Goal: Communication & Community: Share content

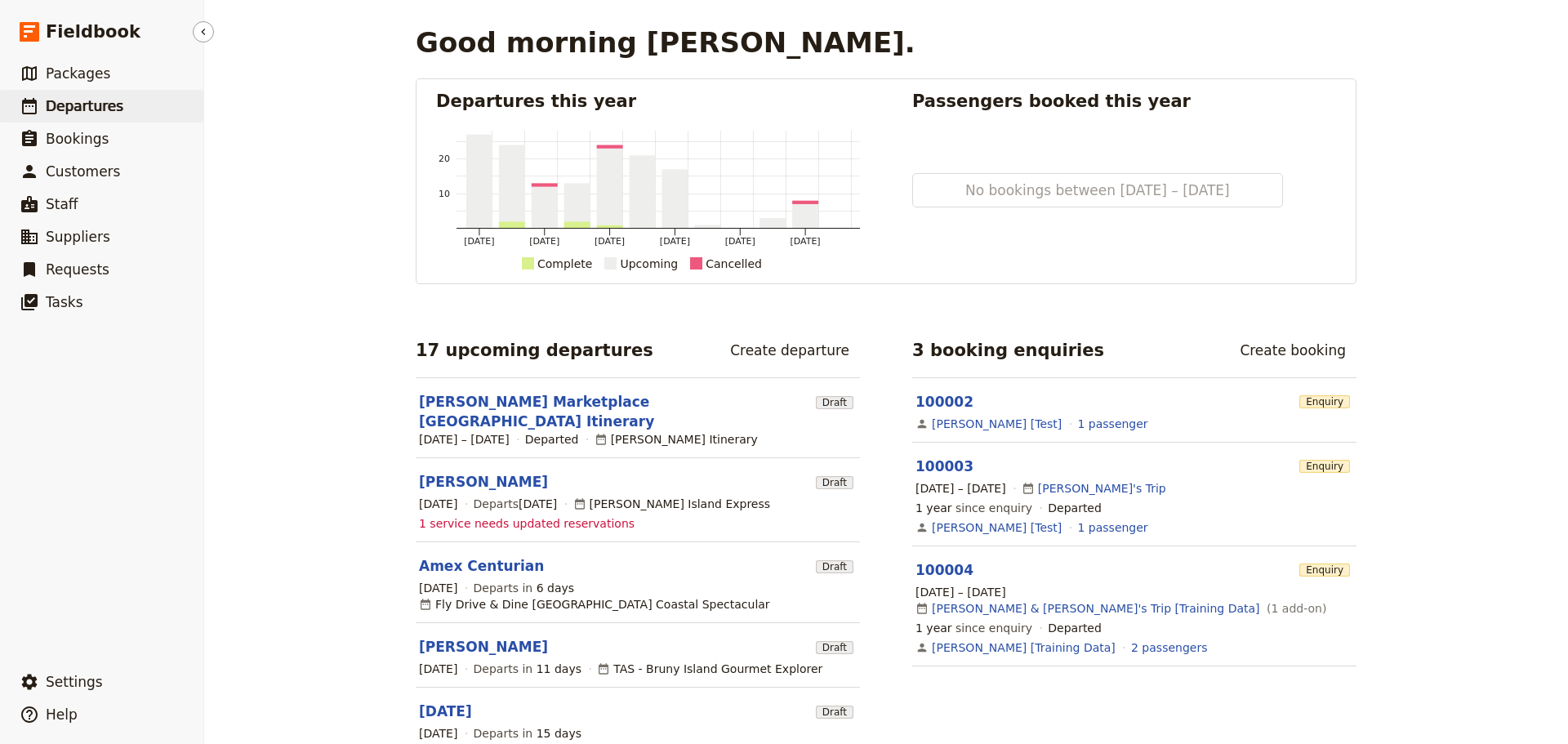
click at [68, 109] on span "Departures" at bounding box center [85, 106] width 77 height 17
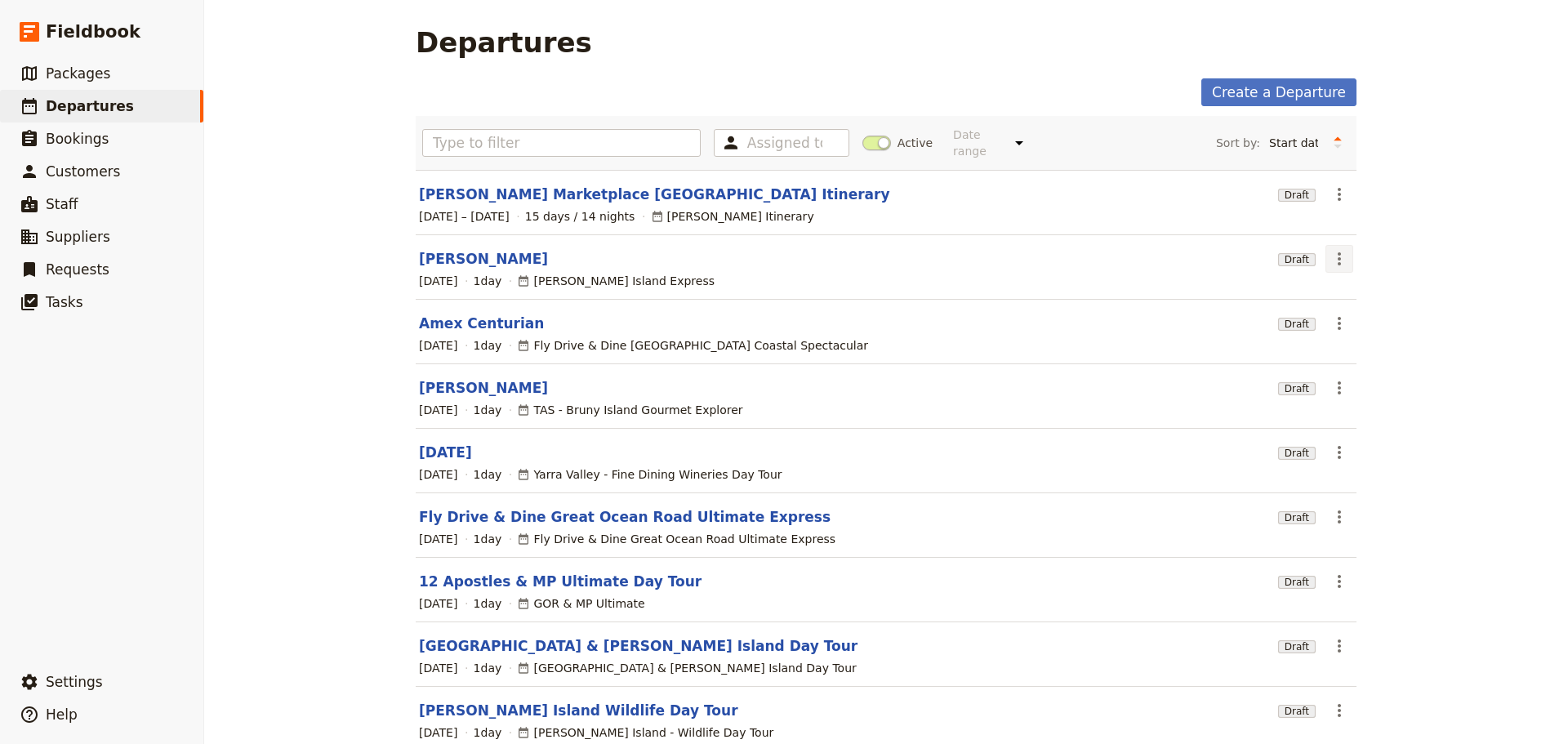
click at [1336, 249] on icon "Actions" at bounding box center [1339, 259] width 19 height 19
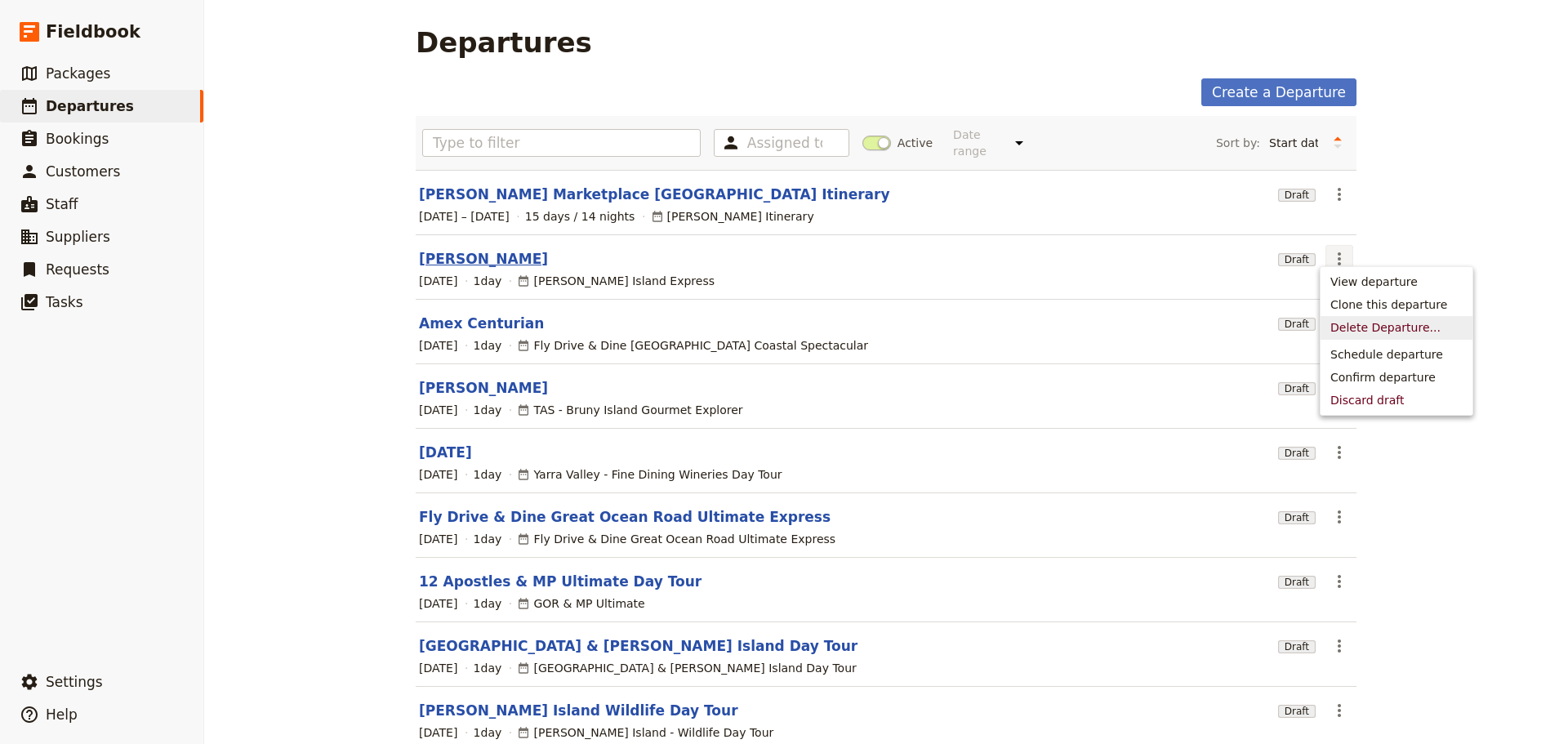
click at [498, 249] on link "[PERSON_NAME]" at bounding box center [483, 259] width 129 height 19
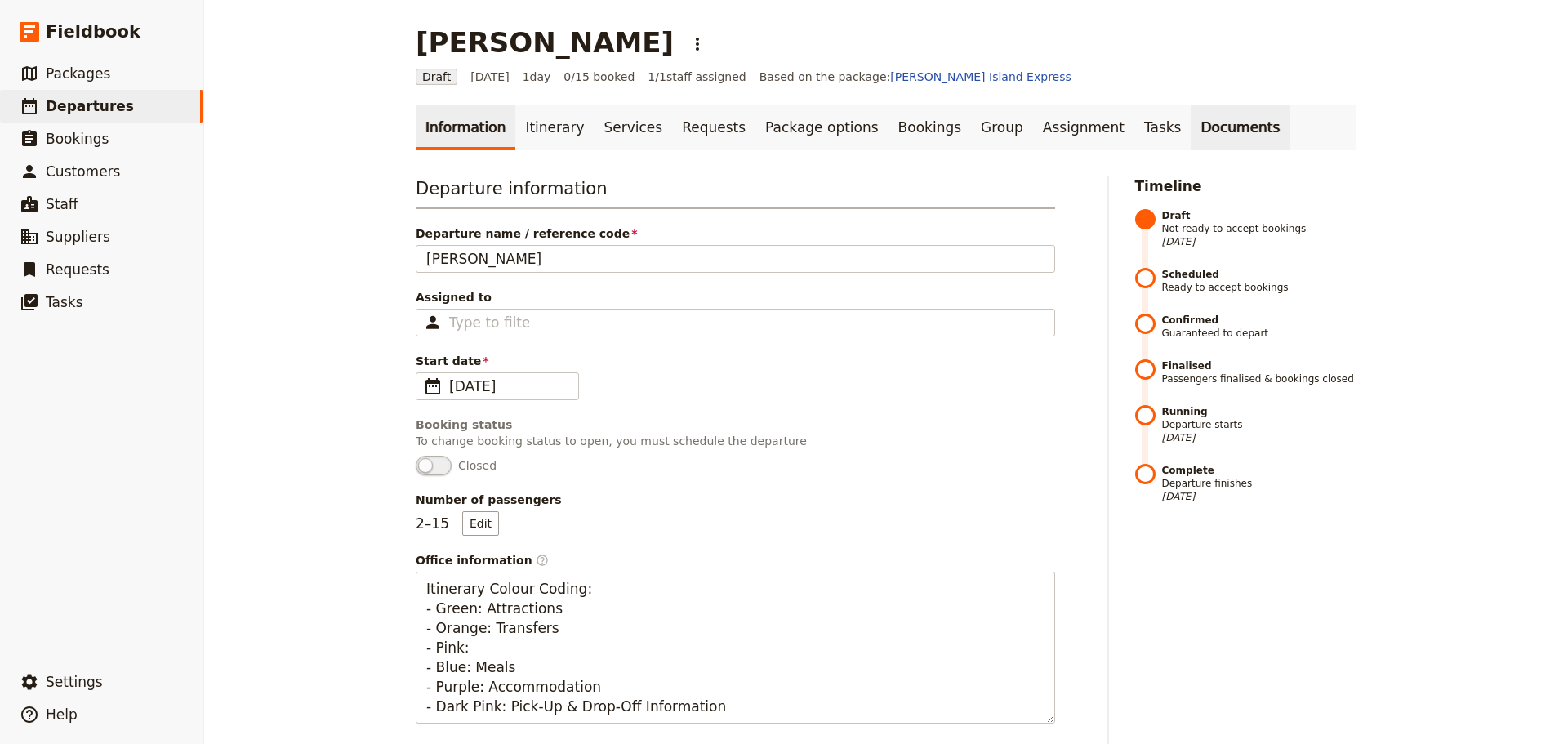
click at [1191, 114] on link "Documents" at bounding box center [1240, 128] width 99 height 46
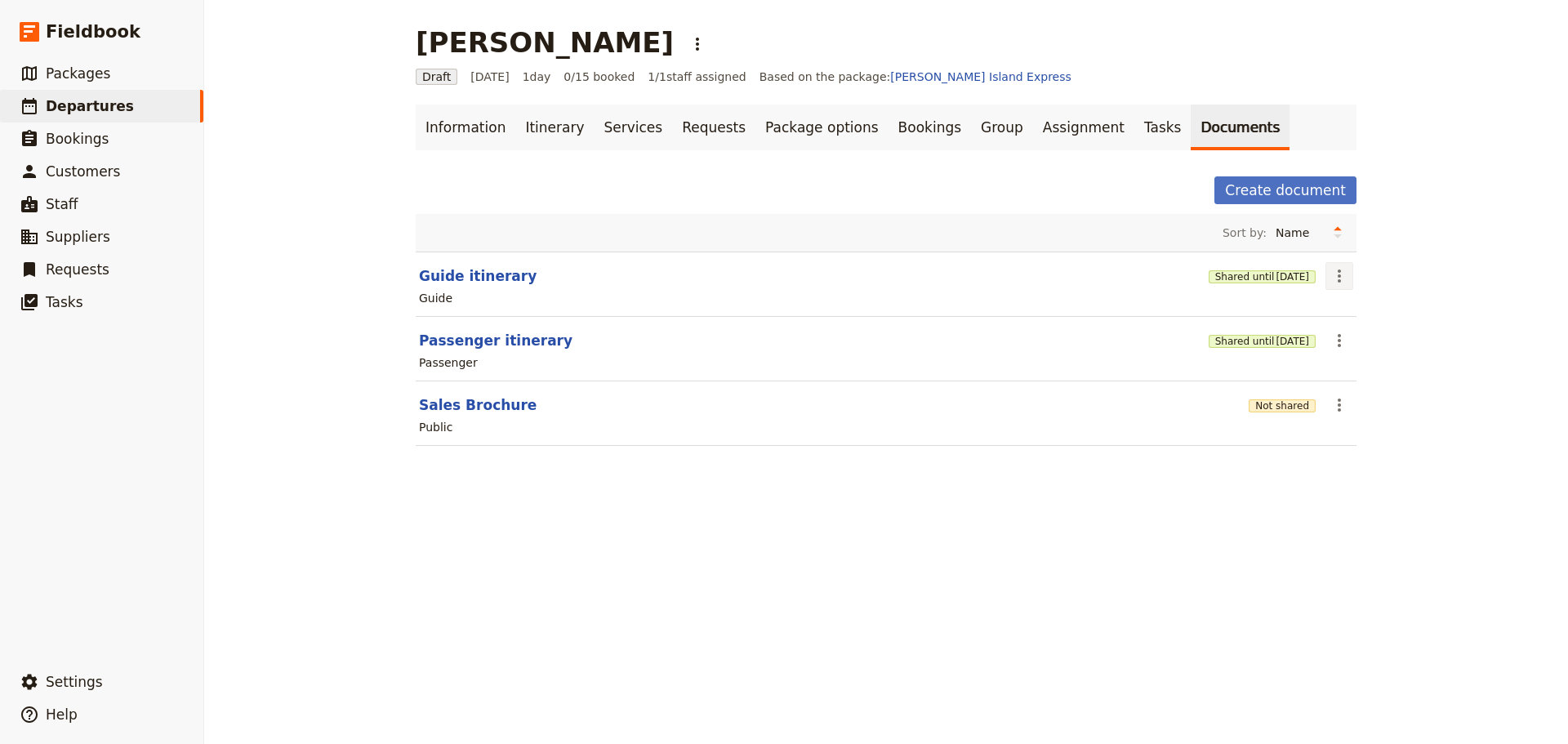
click at [1329, 269] on icon "Actions" at bounding box center [1339, 276] width 19 height 19
click at [1339, 309] on span "Share" at bounding box center [1346, 312] width 33 height 17
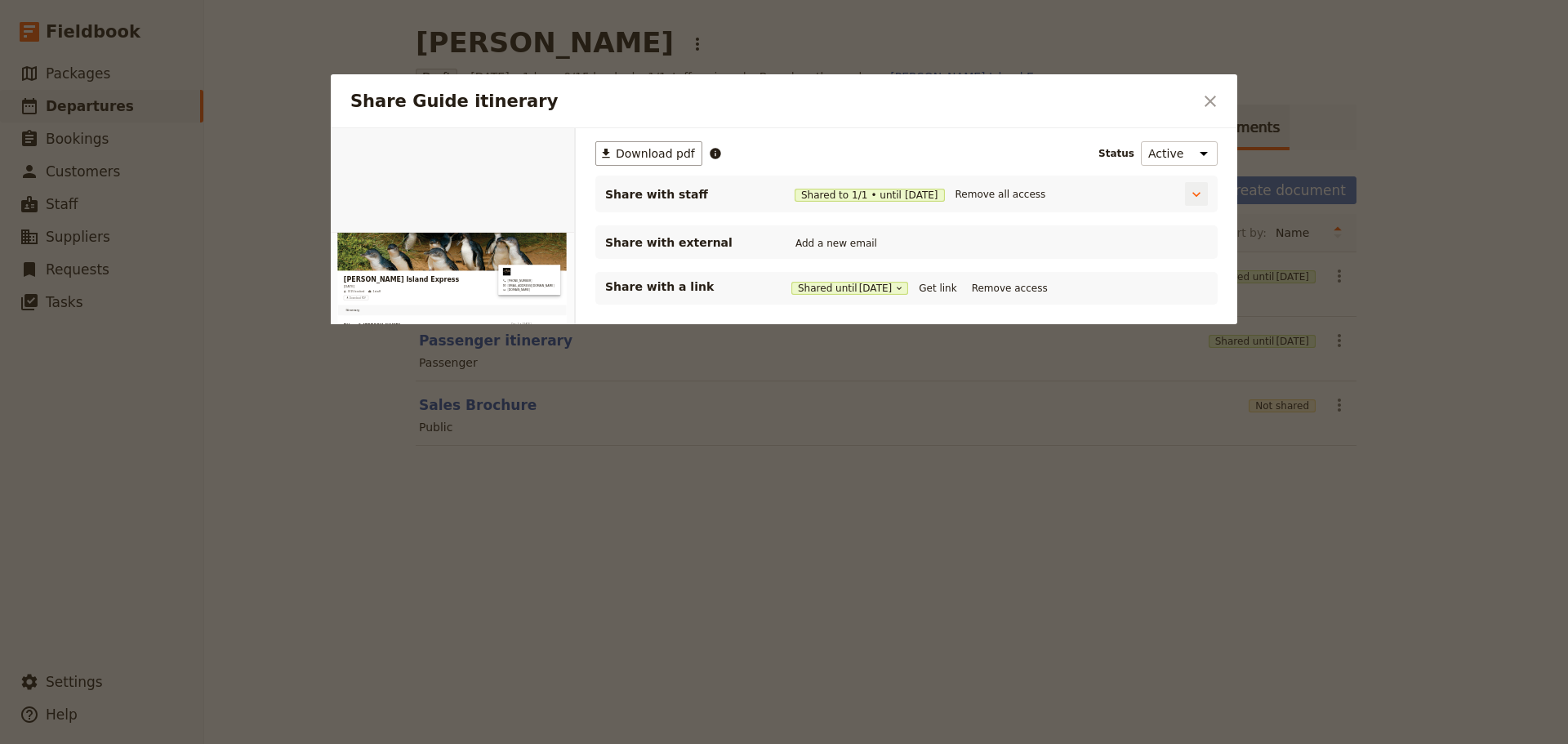
click at [844, 185] on div "Share with staff Shared to 1 / 1 • until [DATE] Remove all access" at bounding box center [887, 195] width 567 height 21
click at [843, 191] on span "Shared to 1 / 1 • until [DATE]" at bounding box center [870, 195] width 151 height 13
click at [1196, 188] on icon "Share Guide itinerary" at bounding box center [1196, 195] width 17 height 17
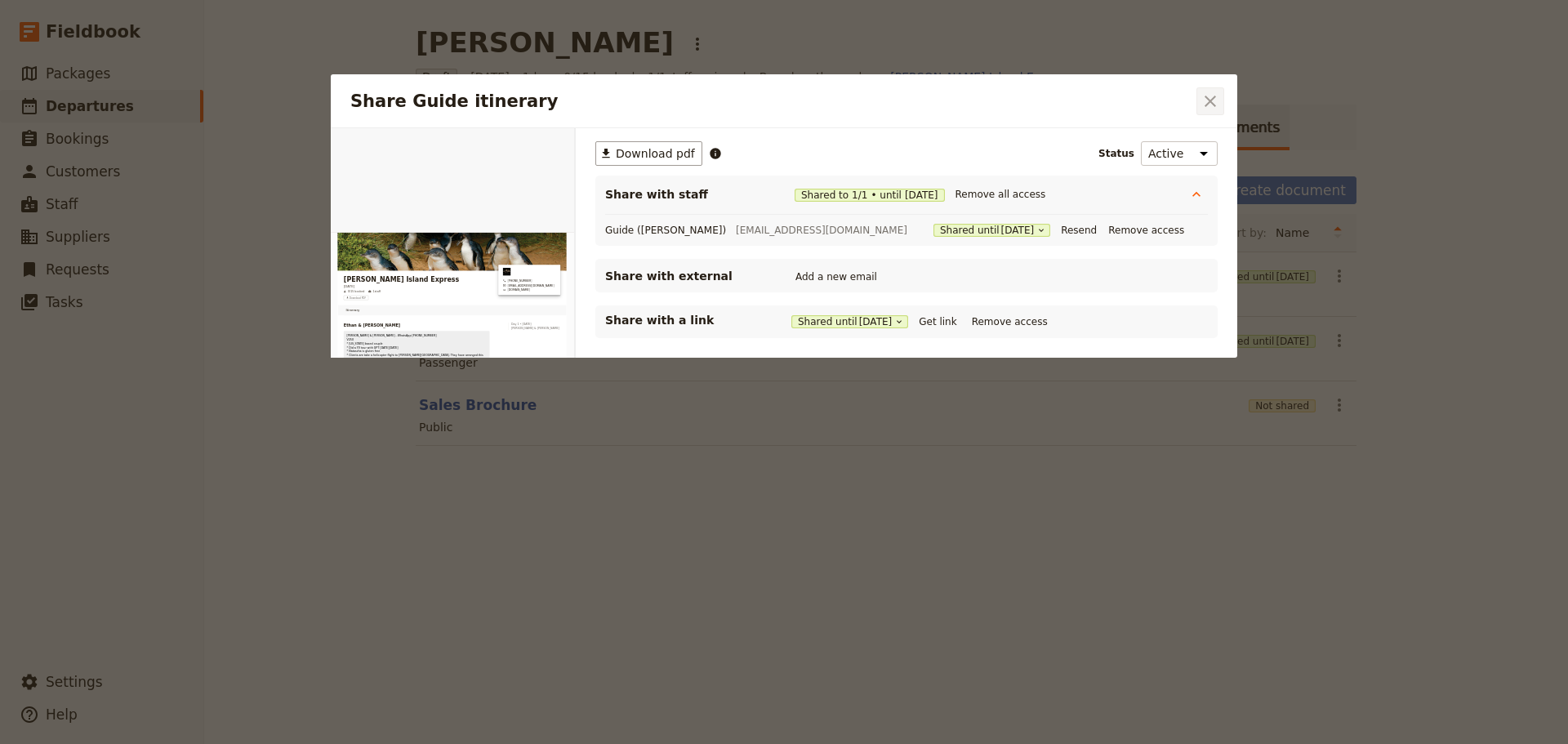
click at [1215, 107] on icon "Close dialog" at bounding box center [1210, 101] width 11 height 11
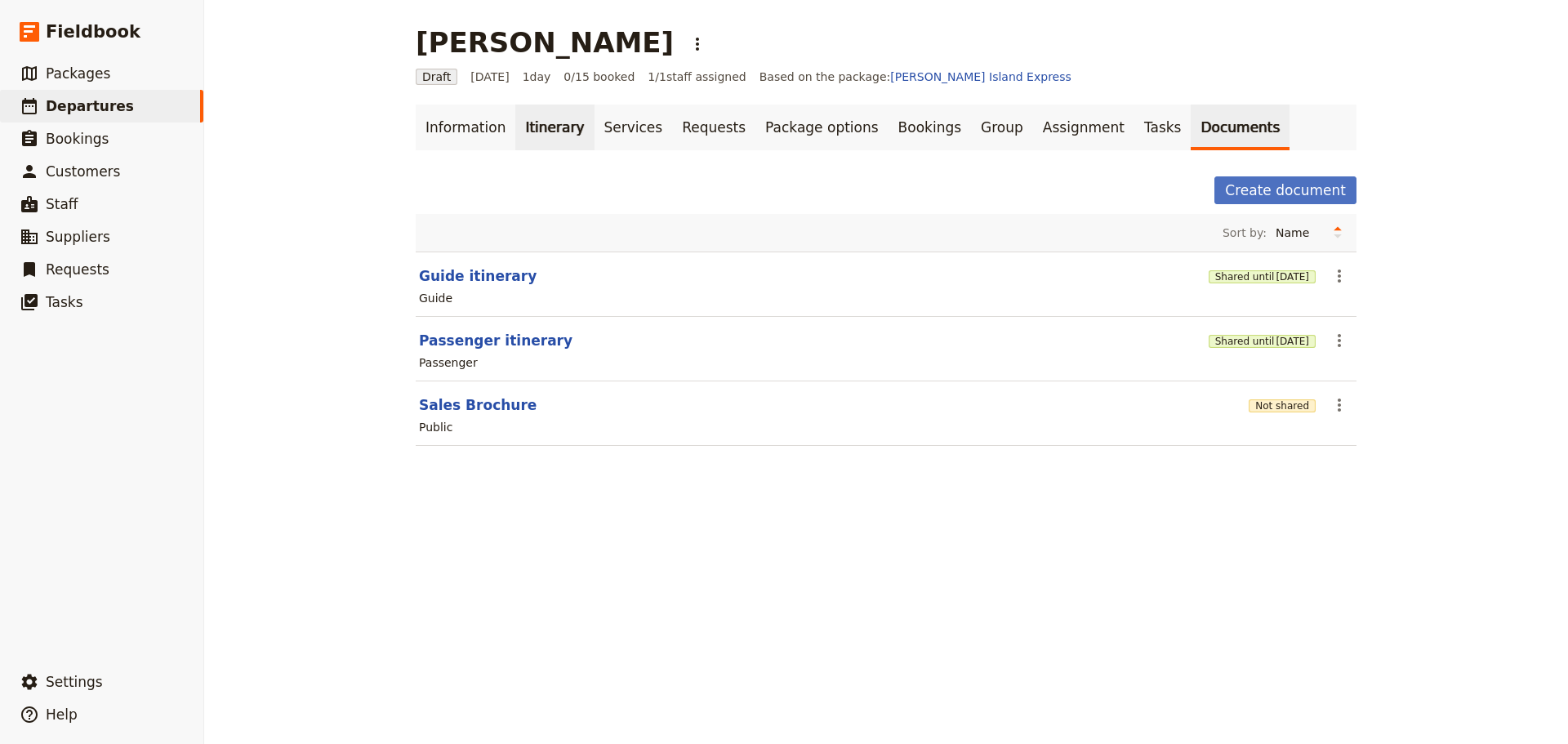
click at [542, 131] on link "Itinerary" at bounding box center [554, 128] width 78 height 46
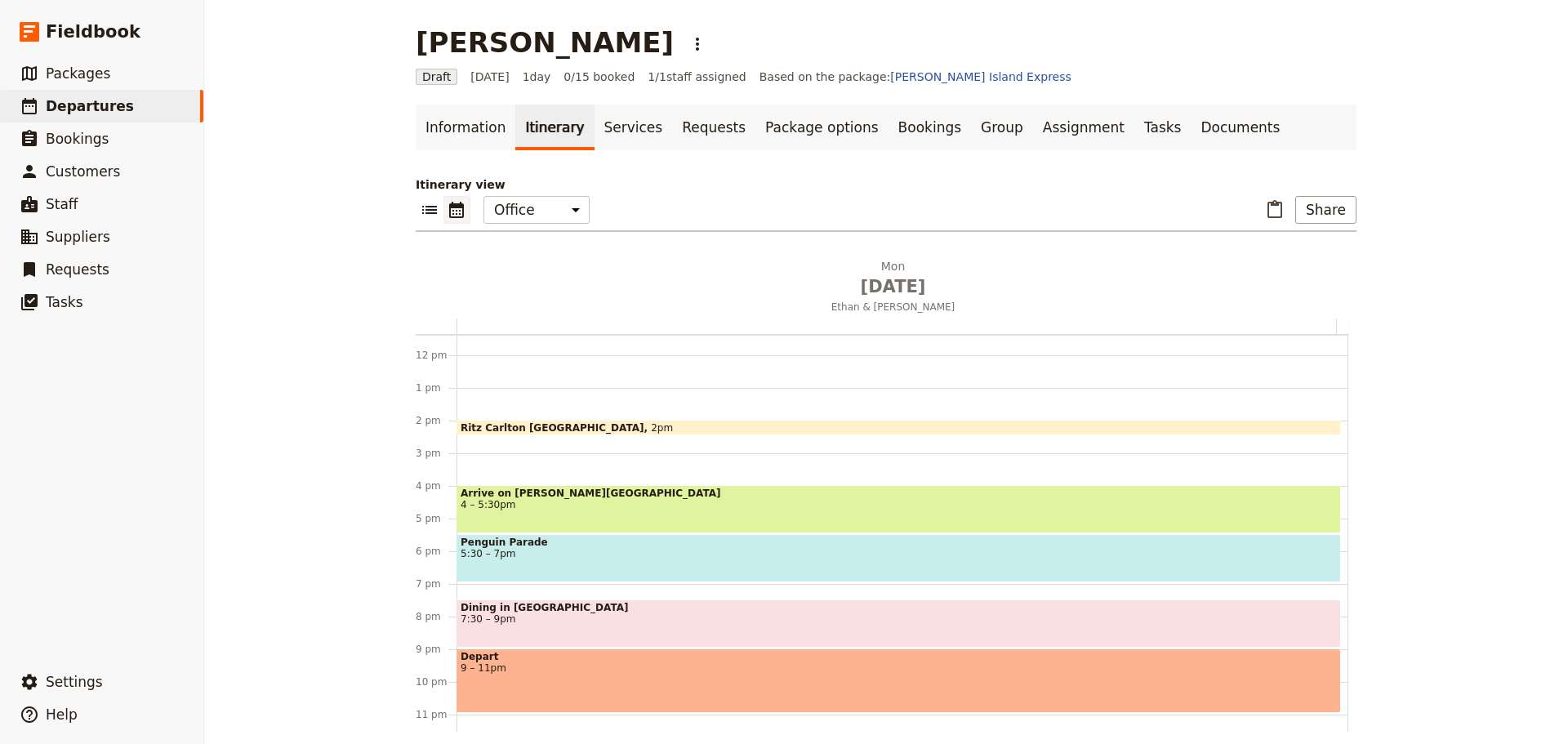
scroll to position [376, 0]
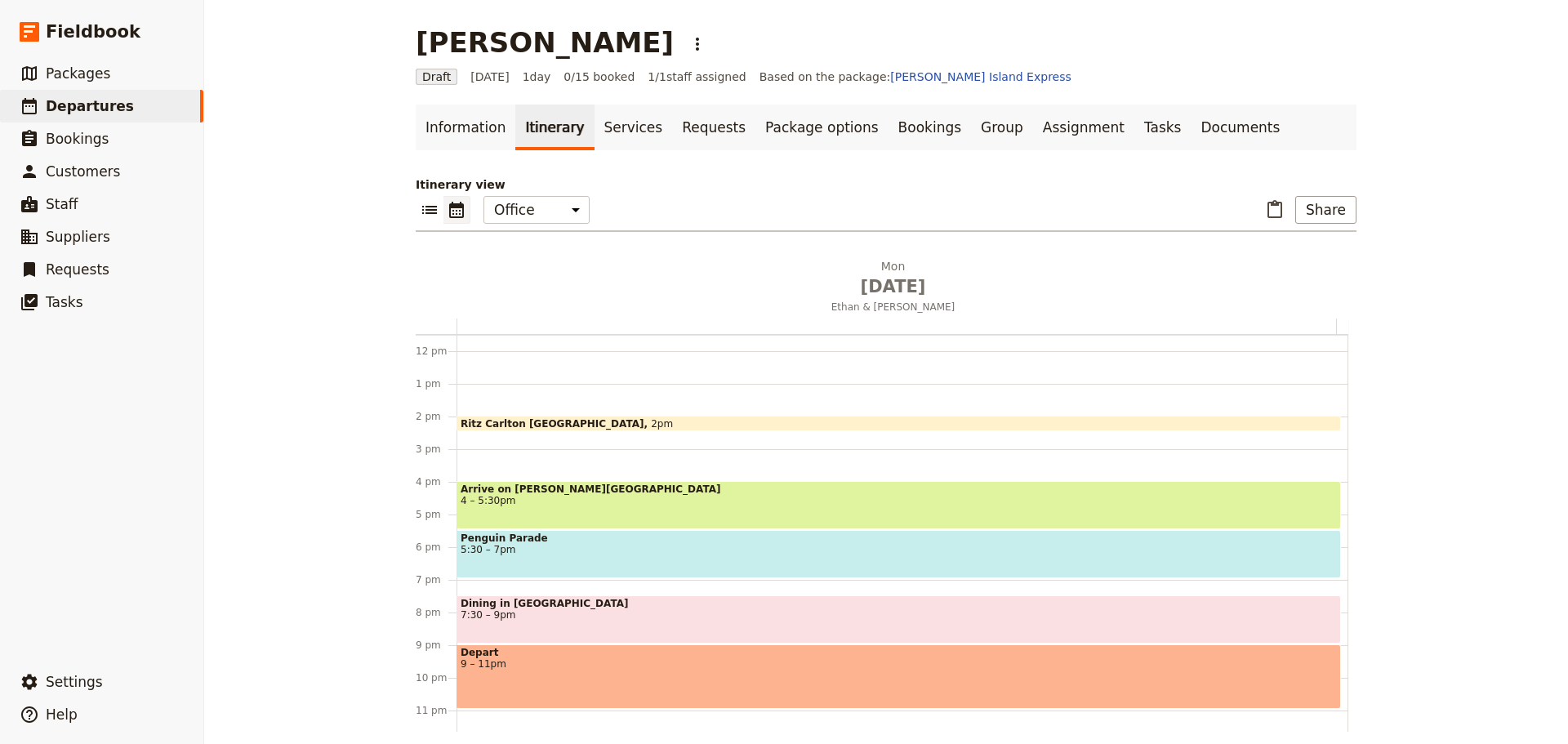
click at [497, 548] on span "5:30 – 7pm" at bounding box center [898, 549] width 876 height 11
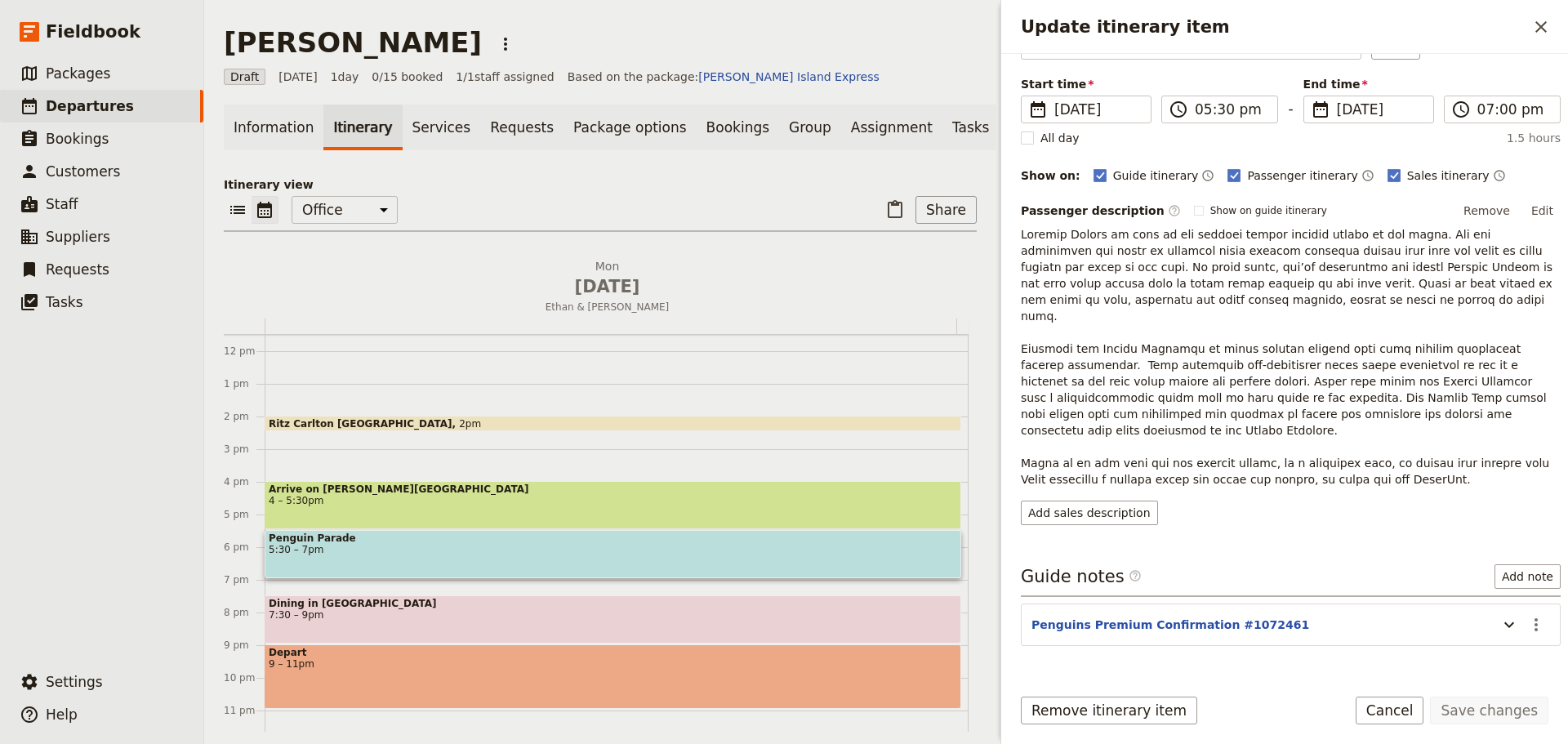
scroll to position [120, 0]
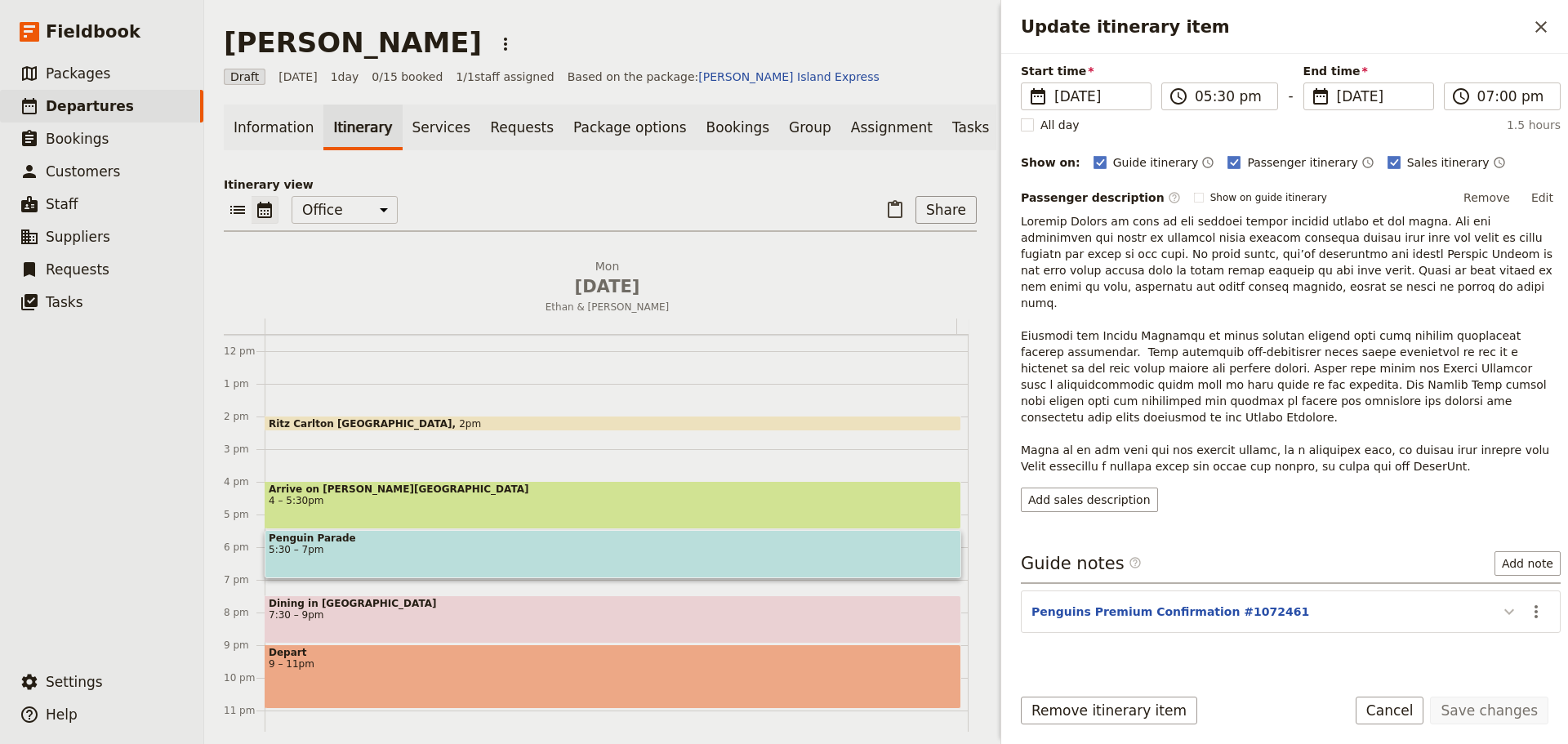
click at [1499, 602] on icon "Update itinerary item" at bounding box center [1509, 612] width 19 height 19
click at [1388, 718] on button "Cancel" at bounding box center [1390, 711] width 69 height 28
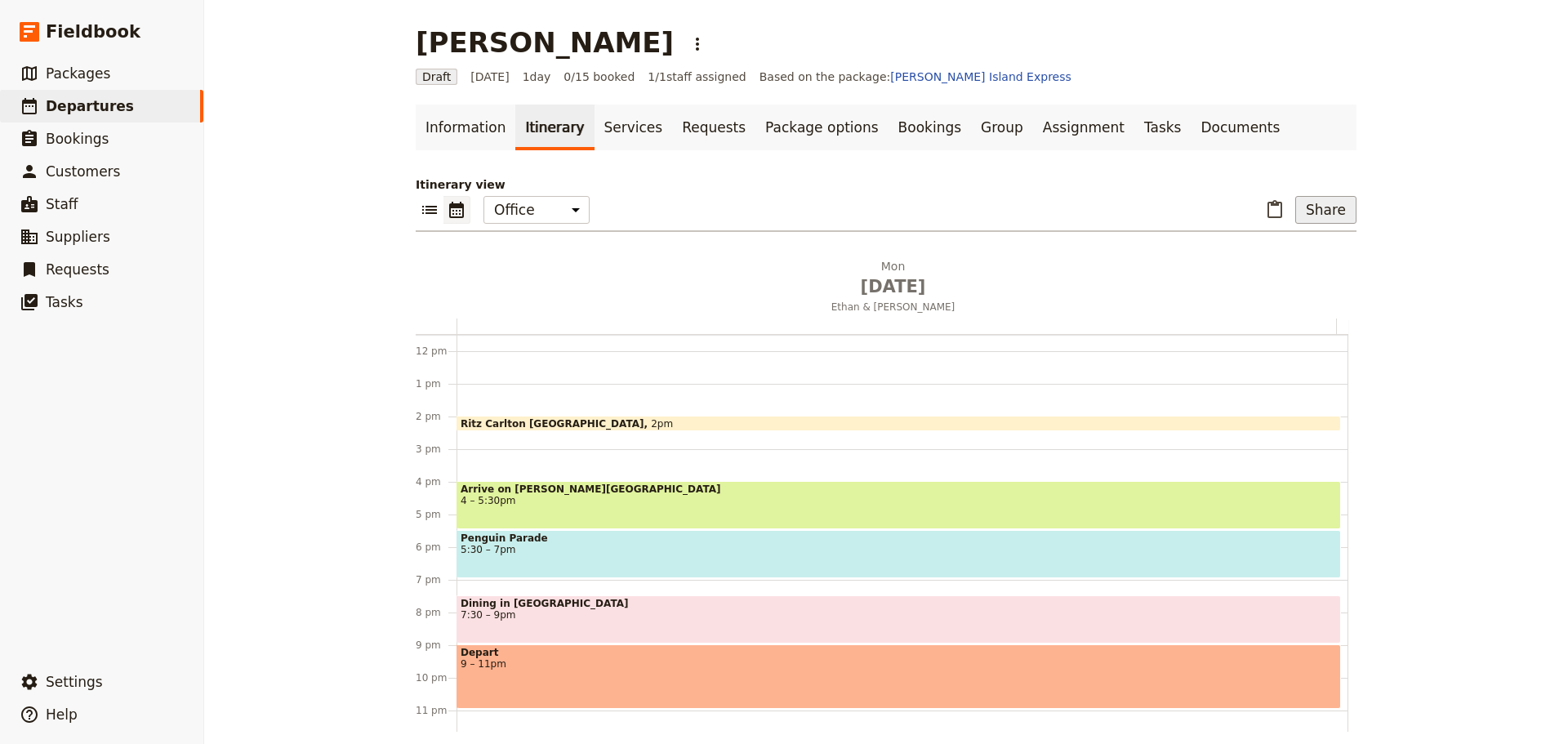
click at [1329, 218] on button "Share" at bounding box center [1326, 210] width 62 height 28
click at [1310, 238] on span "Guide itinerary" at bounding box center [1271, 246] width 85 height 17
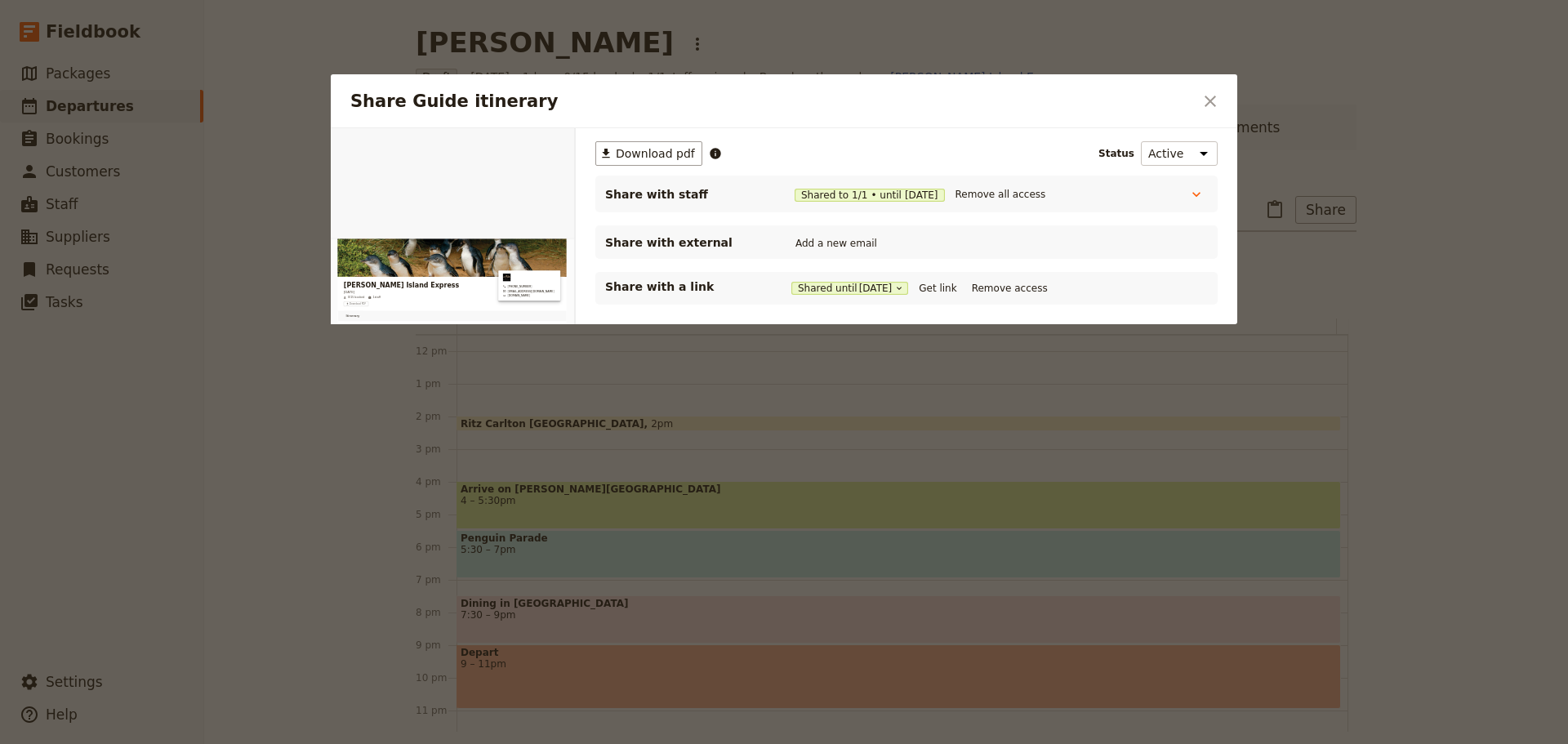
scroll to position [0, 0]
click at [816, 245] on button "Add a new email" at bounding box center [836, 243] width 90 height 18
click at [812, 238] on button "Add a new email" at bounding box center [836, 243] width 90 height 18
type input "[EMAIL_ADDRESS][DOMAIN_NAME]"
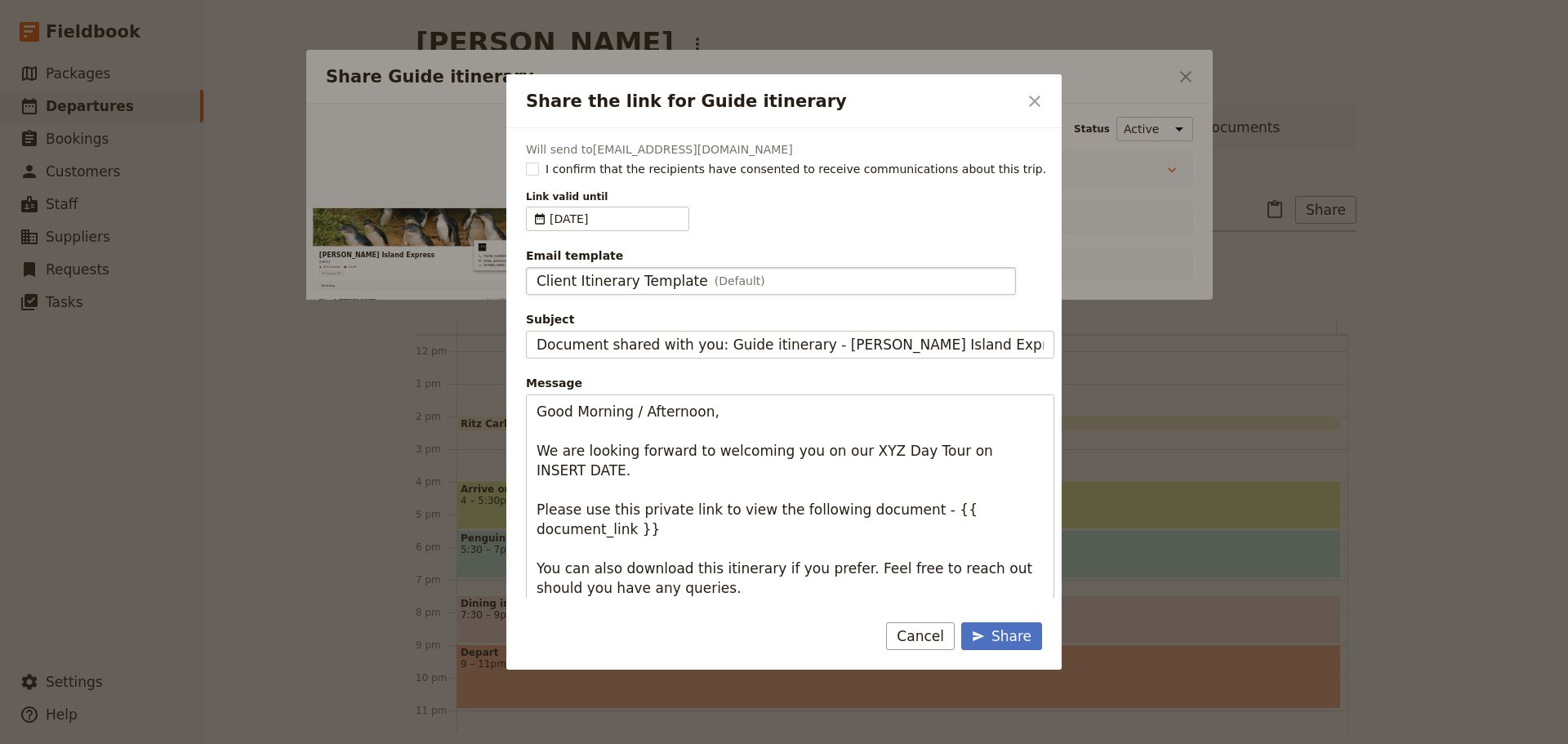
click at [616, 279] on span "Client Itinerary Template" at bounding box center [622, 281] width 172 height 19
click at [537, 268] on input "Client Itinerary Template" at bounding box center [536, 267] width 1 height 1
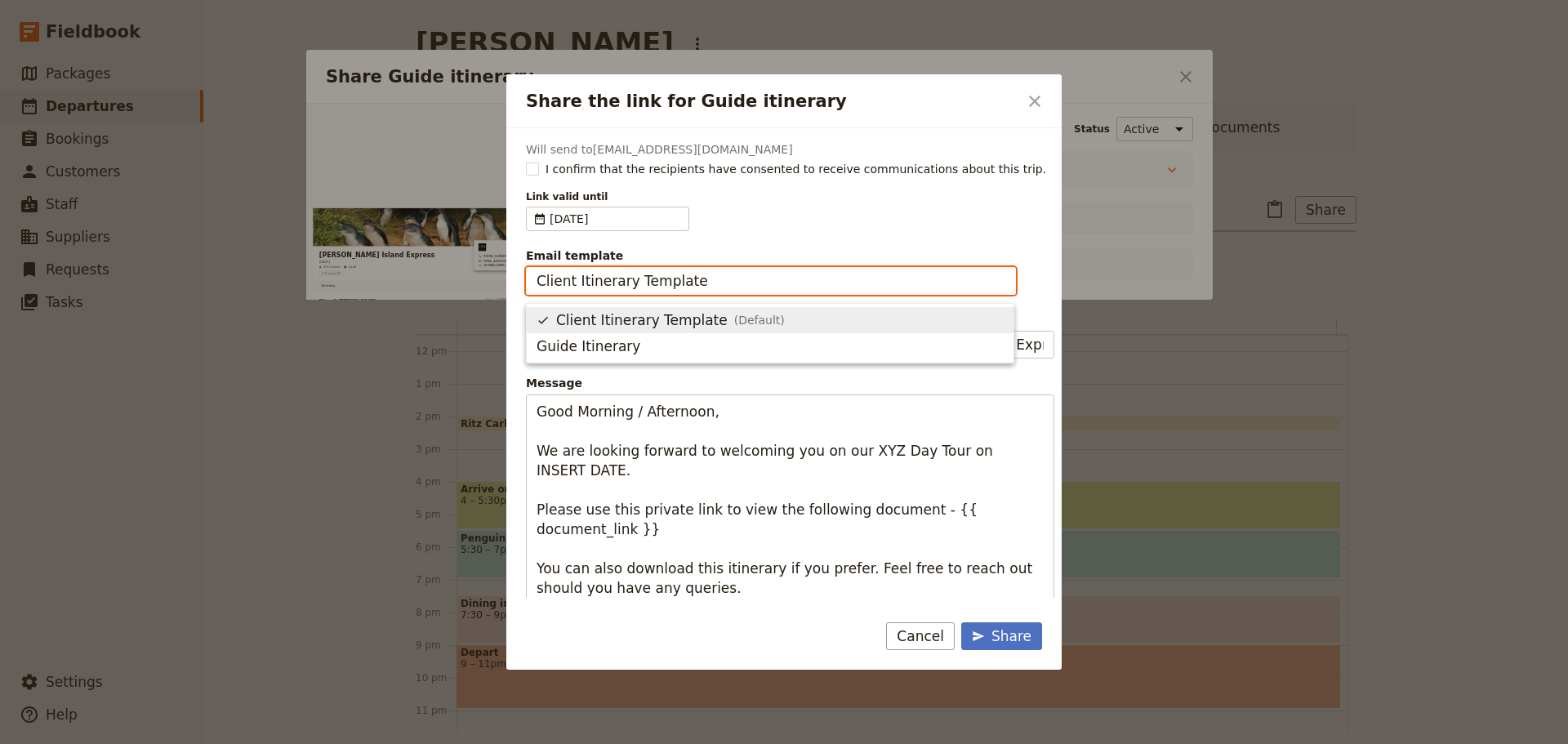
scroll to position [0, 0]
click at [598, 355] on span "Guide Itinerary" at bounding box center [589, 346] width 104 height 19
type input "Guide Itinerary"
type input "TOUR NAME & Date"
type textarea "Hi {{ contact_name }} Please find a link to your upcoming tour of [PERSON_NAME]…"
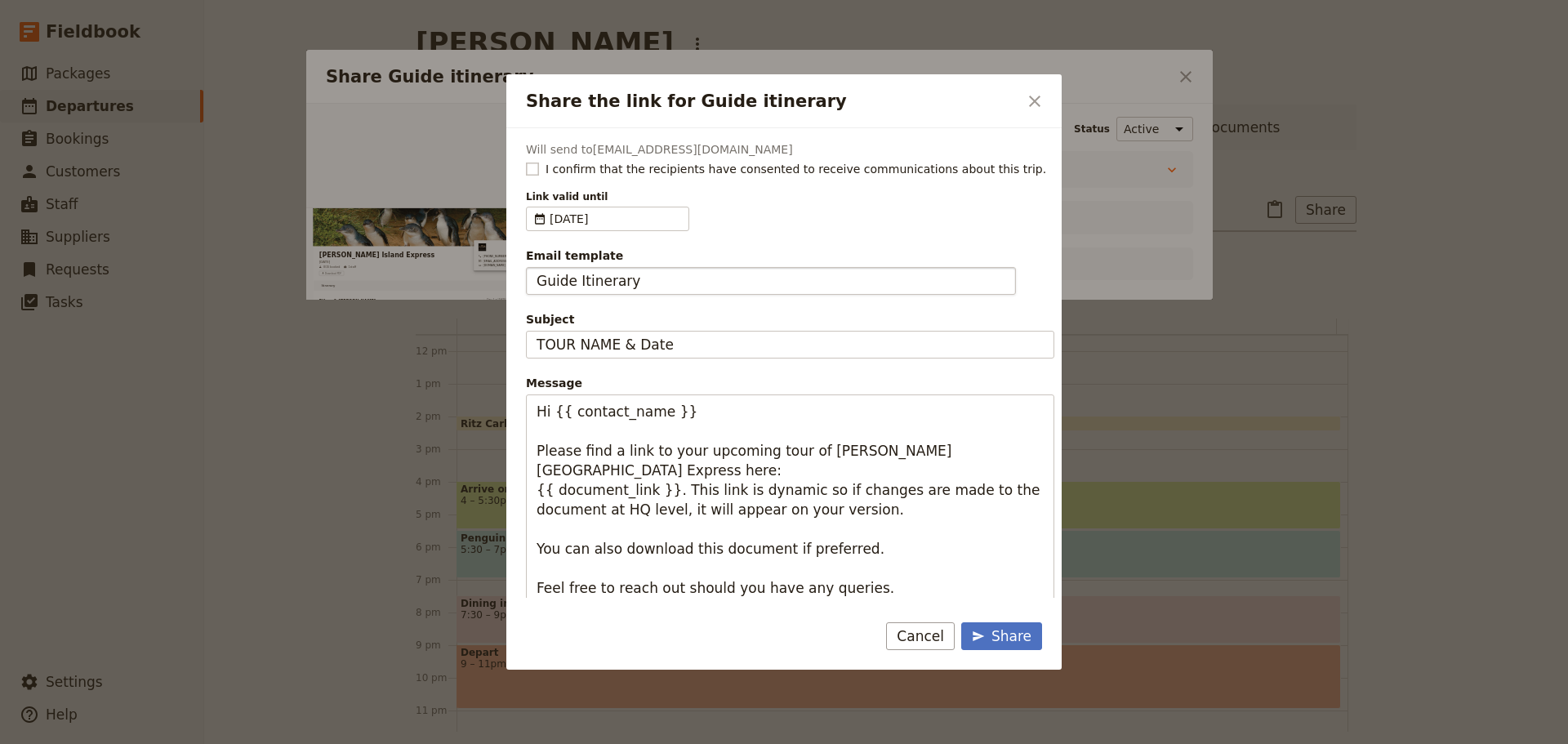
click at [535, 172] on rect "Share the link for Guide itinerary" at bounding box center [532, 169] width 12 height 12
click at [526, 161] on input "I confirm that the recipients have consented to receive communications about th…" at bounding box center [526, 160] width 1 height 1
checkbox input "true"
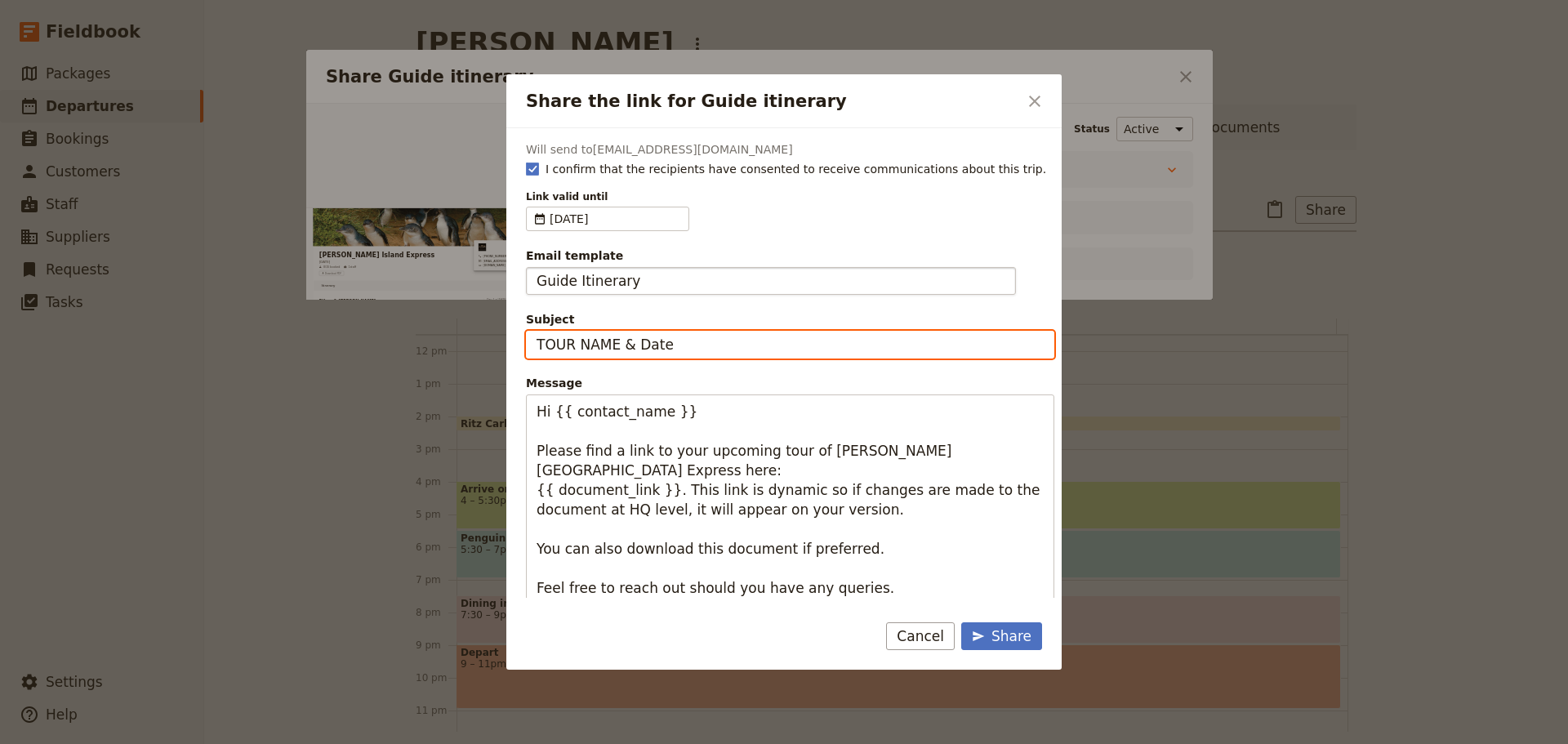
drag, startPoint x: 702, startPoint y: 350, endPoint x: 481, endPoint y: 352, distance: 221.0
click at [481, 743] on div "Share the link for Guide itinerary ​ Will send to [EMAIL_ADDRESS][DOMAIN_NAME] …" at bounding box center [784, 744] width 1568 height 0
type input "PI Express - [DATE]"
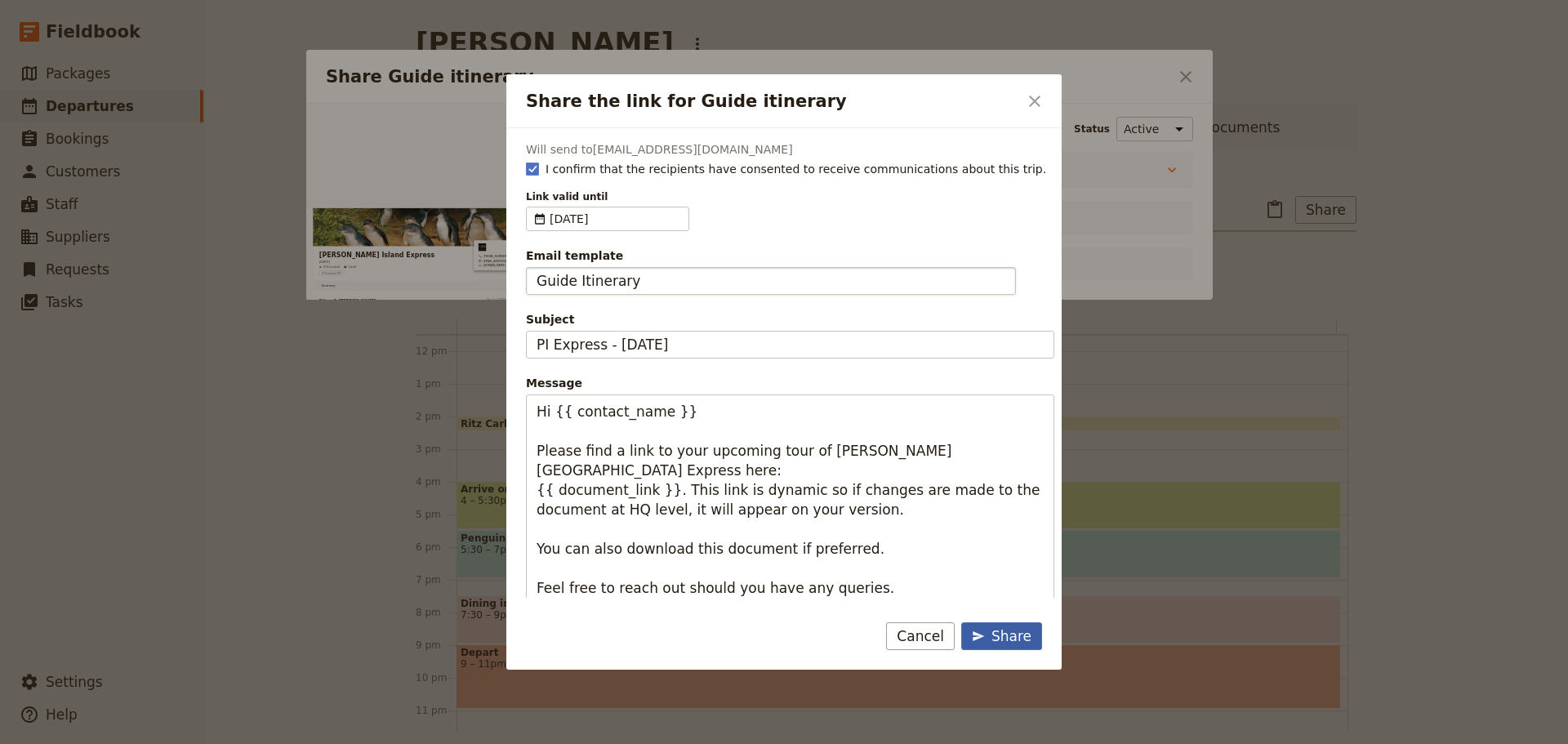
click at [980, 630] on icon "Share the link for Guide itinerary" at bounding box center [978, 636] width 13 height 13
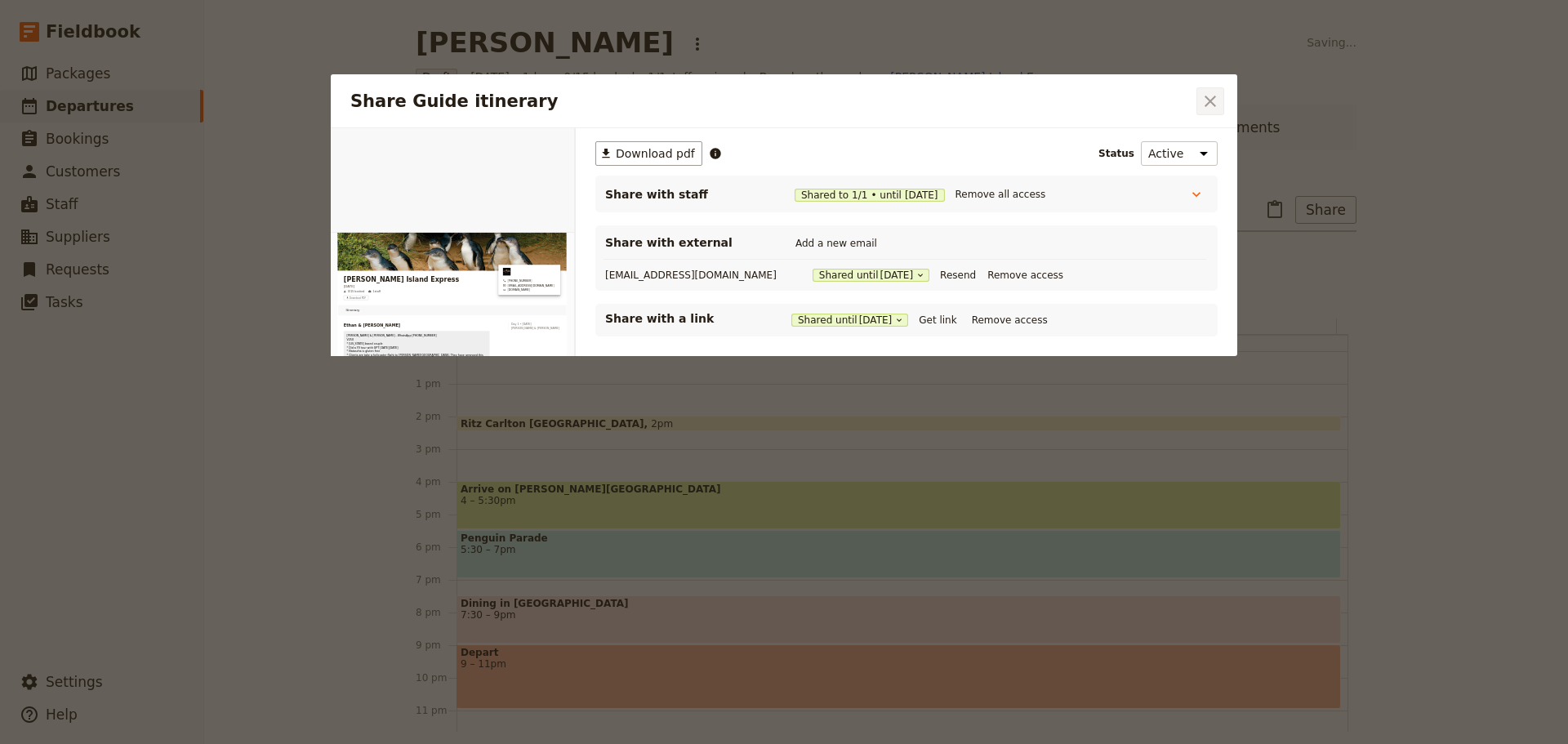
click at [1203, 96] on icon "Close dialog" at bounding box center [1211, 101] width 19 height 19
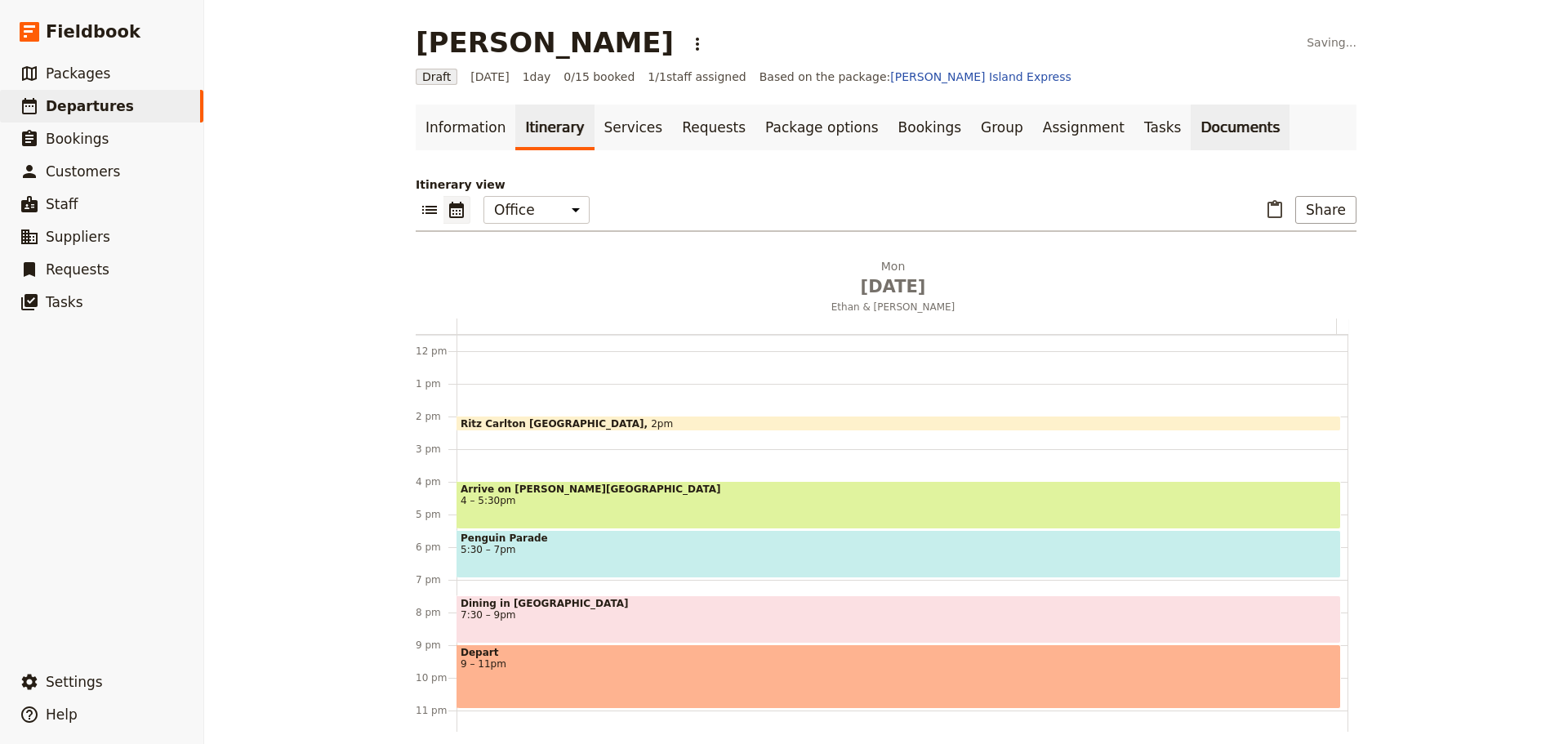
click at [1191, 126] on link "Documents" at bounding box center [1240, 128] width 99 height 46
click at [1330, 216] on button "Share" at bounding box center [1326, 210] width 62 height 28
click at [1305, 268] on span "Passenger itinerary" at bounding box center [1284, 269] width 110 height 17
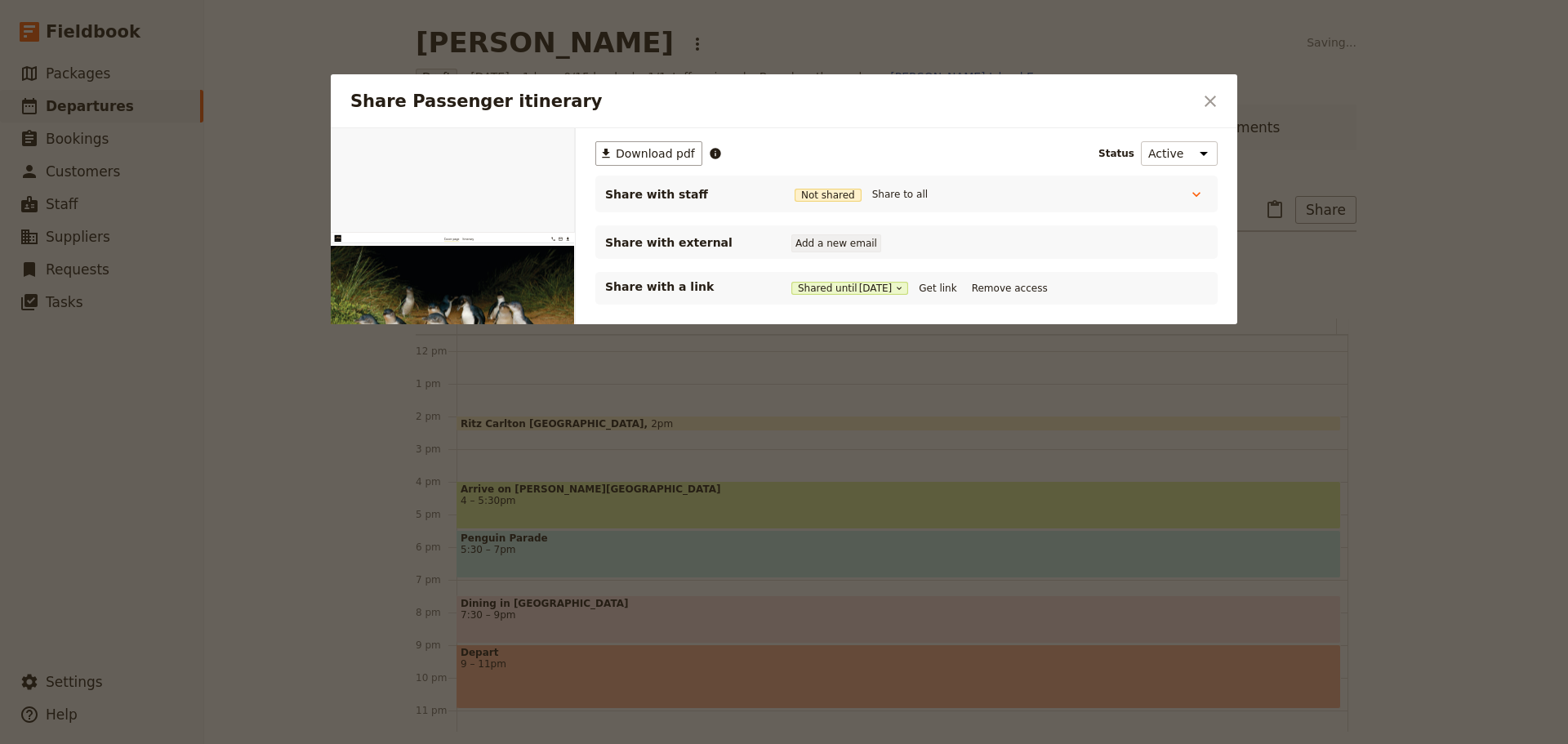
click at [820, 246] on button "Add a new email" at bounding box center [836, 243] width 90 height 18
click at [843, 246] on button "Add a new email" at bounding box center [836, 243] width 90 height 18
type input "[EMAIL_ADDRESS][DOMAIN_NAME]"
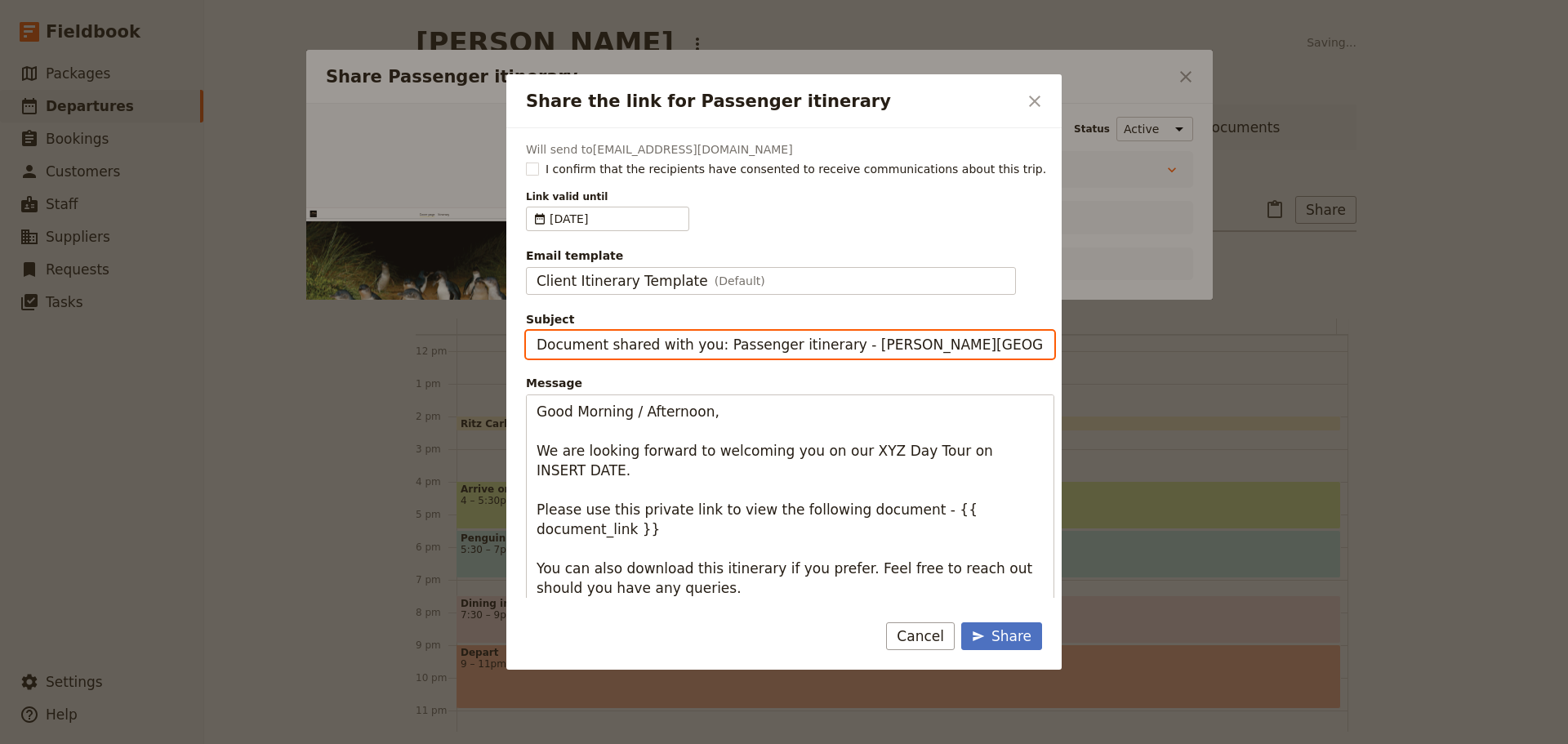
drag, startPoint x: 837, startPoint y: 350, endPoint x: 314, endPoint y: 367, distance: 523.3
click at [314, 743] on div "Share the link for Passenger itinerary ​ Will send to [EMAIL_ADDRESS][DOMAIN_NA…" at bounding box center [784, 744] width 1568 height 0
click at [704, 339] on input "[PERSON_NAME] Island Express" at bounding box center [790, 345] width 528 height 28
type input "[PERSON_NAME] Island Express - [DATE]"
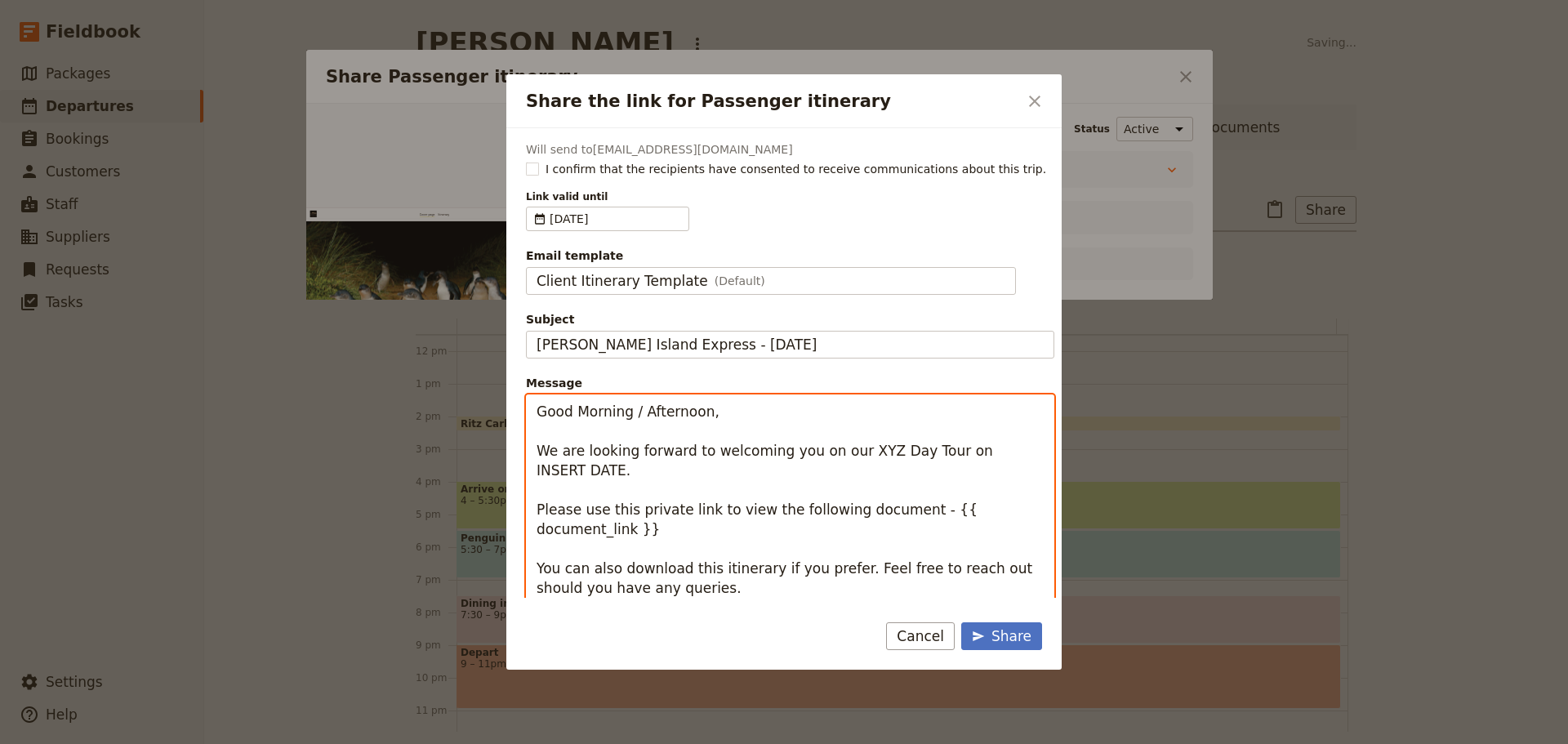
drag, startPoint x: 699, startPoint y: 416, endPoint x: 628, endPoint y: 413, distance: 71.1
click at [628, 413] on textarea "Good Morning / Afternoon, We are looking forward to welcoming you on our XYZ Da…" at bounding box center [790, 529] width 528 height 269
click at [847, 453] on textarea "Good Morning [PERSON_NAME] & [PERSON_NAME] We are looking forward to welcoming …" at bounding box center [790, 529] width 528 height 269
drag, startPoint x: 619, startPoint y: 478, endPoint x: 571, endPoint y: 478, distance: 48.0
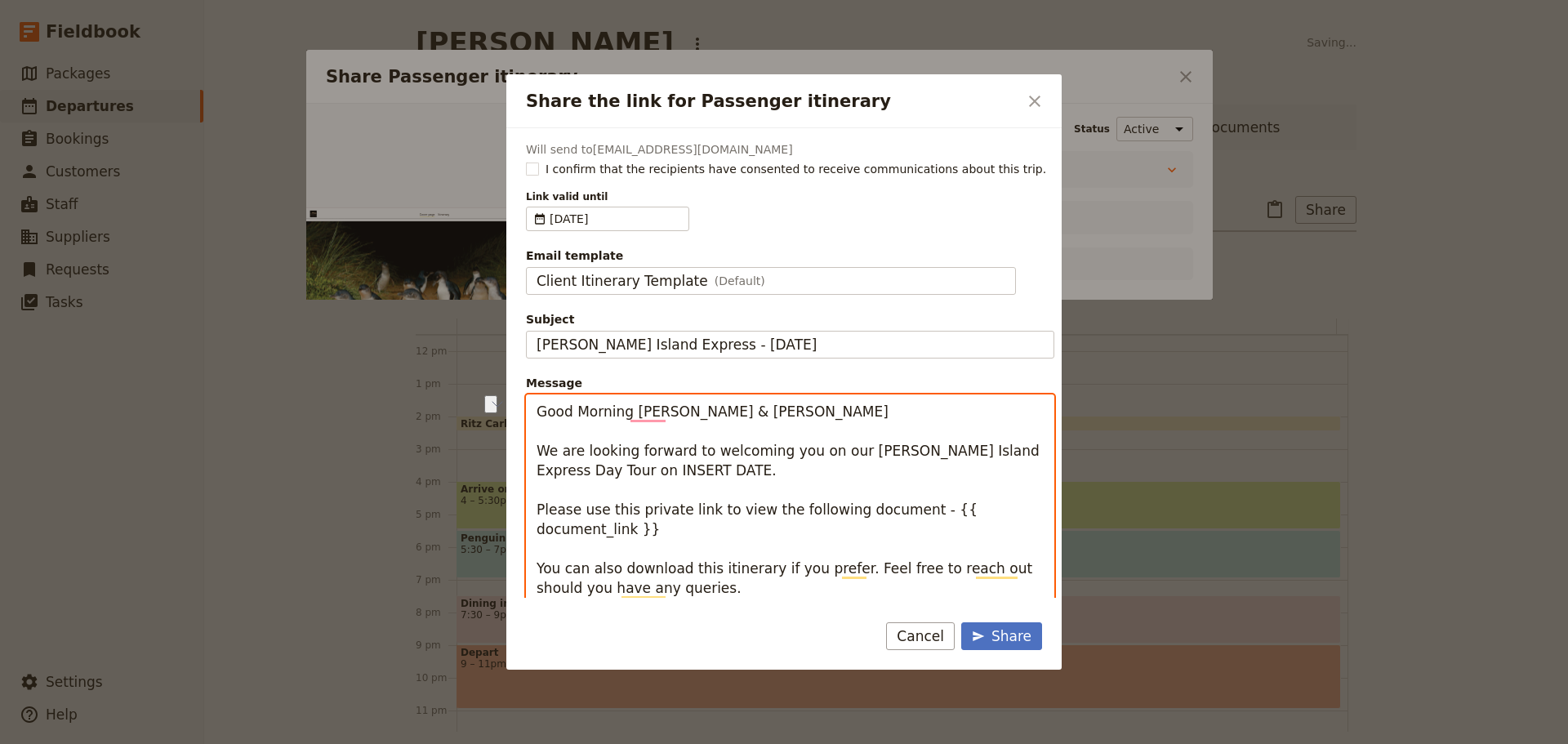
click at [571, 478] on textarea "Good Morning [PERSON_NAME] & [PERSON_NAME] We are looking forward to welcoming …" at bounding box center [790, 539] width 528 height 289
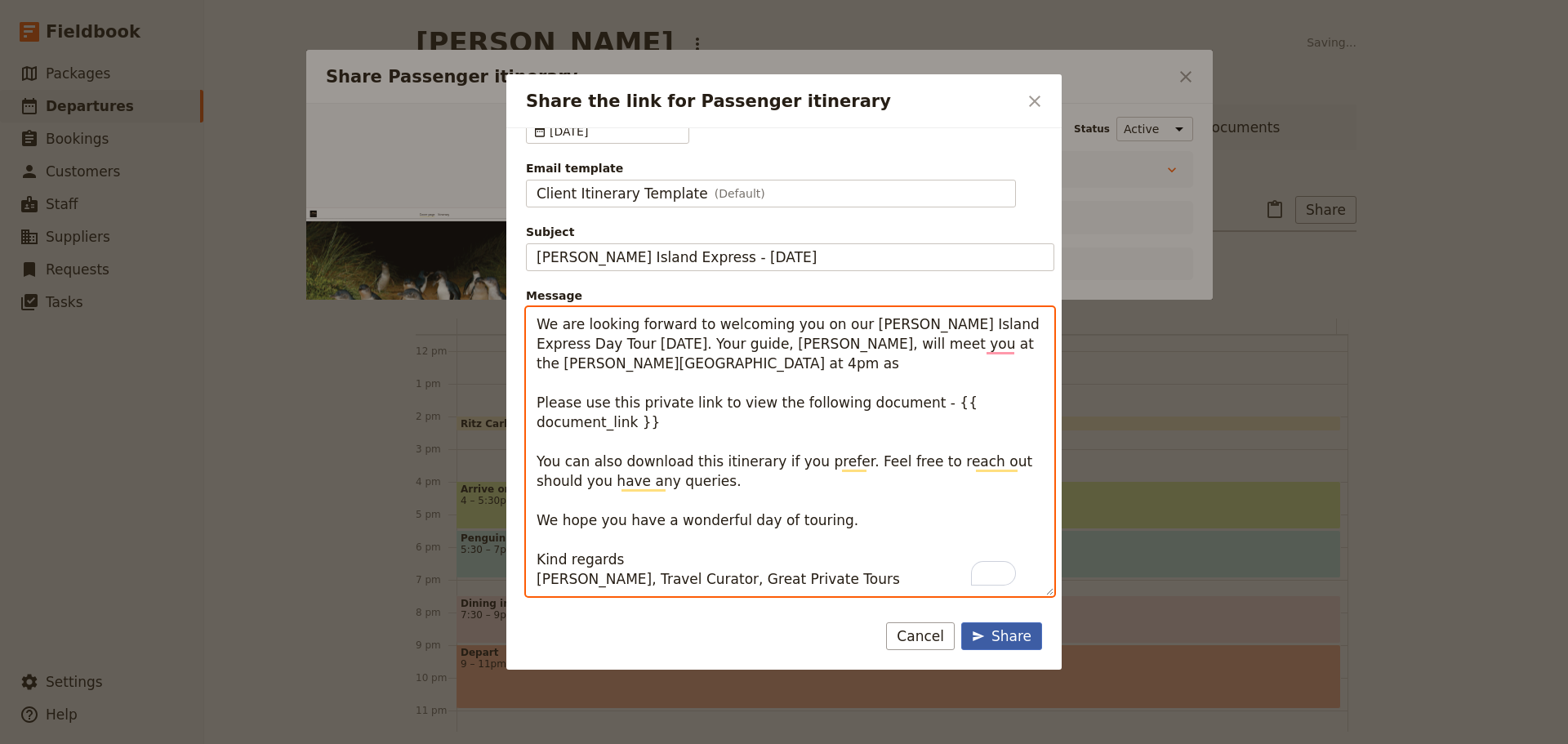
type textarea "Good Morning [PERSON_NAME] & [PERSON_NAME] We are looking forward to welcoming …"
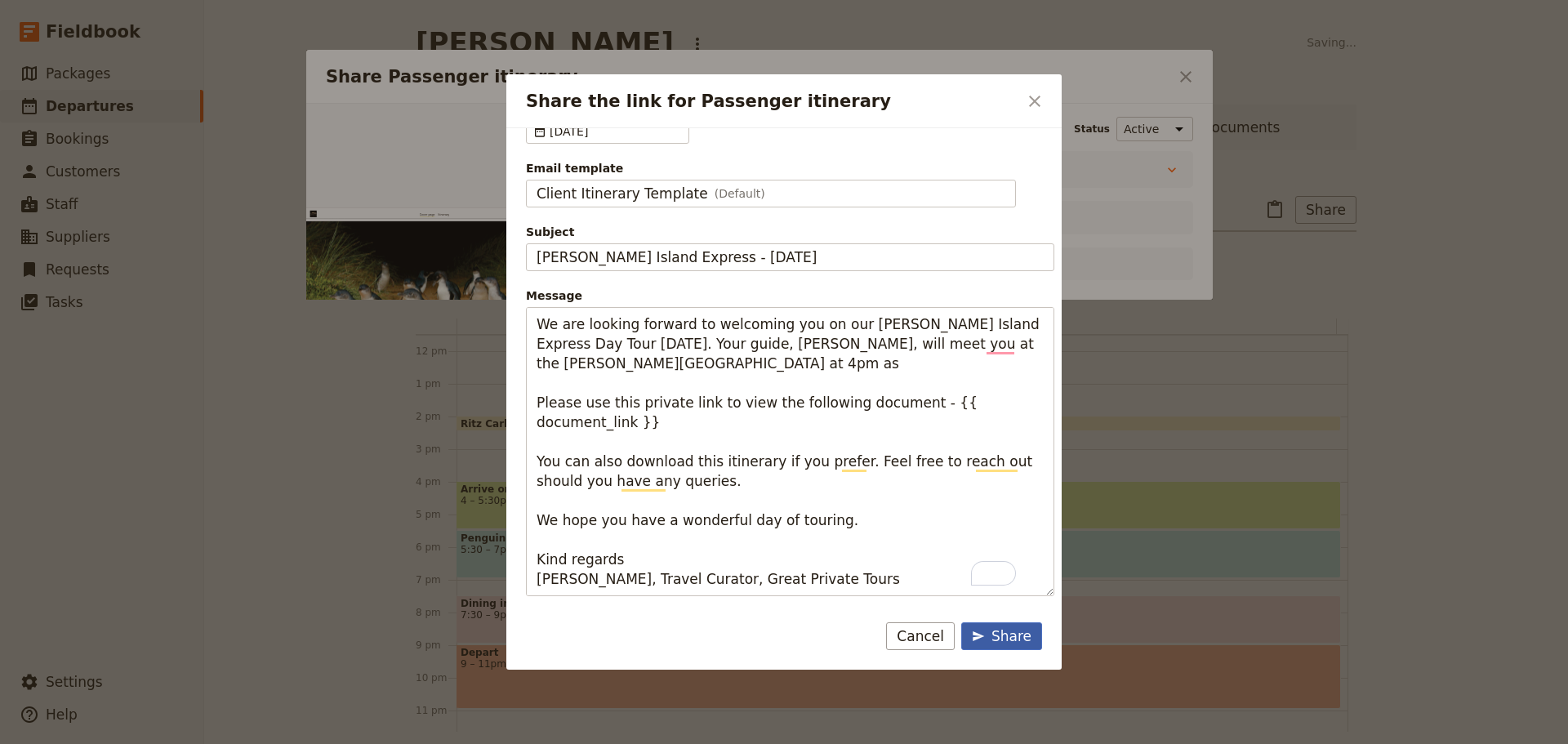
click at [980, 628] on div "Share" at bounding box center [1002, 637] width 60 height 19
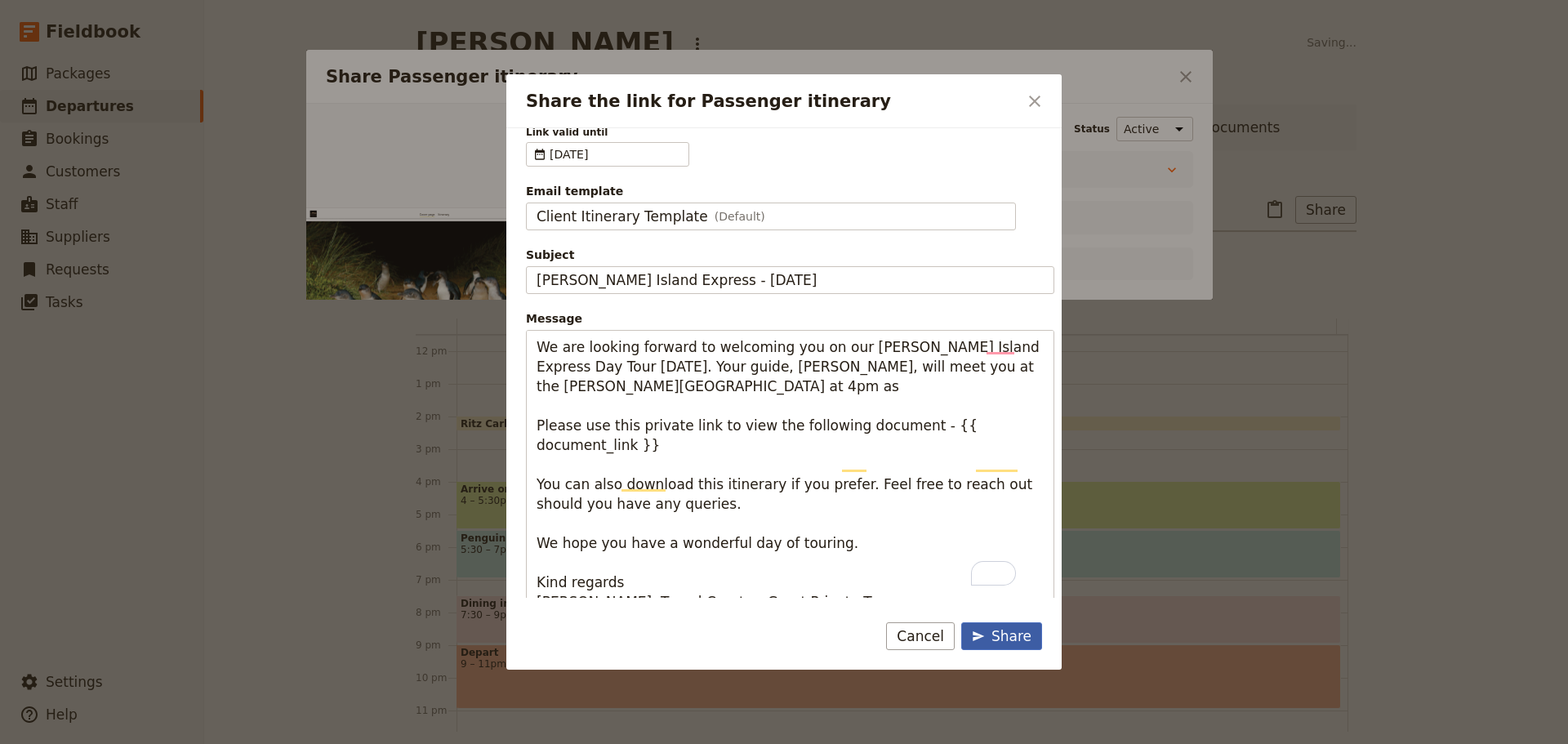
scroll to position [110, 0]
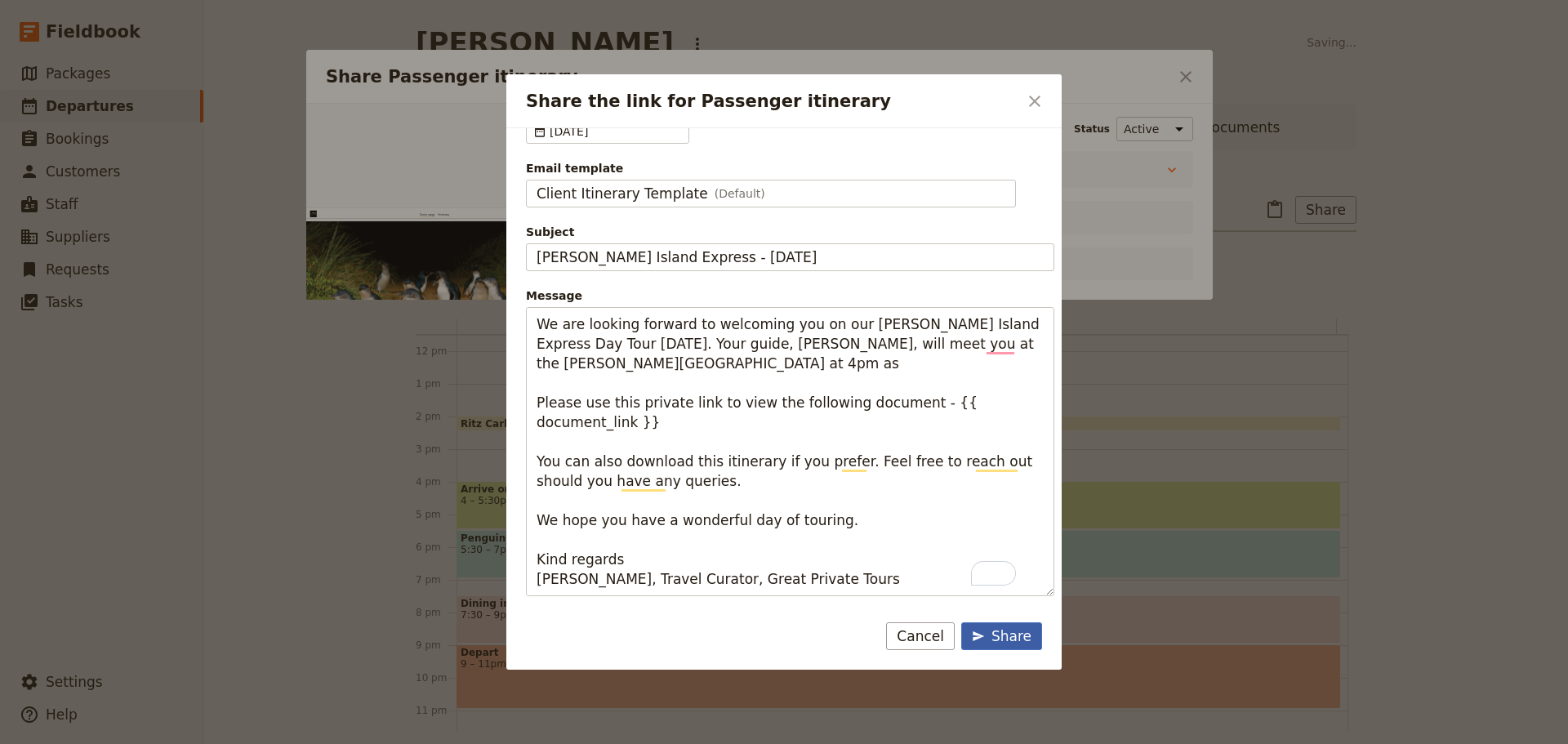
click at [1012, 639] on div "Share" at bounding box center [1002, 637] width 60 height 19
click at [984, 637] on icon "Share the link for Passenger itinerary" at bounding box center [978, 636] width 11 height 10
click at [986, 645] on div "Share" at bounding box center [1002, 637] width 60 height 19
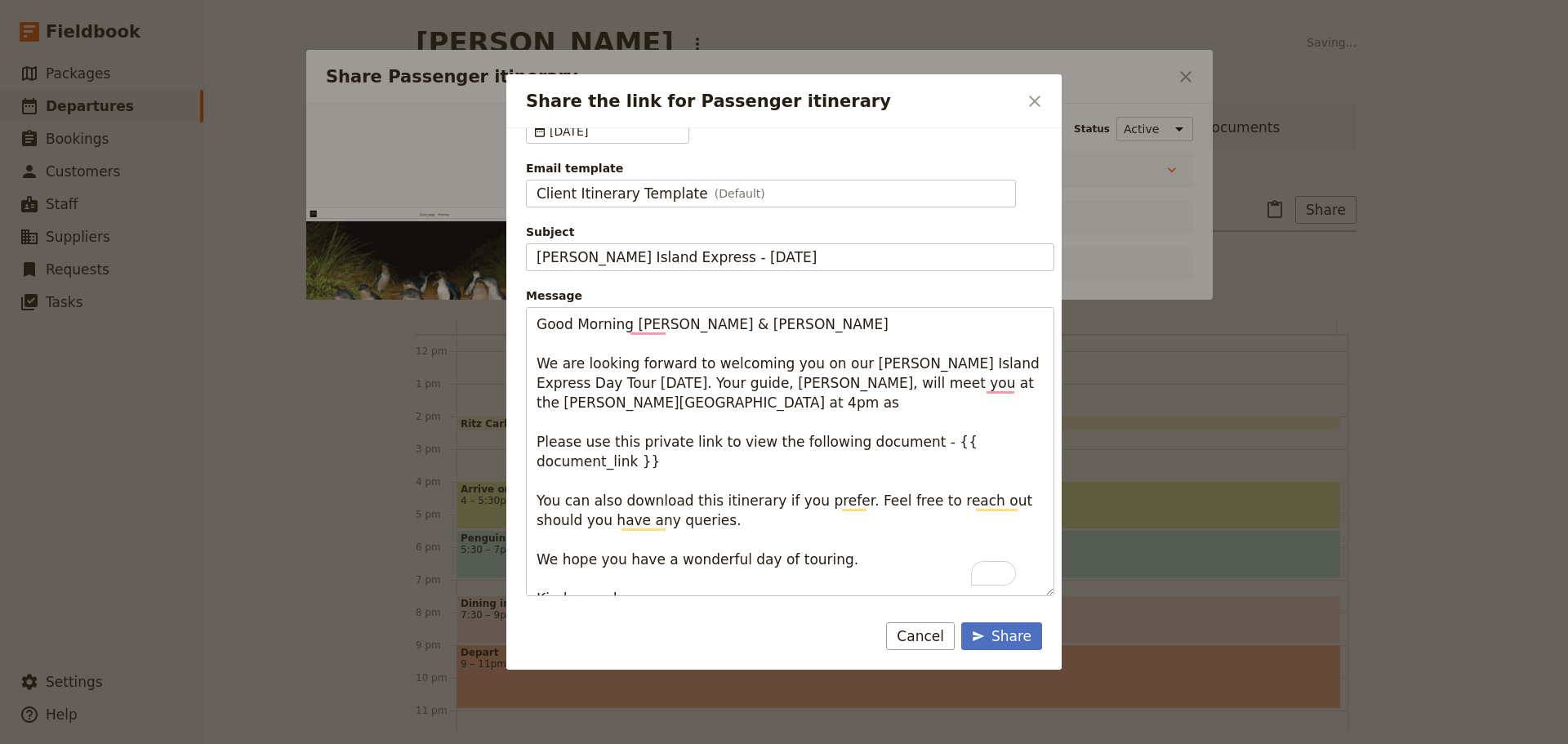
scroll to position [0, 0]
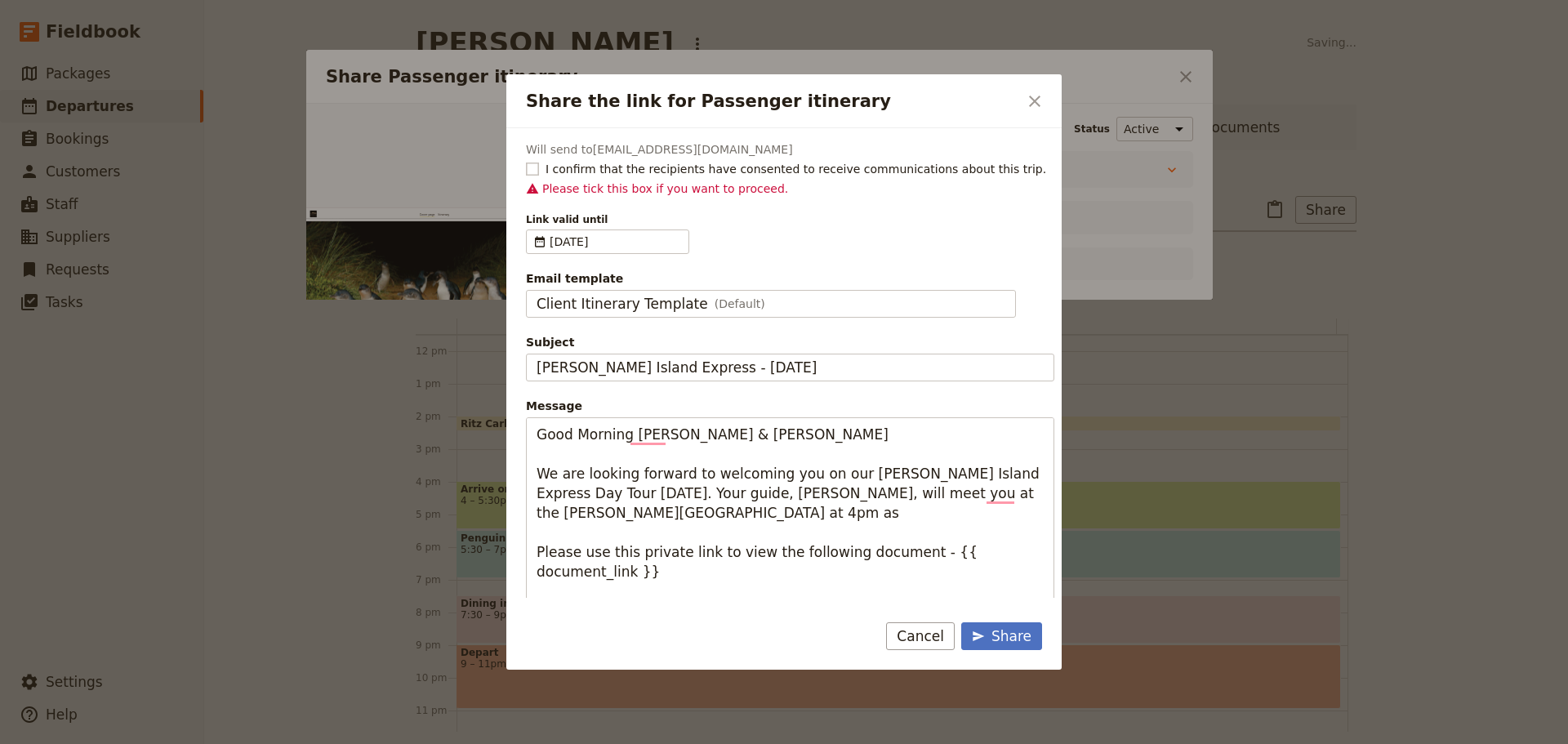
click at [534, 166] on rect "Share the link for Passenger itinerary" at bounding box center [532, 169] width 12 height 12
click at [526, 161] on input "I confirm that the recipients have consented to receive communications about th…" at bounding box center [526, 160] width 1 height 1
checkbox input "true"
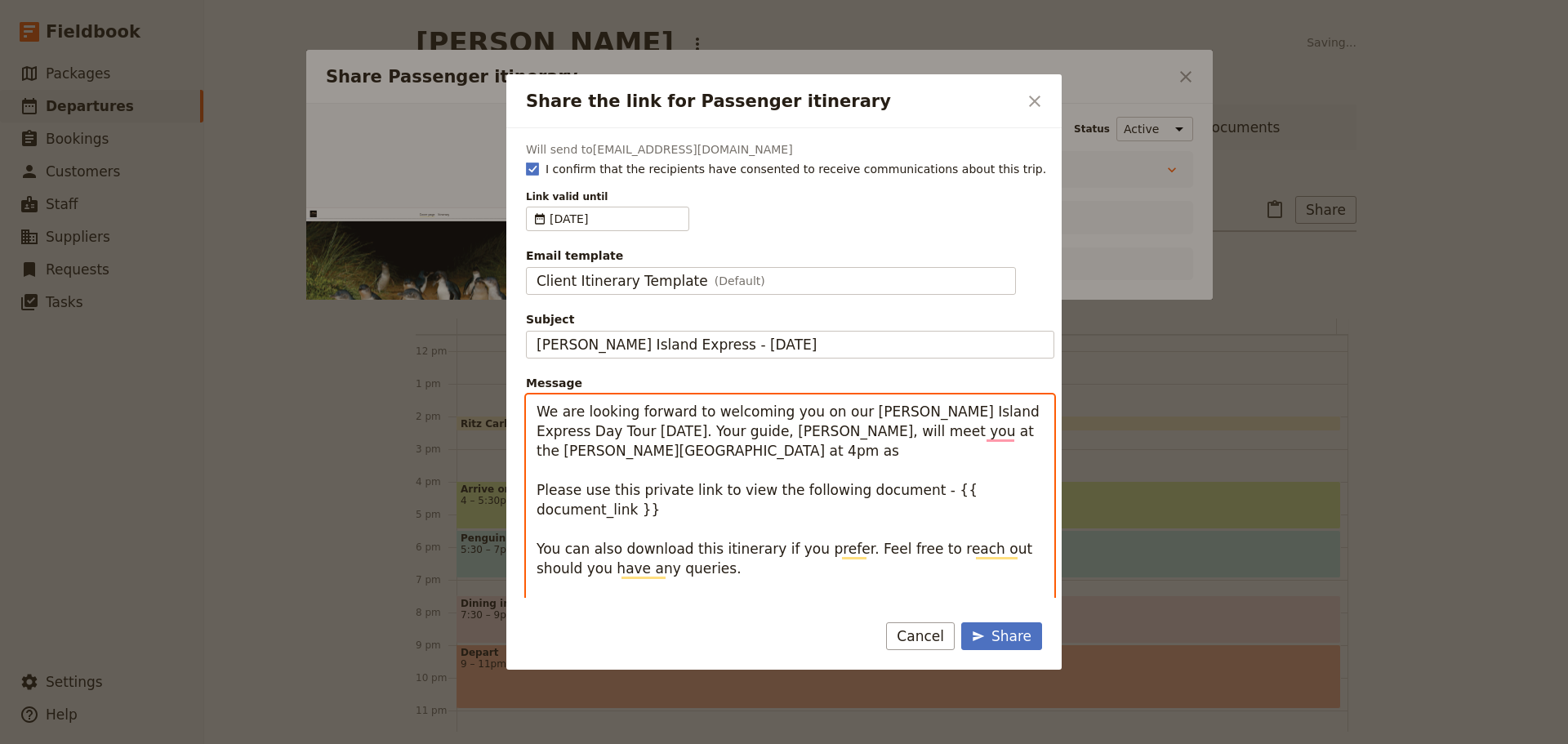
click at [744, 455] on textarea "Good Morning [PERSON_NAME] & [PERSON_NAME] We are looking forward to welcoming …" at bounding box center [790, 539] width 528 height 289
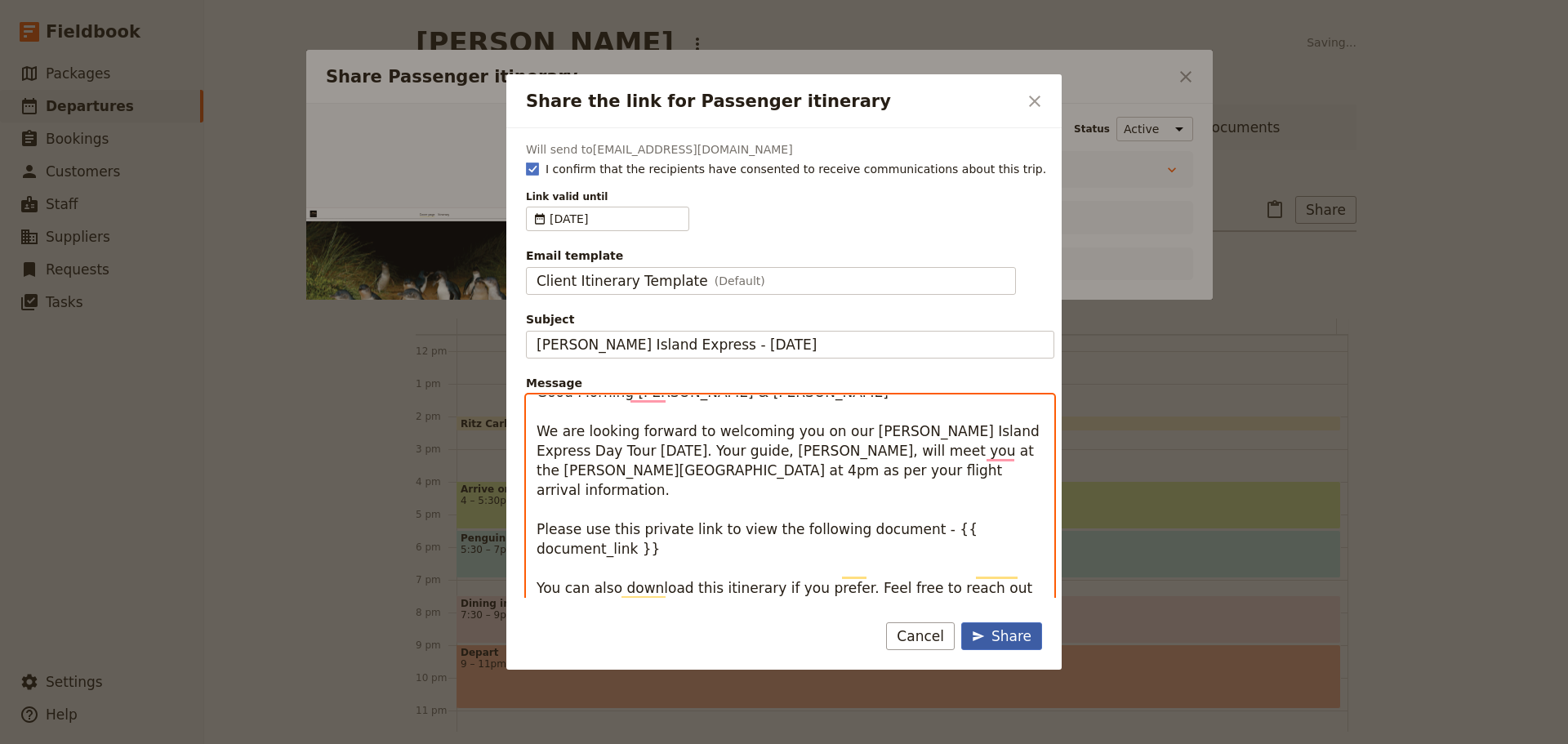
type textarea "Good Morning [PERSON_NAME] & [PERSON_NAME] We are looking forward to welcoming …"
click at [1012, 634] on div "Share" at bounding box center [1002, 637] width 60 height 19
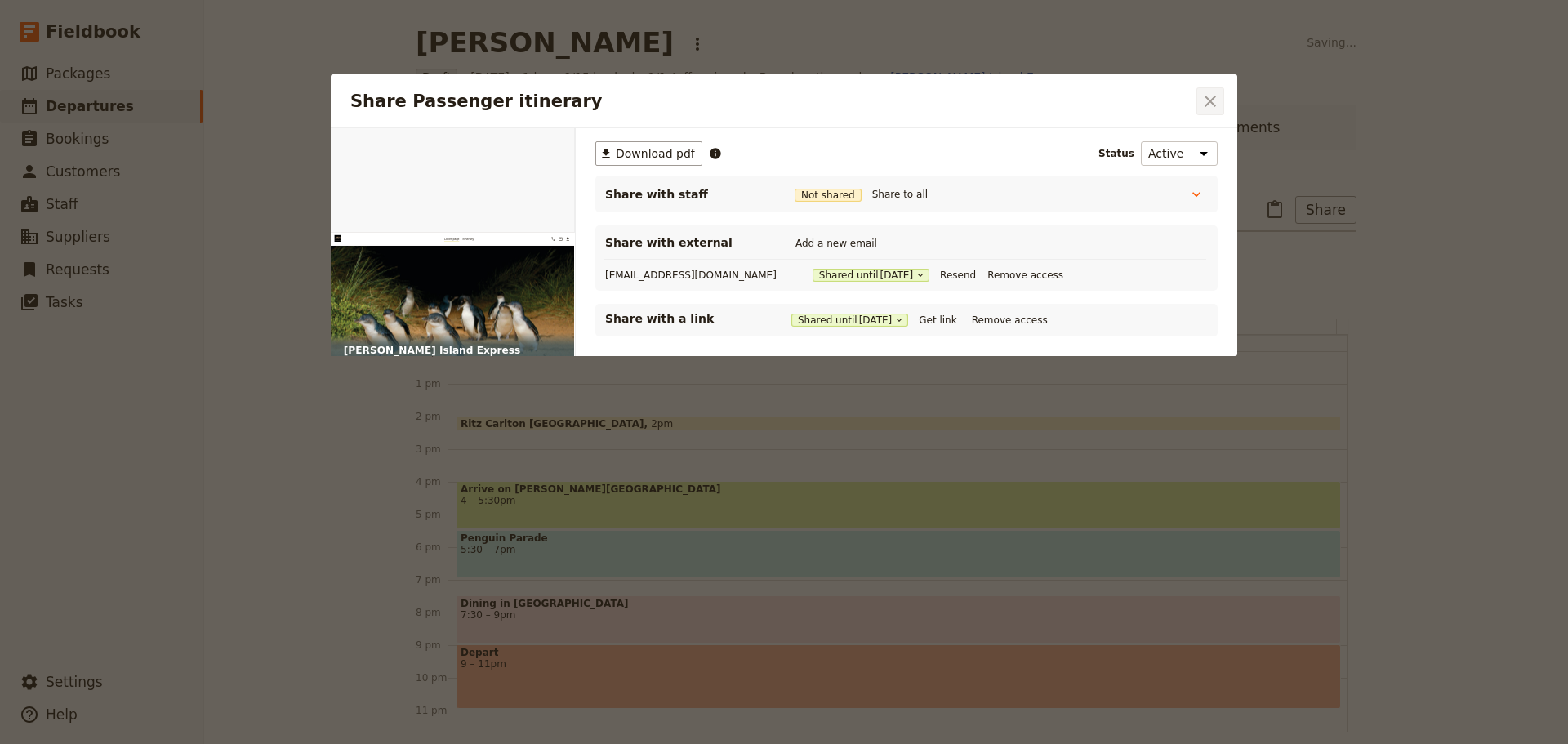
click at [1223, 102] on button "​" at bounding box center [1211, 101] width 28 height 28
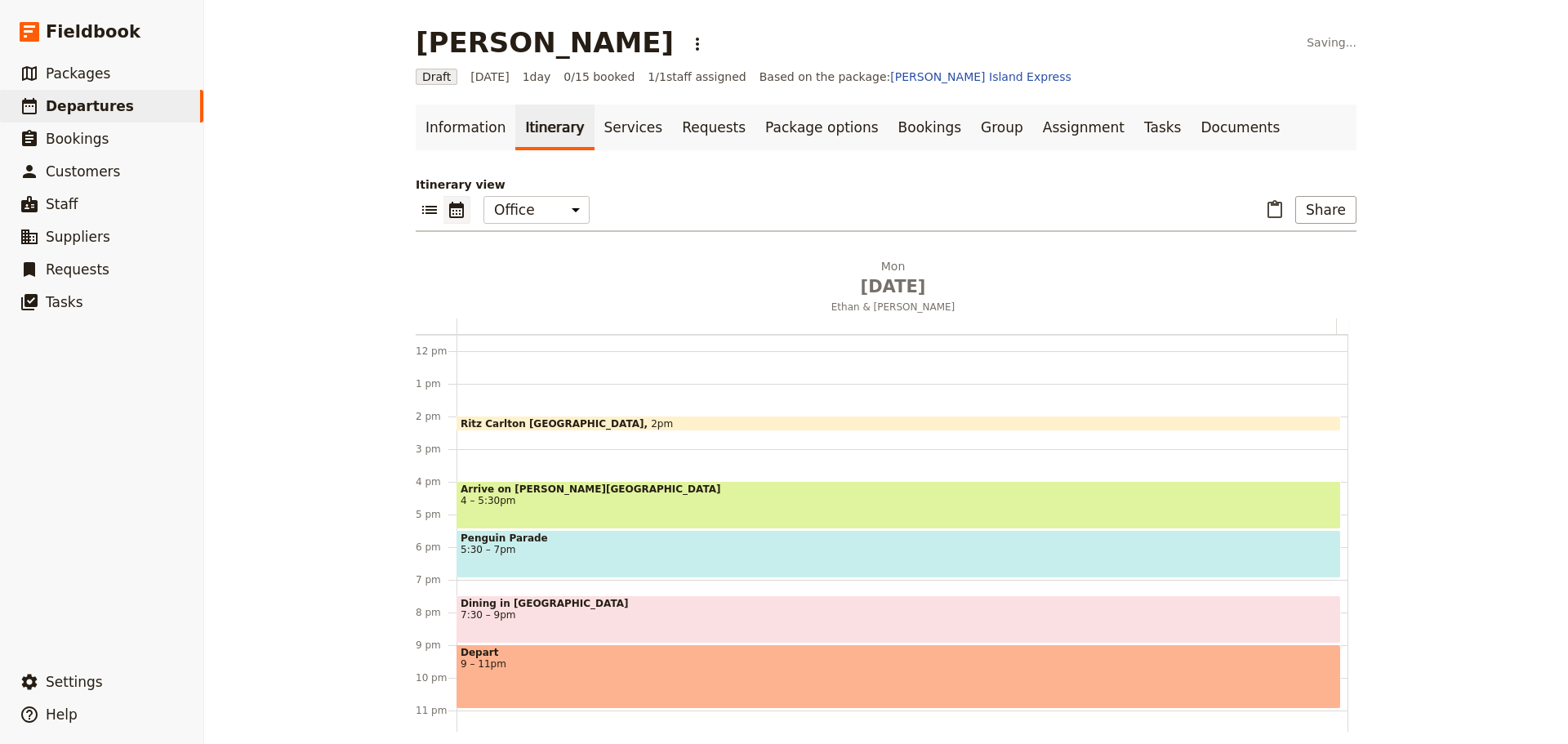
click at [651, 420] on span "2pm" at bounding box center [661, 424] width 22 height 11
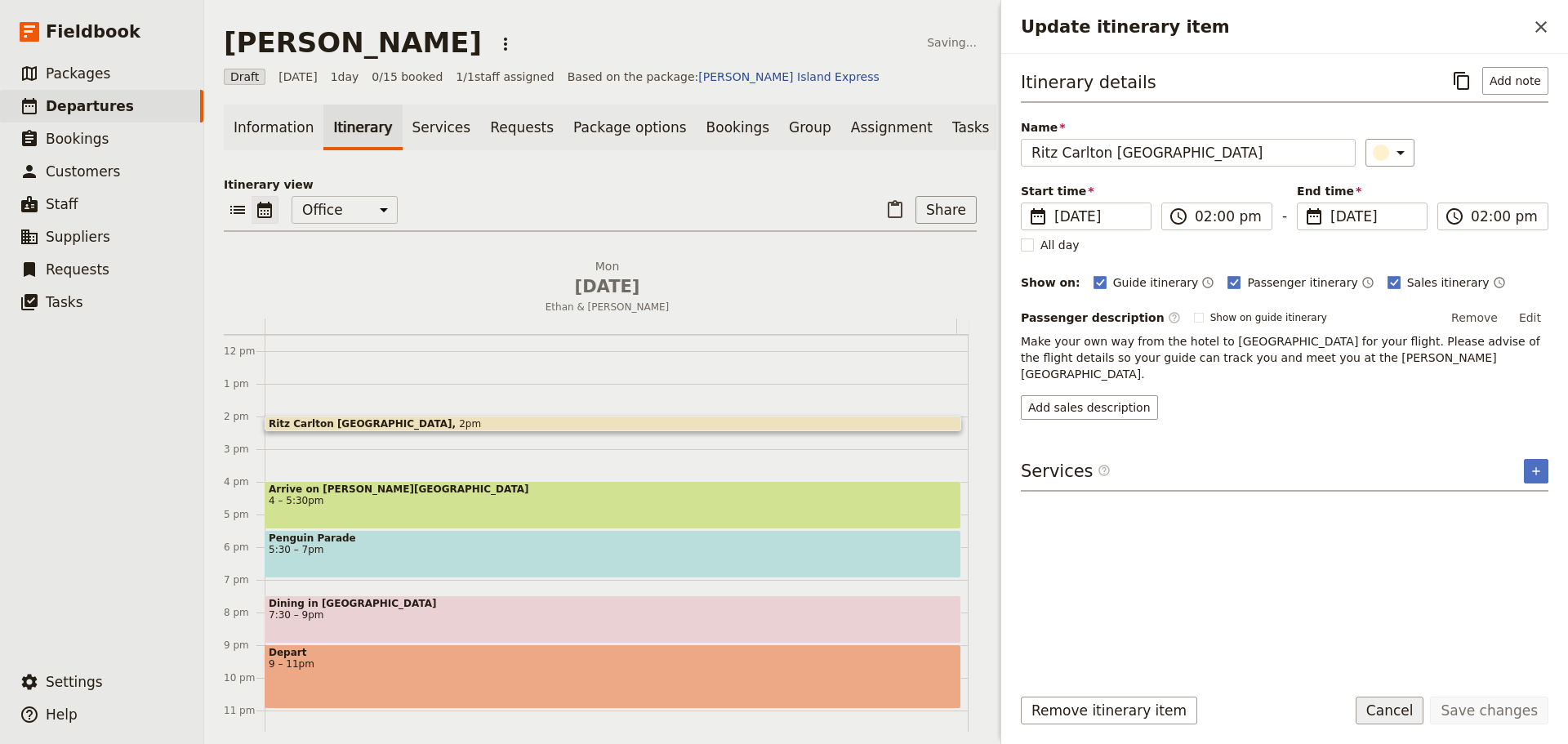
click at [1402, 709] on button "Cancel" at bounding box center [1390, 711] width 69 height 28
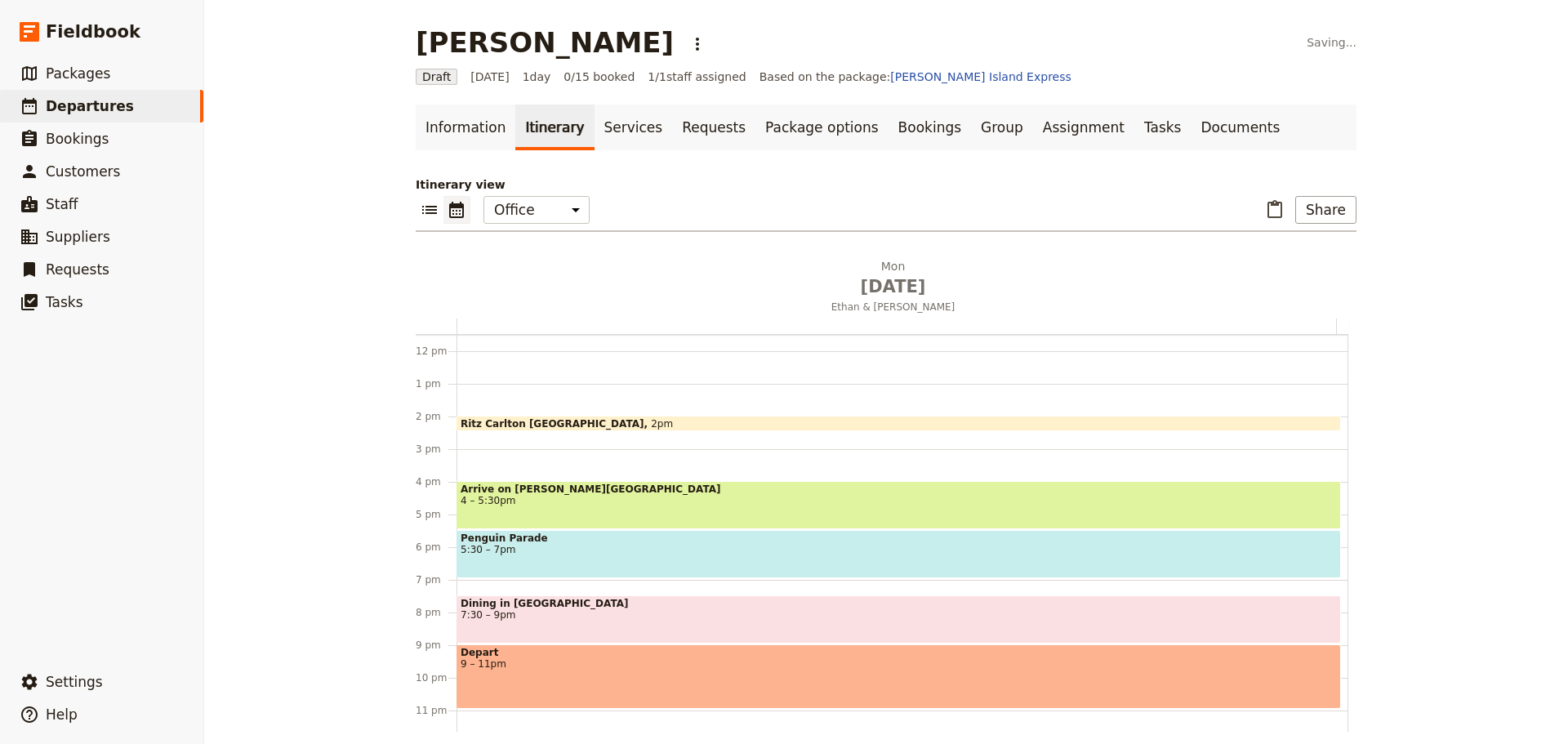
click at [524, 505] on span "4 – 5:30pm" at bounding box center [898, 500] width 876 height 11
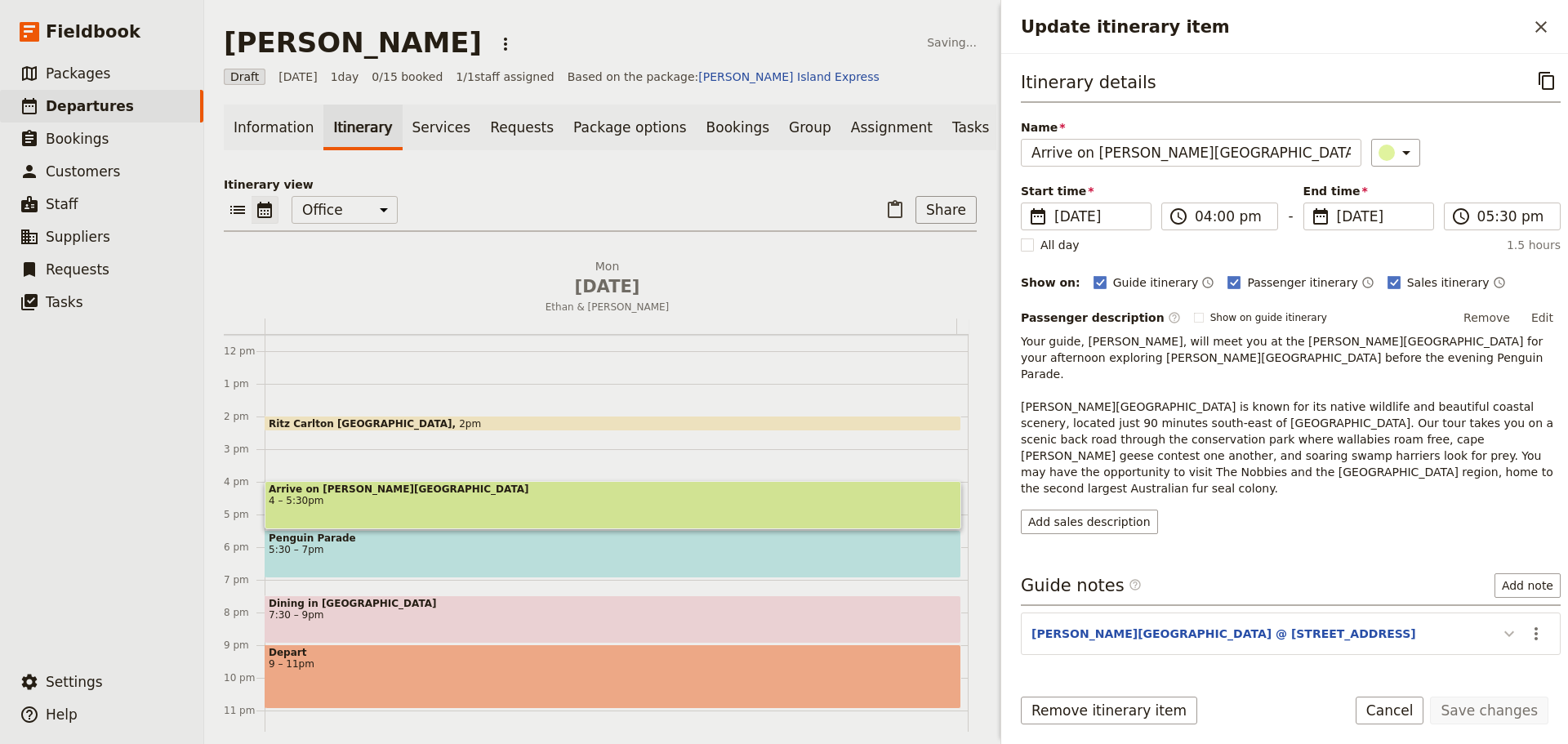
click at [1499, 624] on icon "Update itinerary item" at bounding box center [1509, 634] width 19 height 19
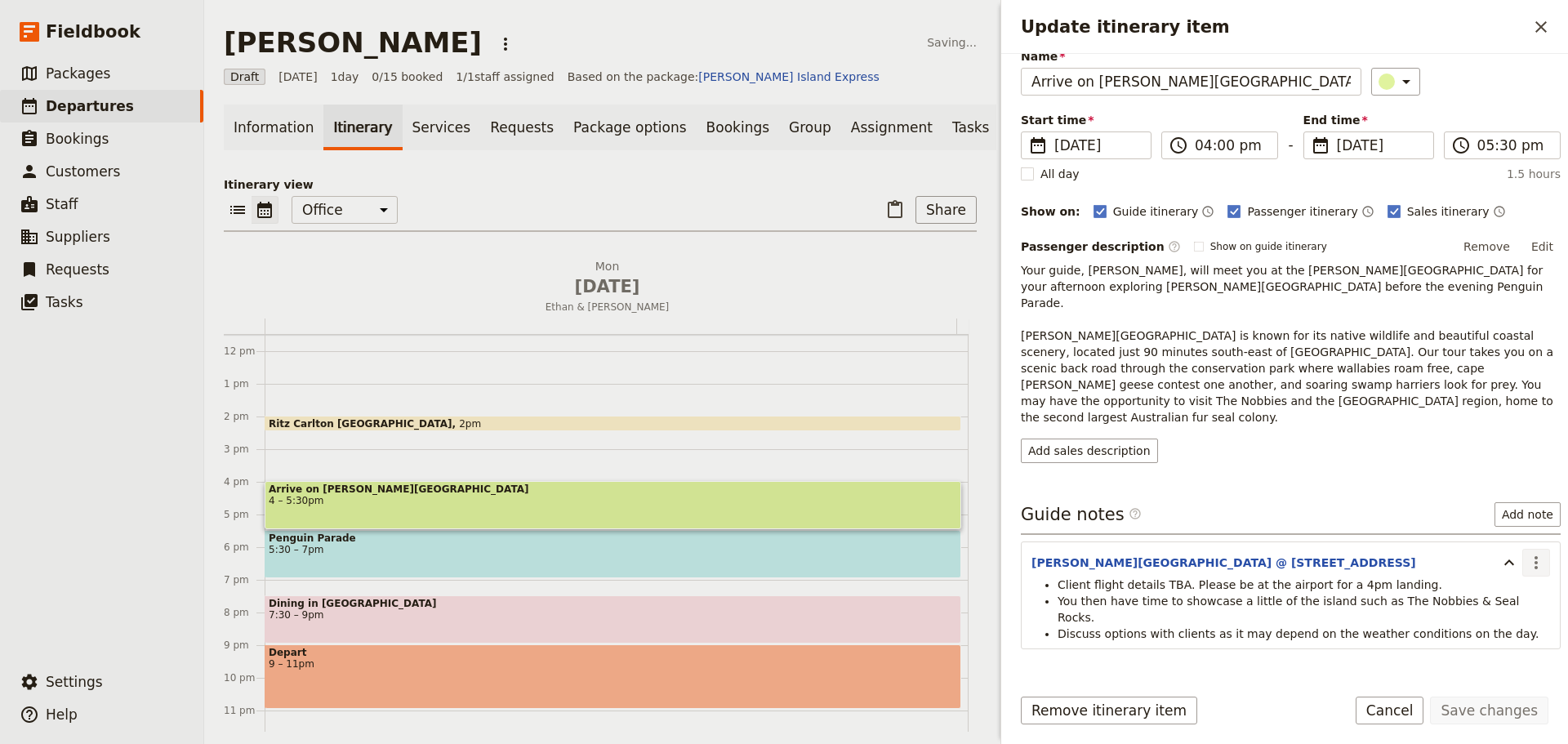
click at [1527, 553] on icon "Actions" at bounding box center [1536, 563] width 19 height 19
click at [1498, 567] on span "Edit note" at bounding box center [1477, 565] width 51 height 17
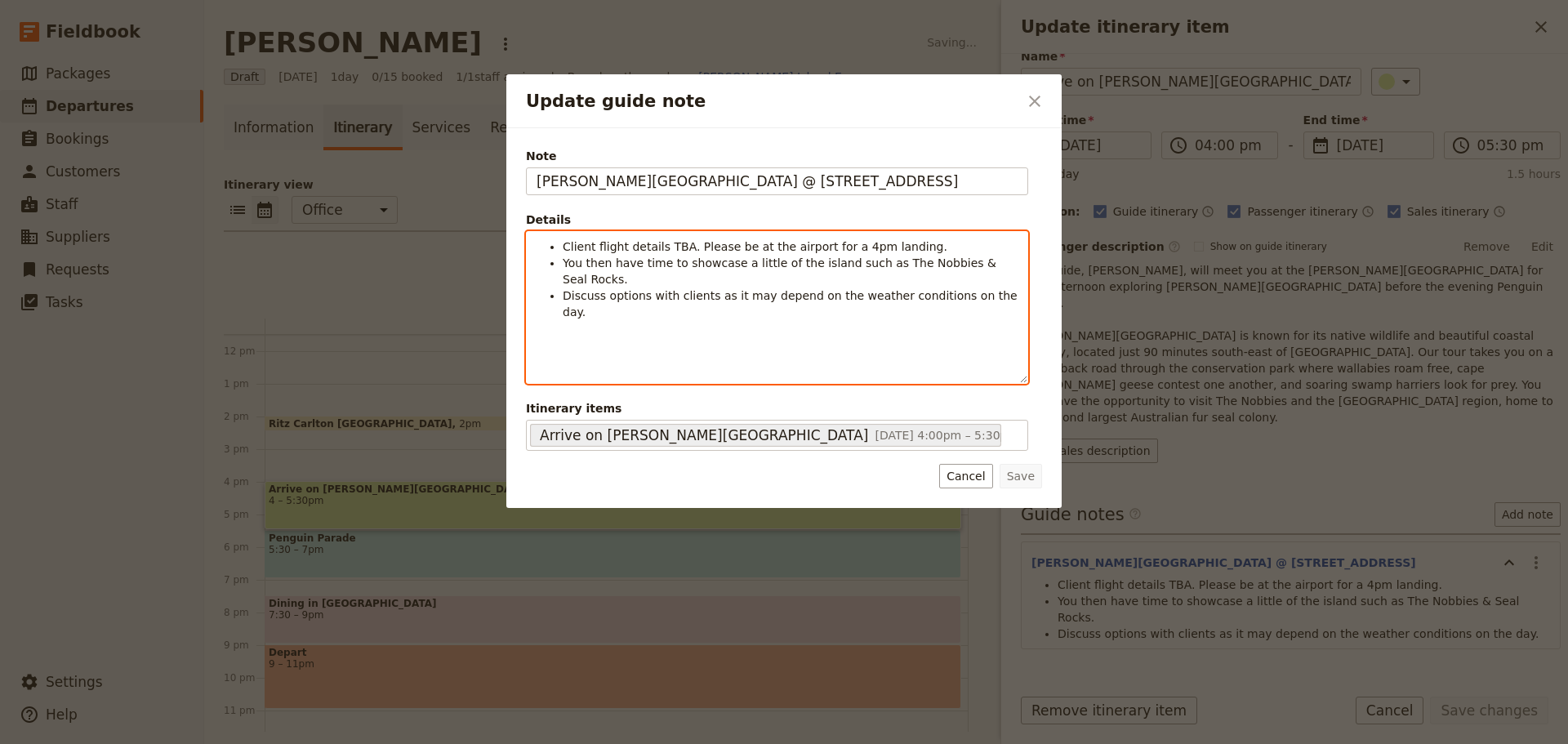
click at [684, 251] on span "Client flight details TBA. Please be at the airport for a 4pm landing." at bounding box center [755, 247] width 385 height 13
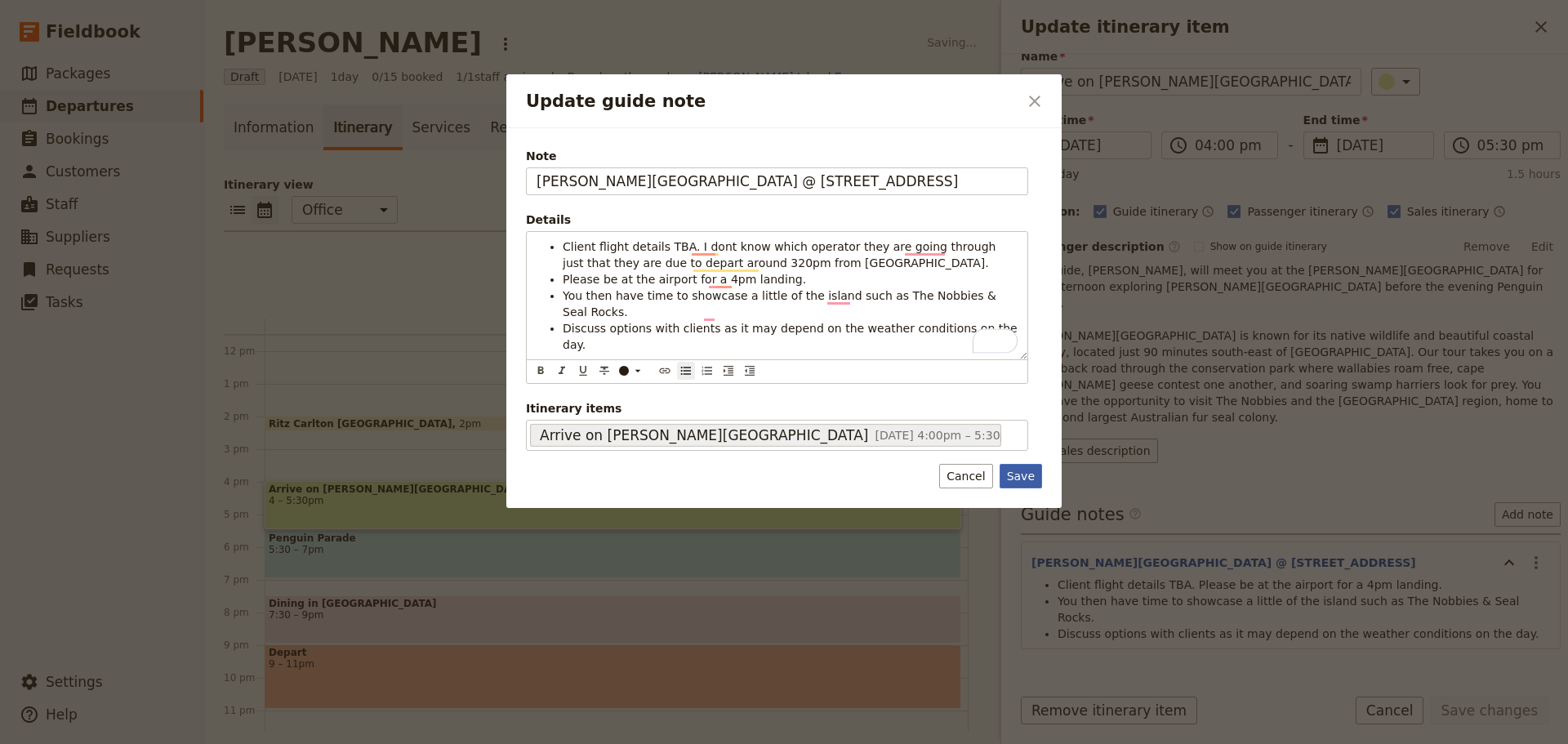
click at [1015, 475] on button "Save" at bounding box center [1021, 476] width 42 height 25
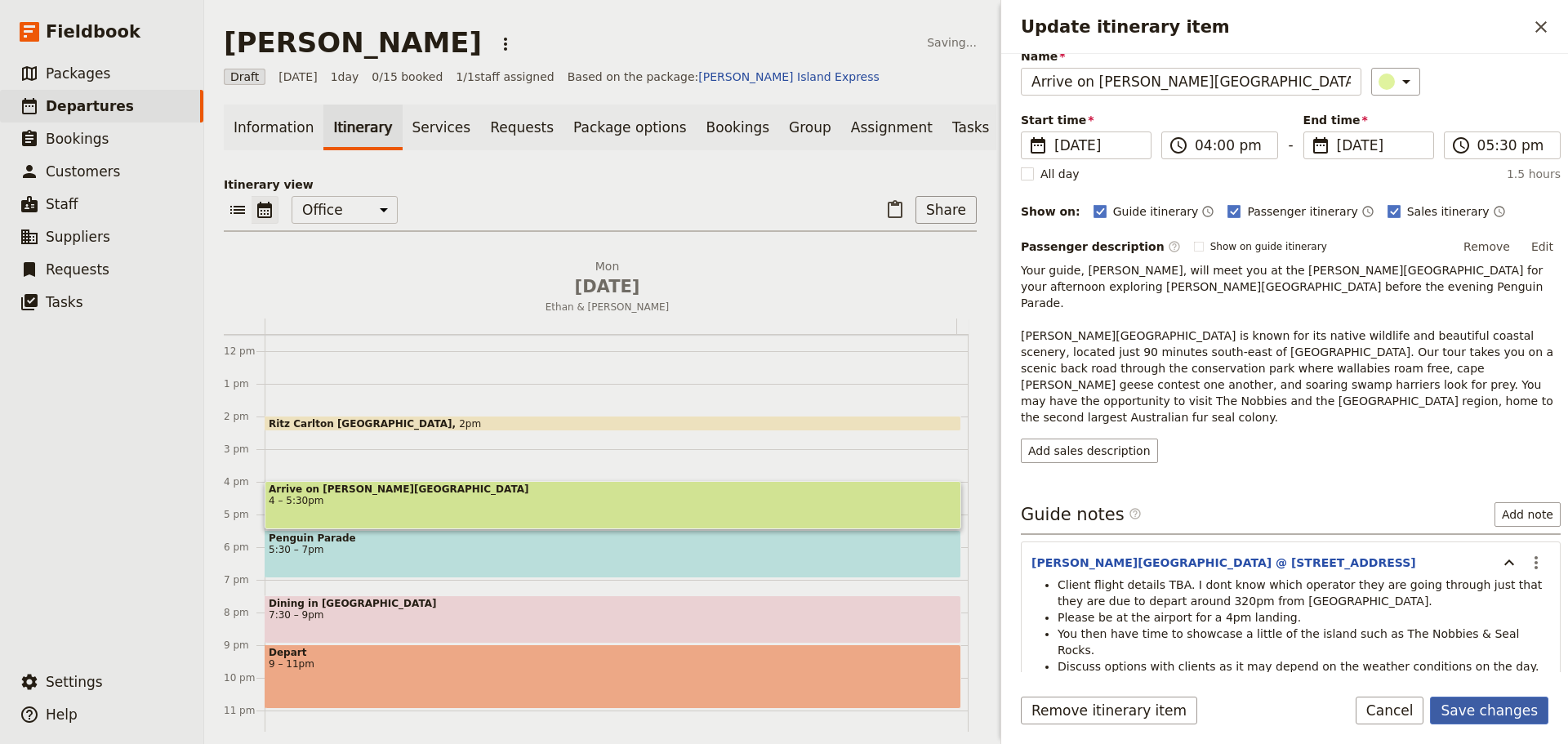
click at [1485, 701] on button "Save changes" at bounding box center [1489, 711] width 119 height 28
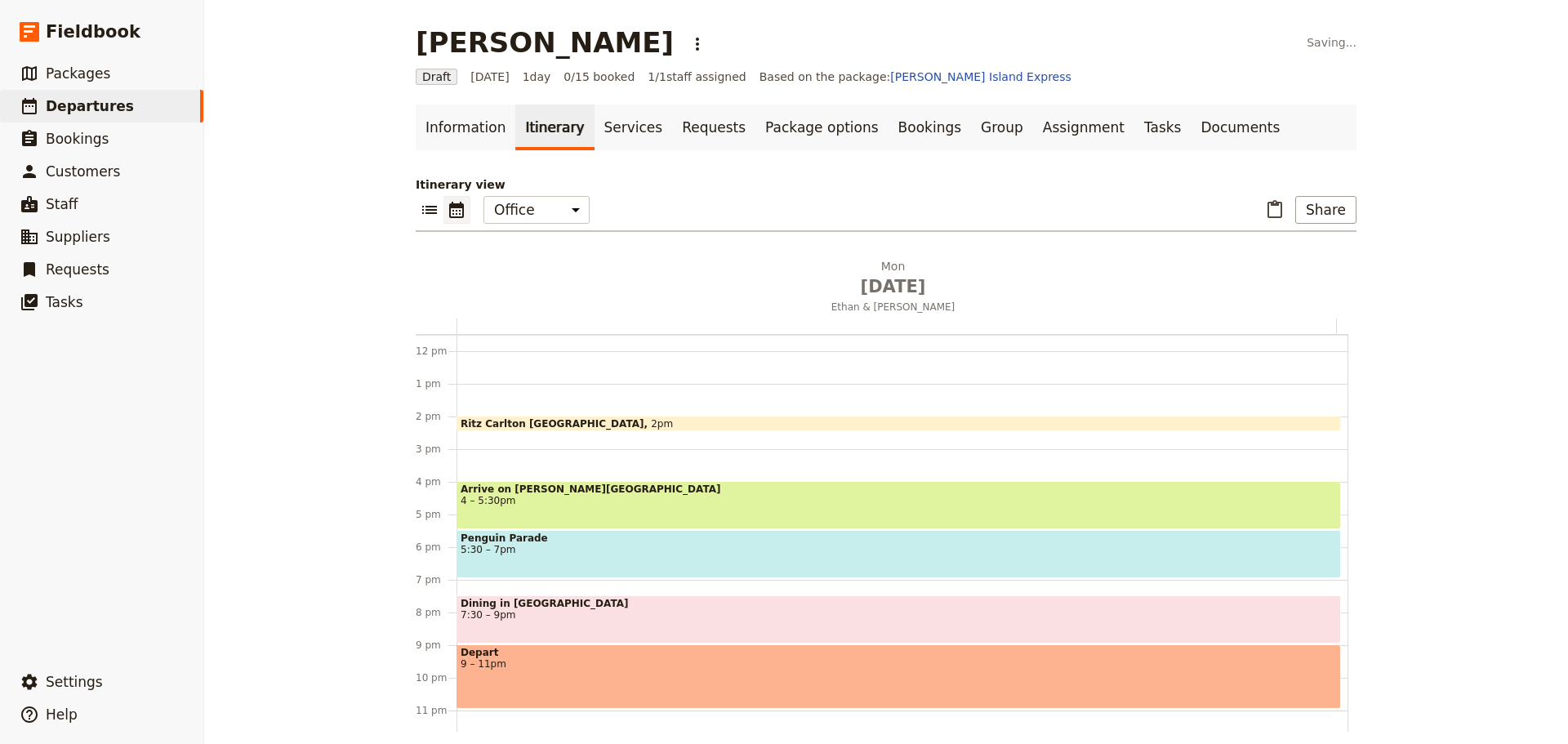
click at [554, 618] on span "7:30 – 9pm" at bounding box center [898, 615] width 876 height 11
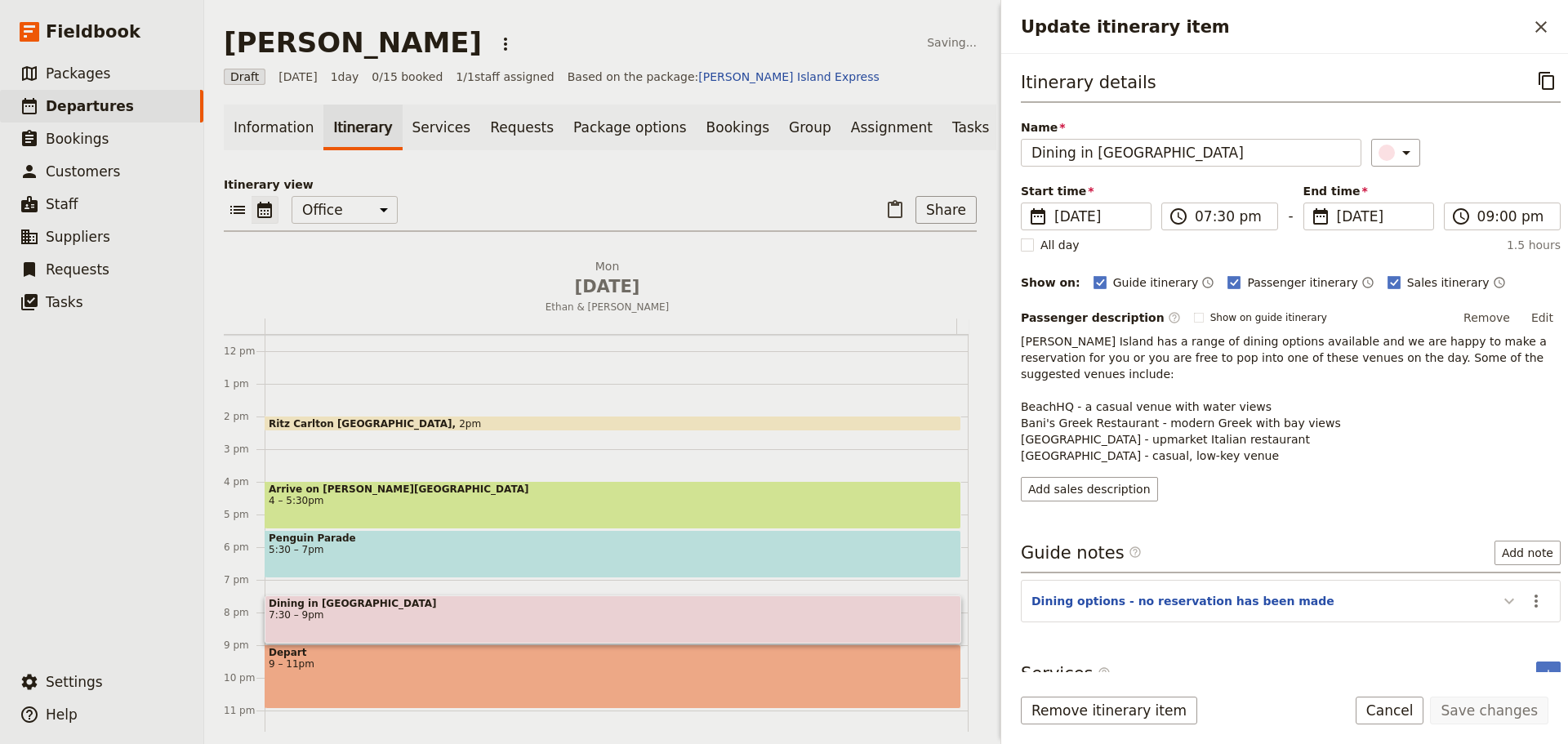
click at [1499, 592] on icon "Update itinerary item" at bounding box center [1509, 601] width 19 height 19
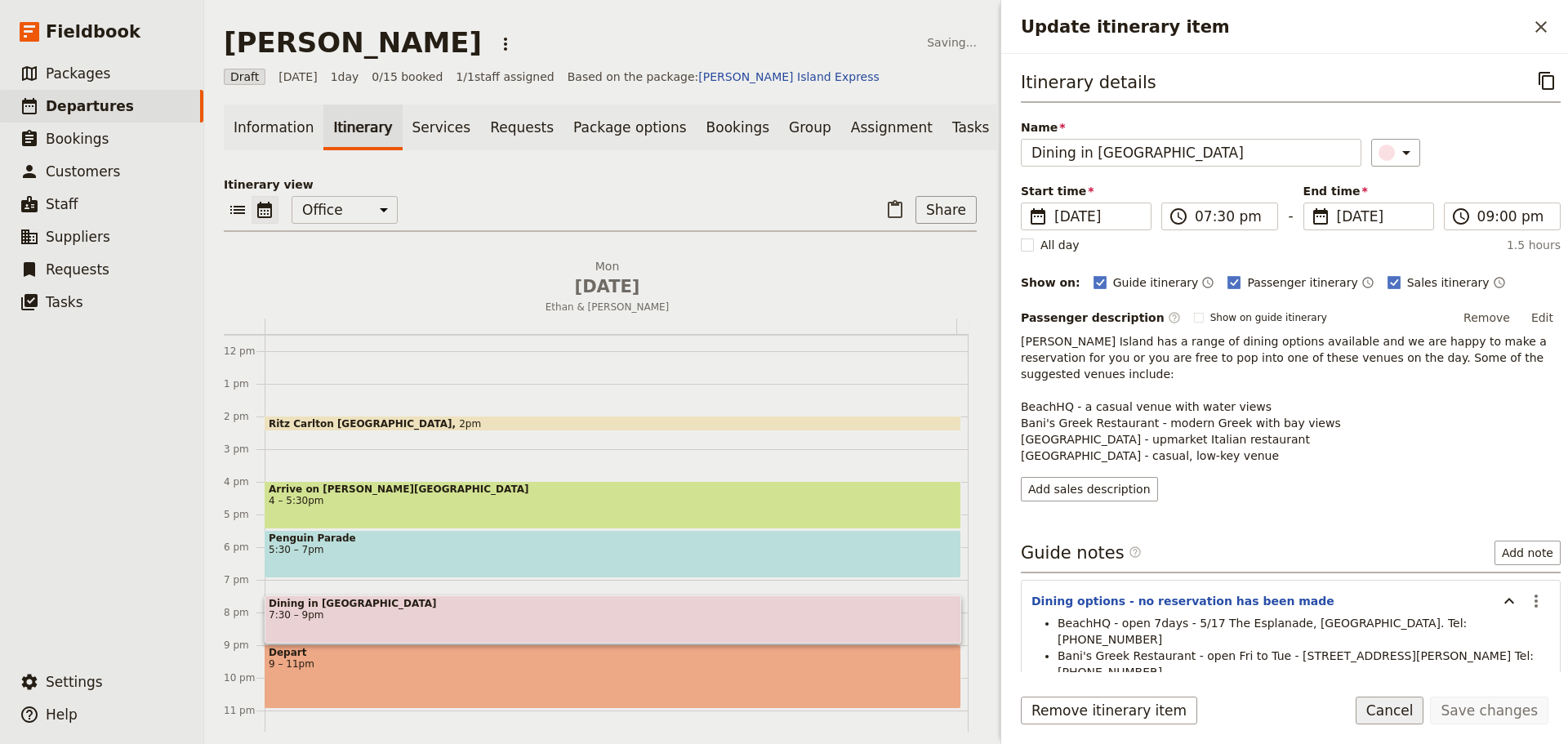
click at [1417, 719] on button "Cancel" at bounding box center [1390, 711] width 69 height 28
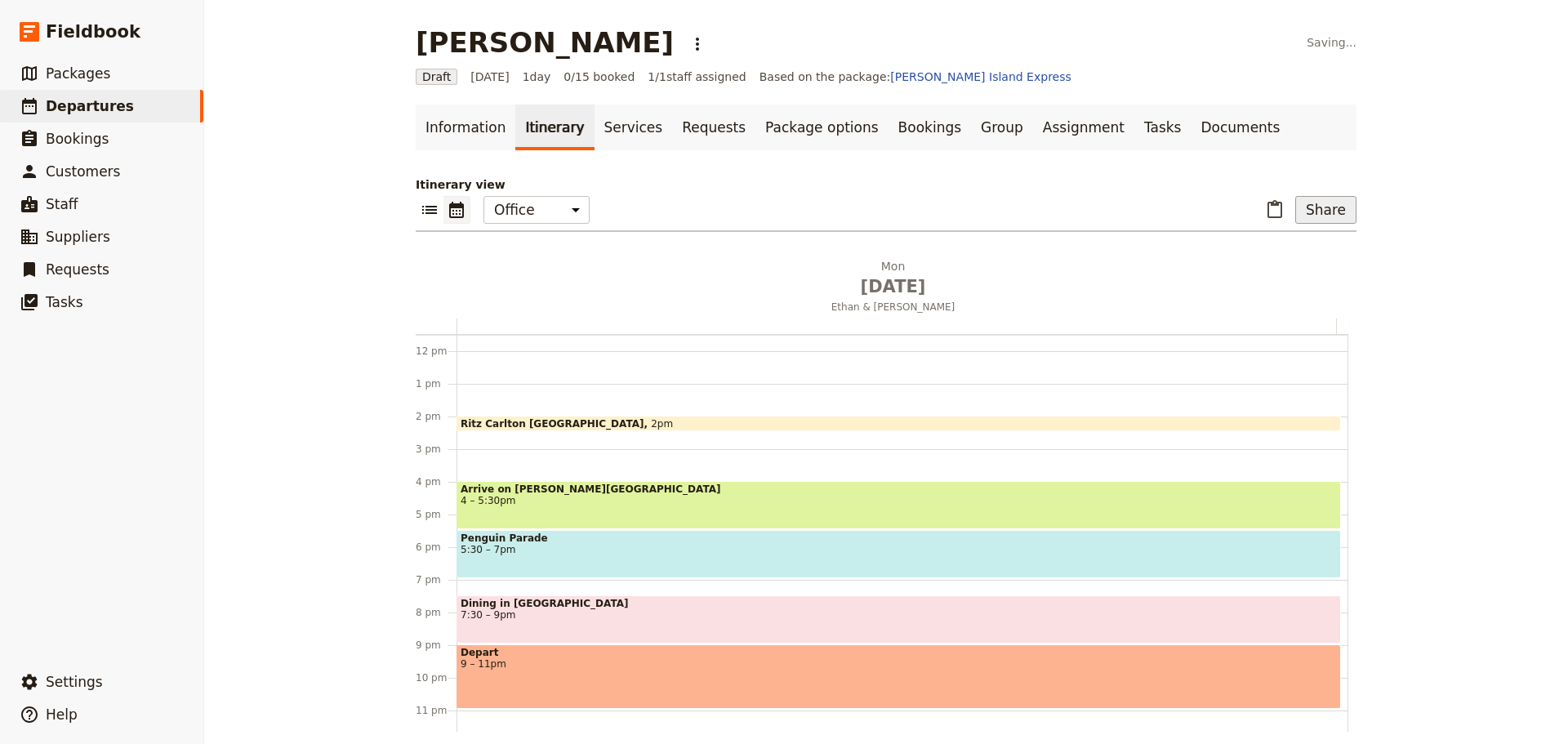
click at [1332, 219] on button "Share" at bounding box center [1326, 210] width 62 height 28
click at [1299, 248] on span "Guide itinerary" at bounding box center [1271, 246] width 85 height 17
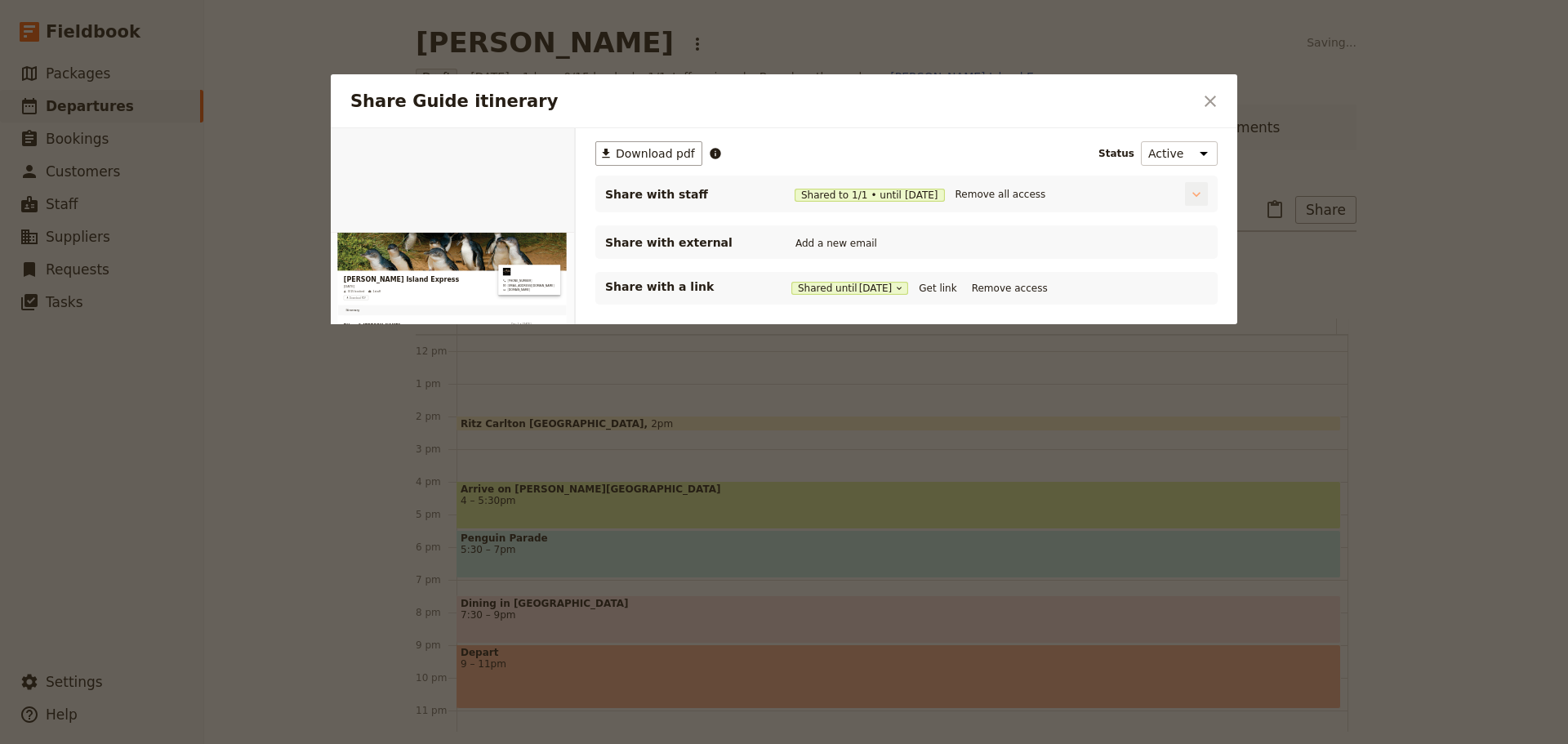
click at [1193, 195] on icon "Share Guide itinerary" at bounding box center [1196, 195] width 17 height 17
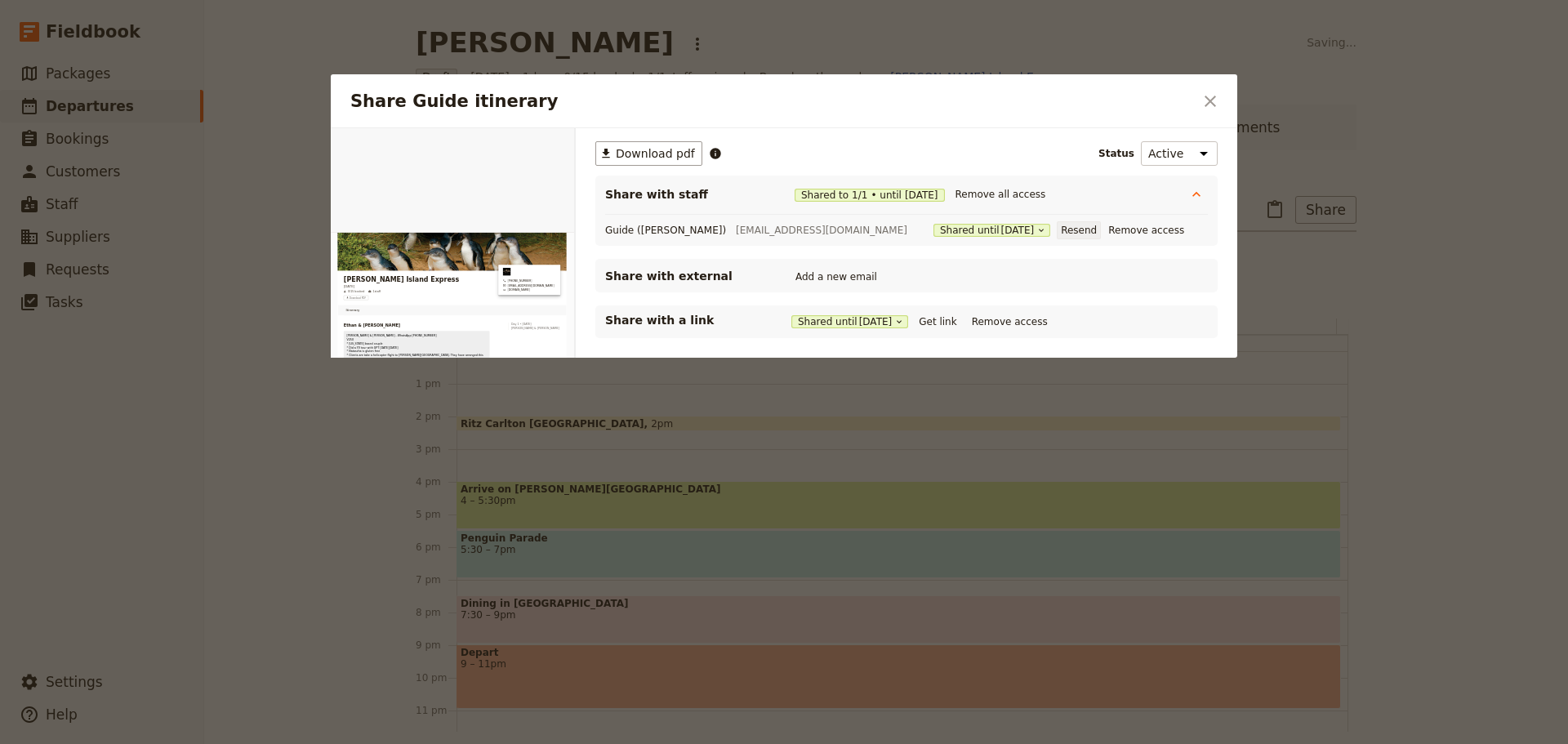
click at [1057, 230] on button "Resend" at bounding box center [1079, 230] width 44 height 18
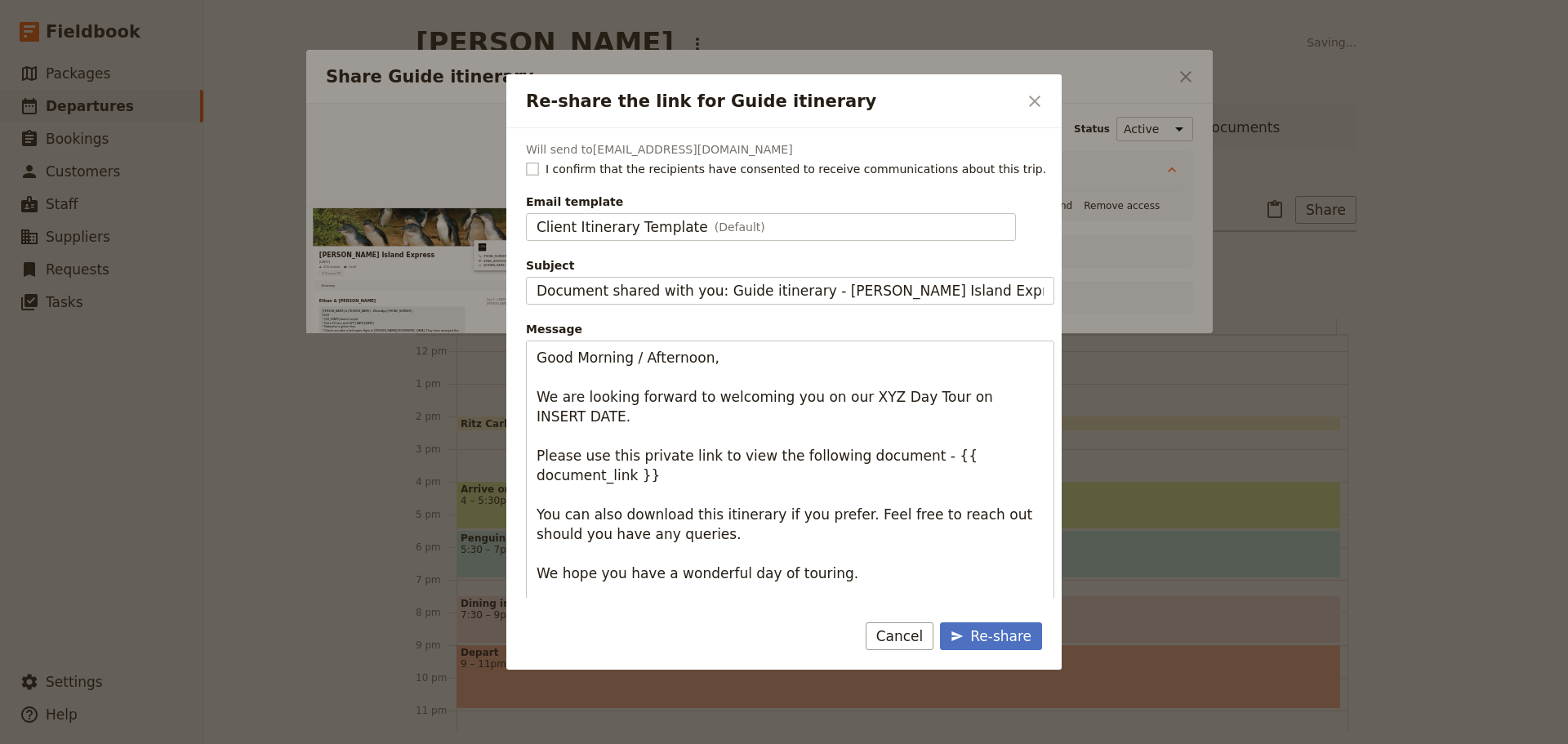
click at [535, 173] on rect "Re-share the link for Guide itinerary" at bounding box center [532, 169] width 12 height 12
click at [526, 161] on input "I confirm that the recipients have consented to receive communications about th…" at bounding box center [526, 160] width 1 height 1
checkbox input "true"
click at [769, 237] on div "Client Itinerary Template (Default)" at bounding box center [771, 227] width 469 height 19
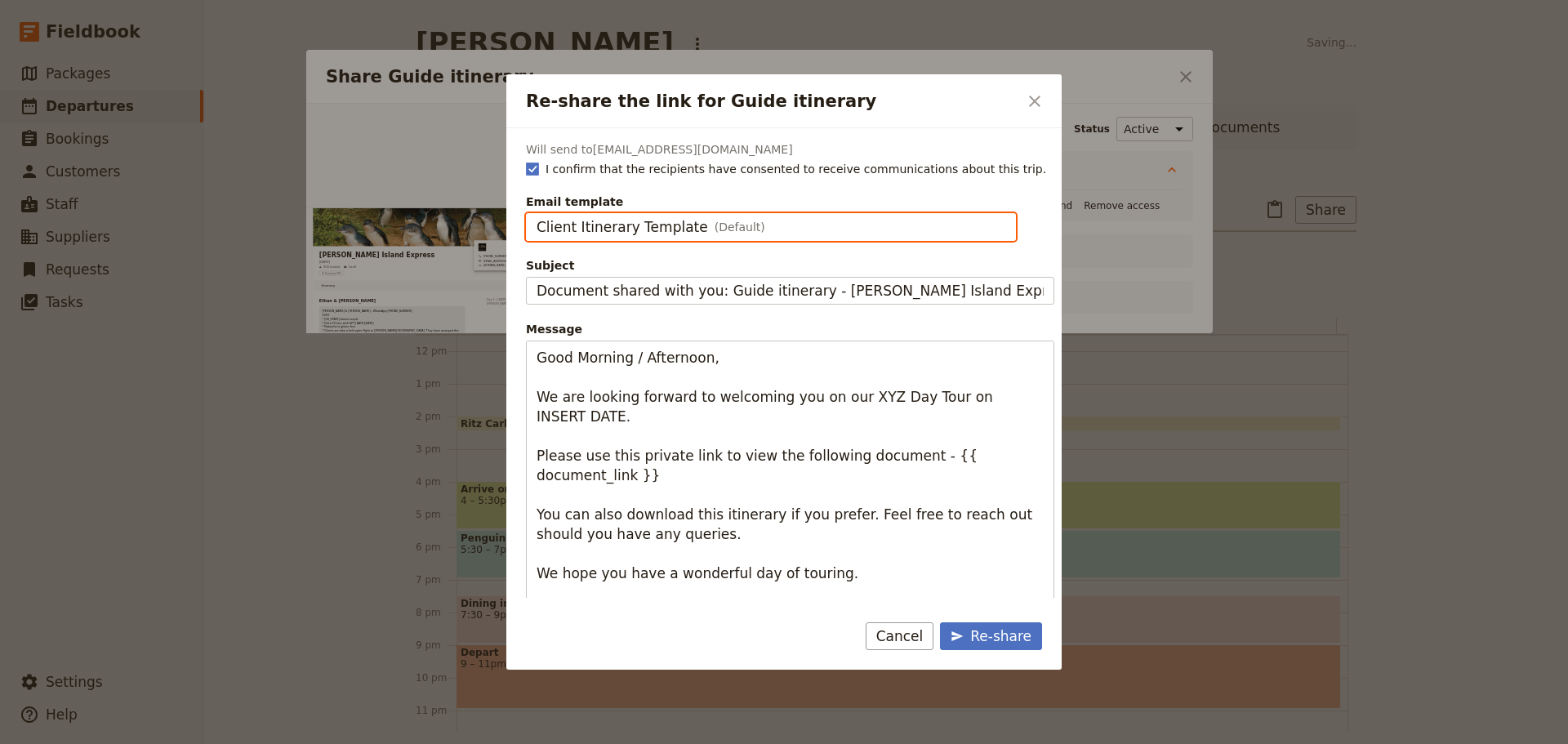
click at [537, 214] on input "Client Itinerary Template" at bounding box center [536, 213] width 1 height 1
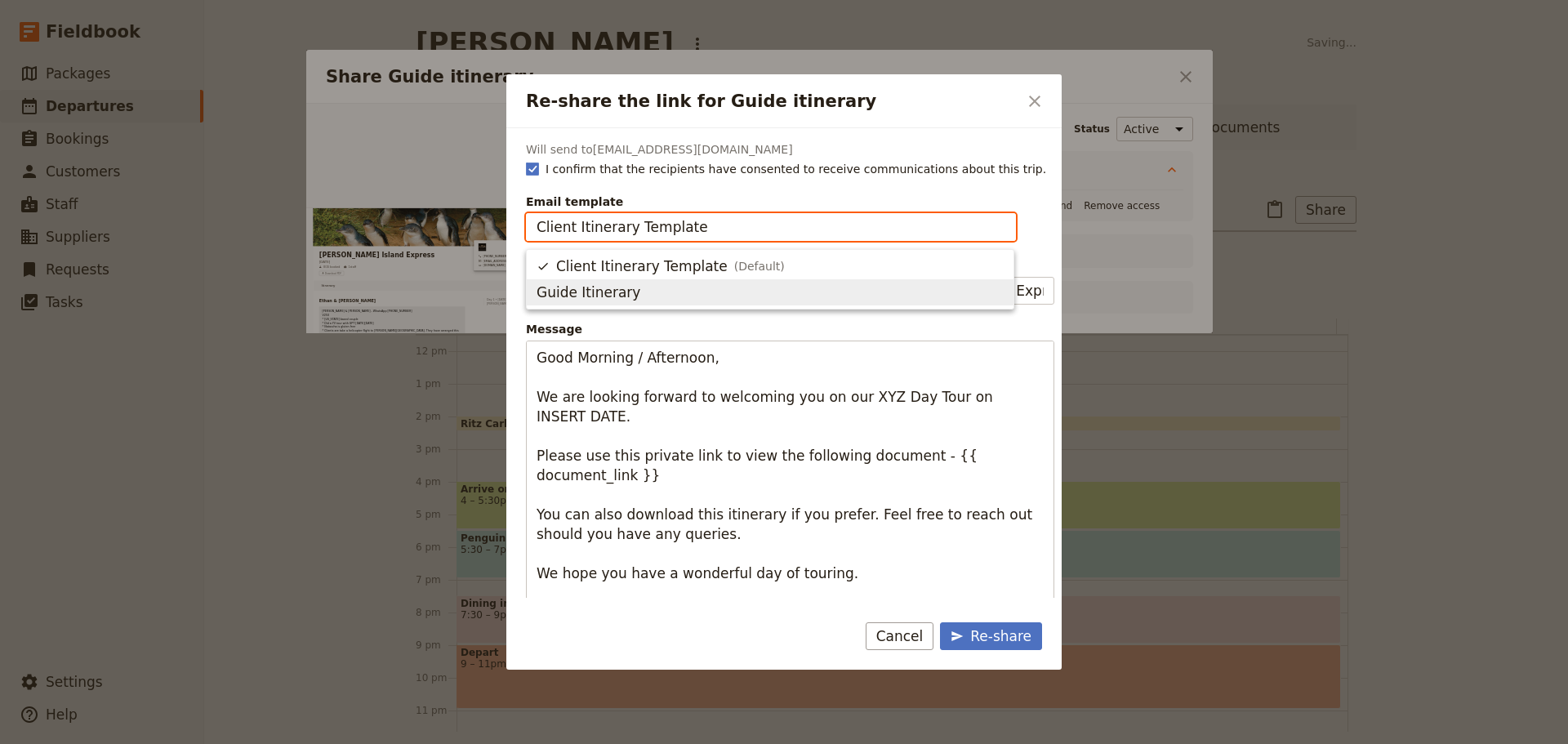
click at [655, 290] on span "Guide Itinerary" at bounding box center [770, 292] width 467 height 19
type input "Guide Itinerary"
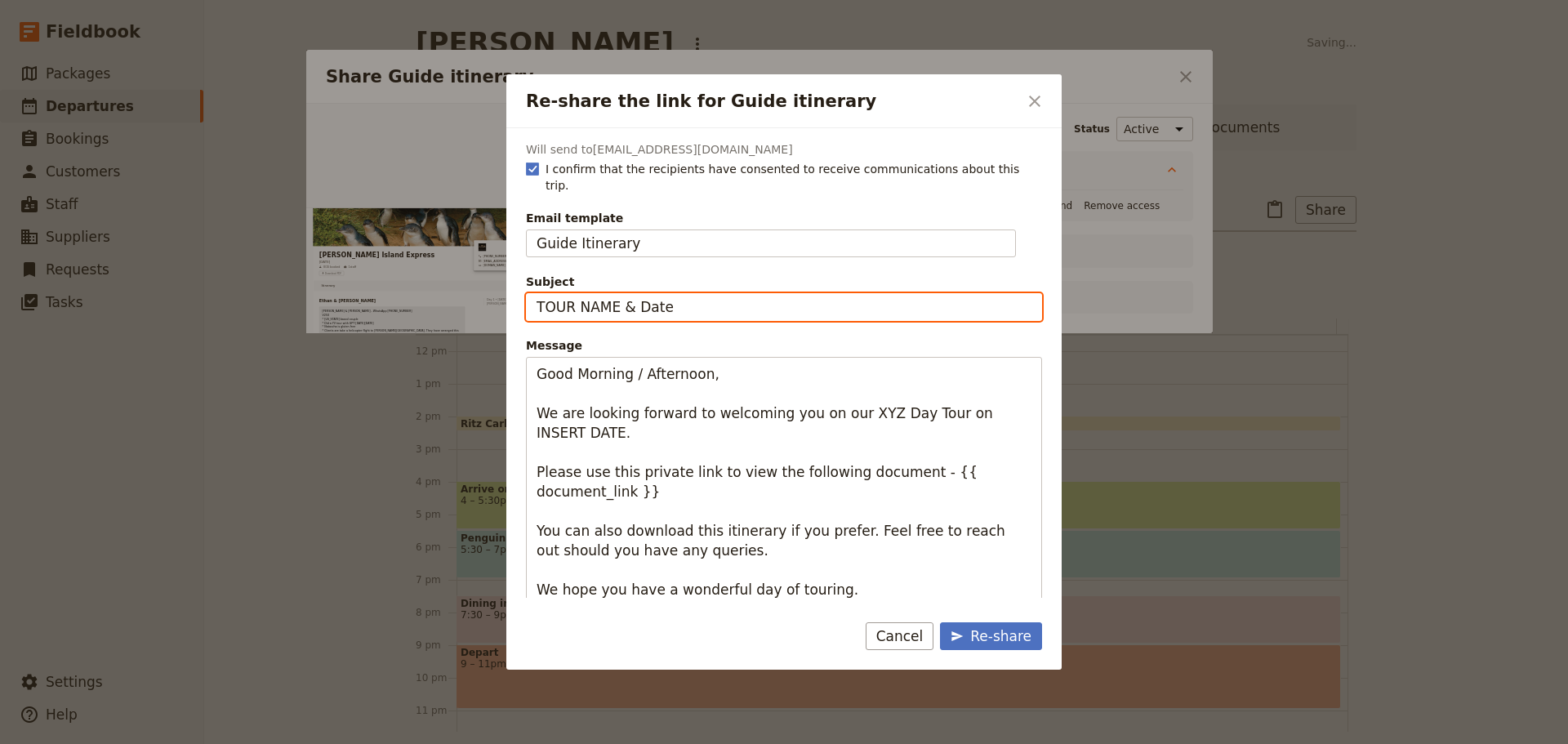
drag, startPoint x: 725, startPoint y: 293, endPoint x: 374, endPoint y: 285, distance: 351.1
click at [374, 743] on div "Re-share the link for Guide itinerary ​ Will send to [EMAIL_ADDRESS][DOMAIN_NAM…" at bounding box center [784, 744] width 1568 height 0
type input "[DATE] - PI Express"
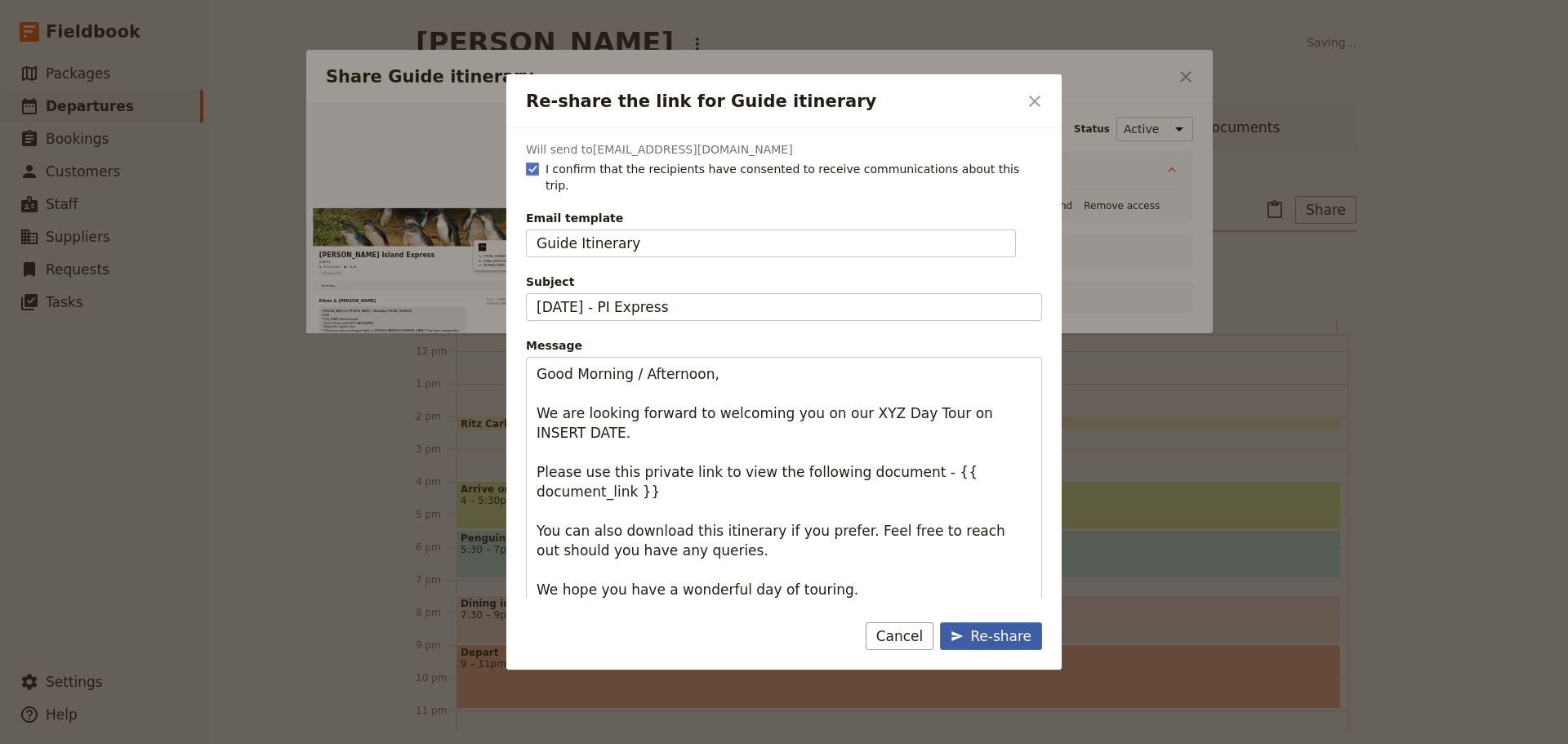
click at [1013, 633] on div "Re-share" at bounding box center [991, 637] width 81 height 19
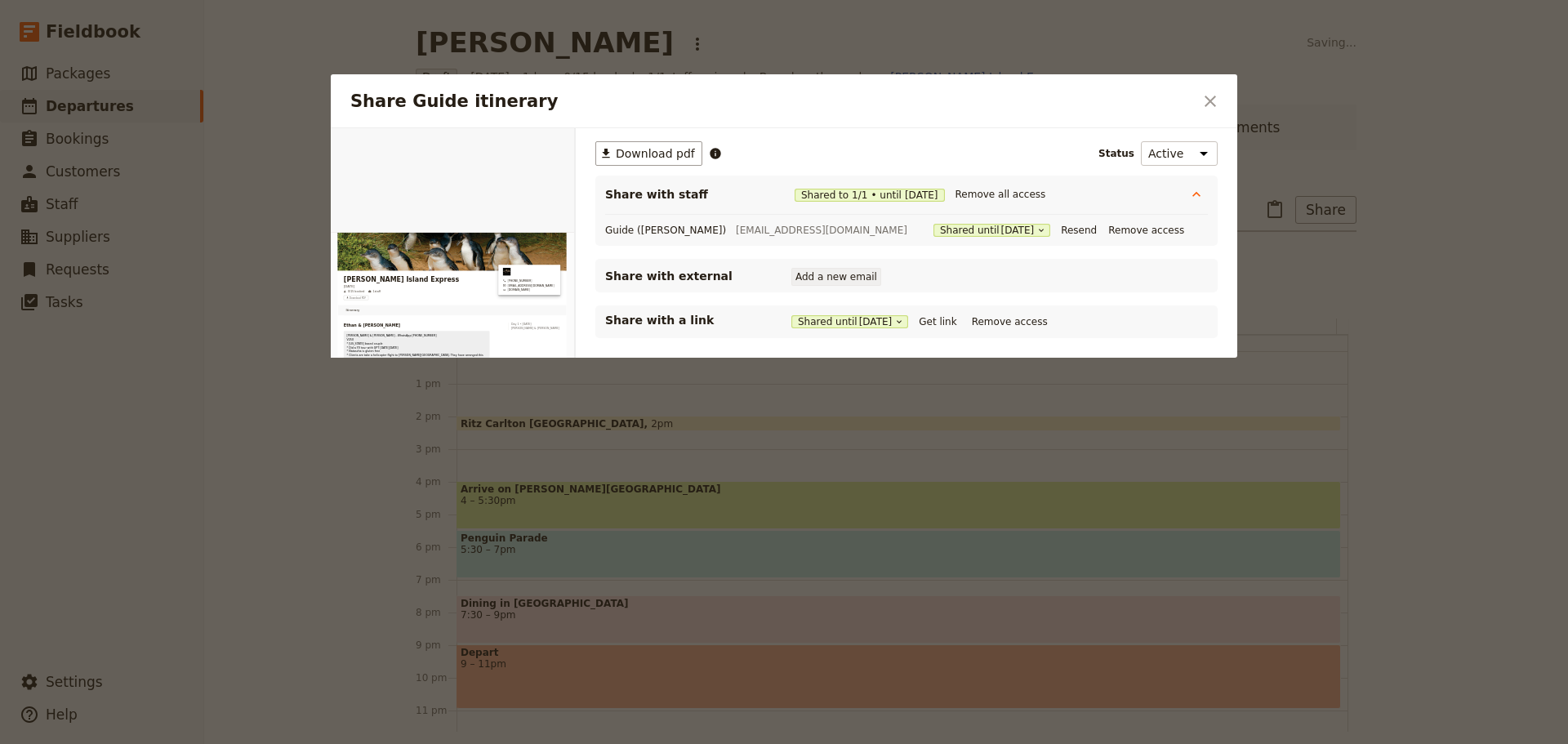
click at [812, 272] on button "Add a new email" at bounding box center [836, 276] width 90 height 18
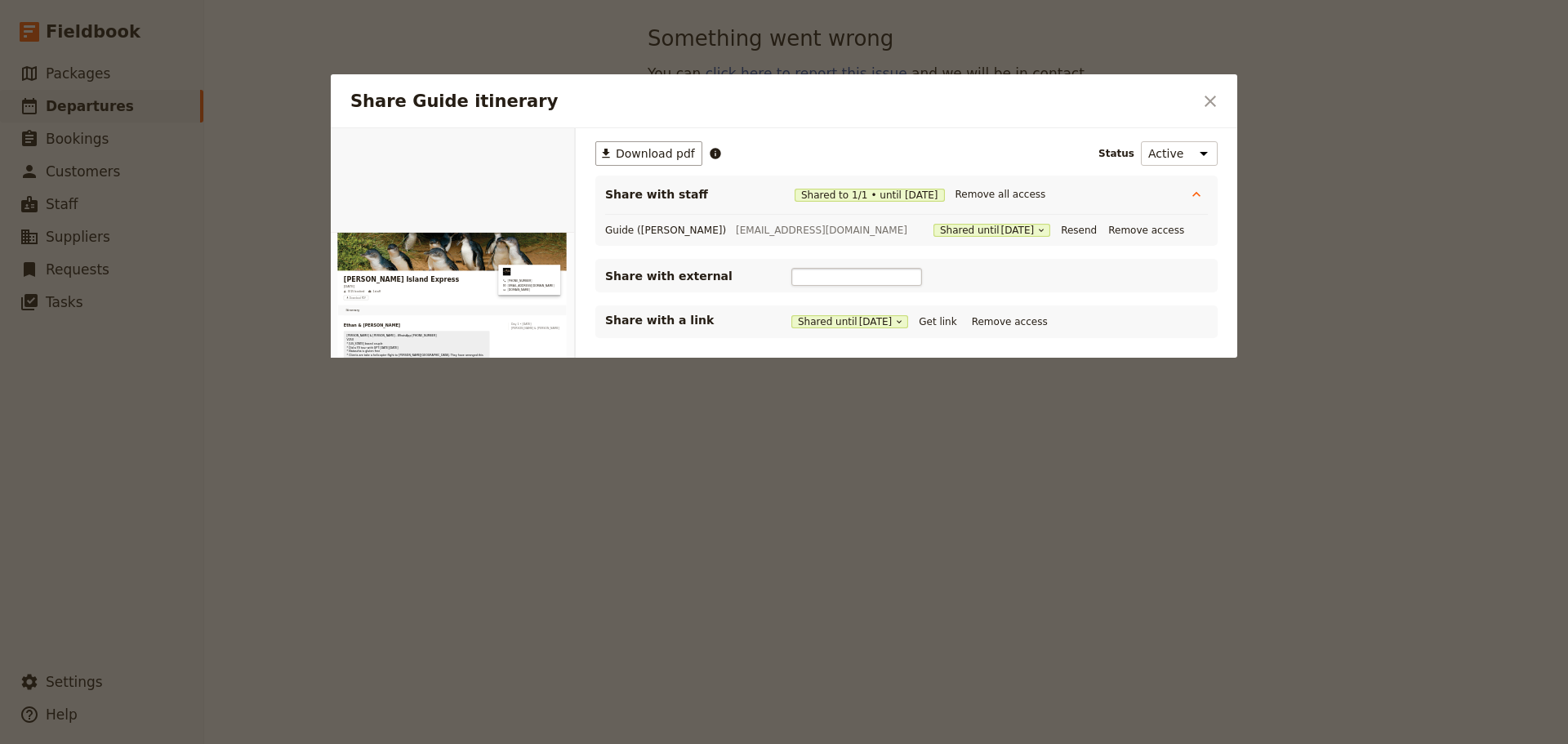
type input "[EMAIL_ADDRESS][DOMAIN_NAME]"
drag, startPoint x: 910, startPoint y: 272, endPoint x: 725, endPoint y: 271, distance: 185.0
click at [725, 271] on div "Share with external Email [EMAIL_ADDRESS][DOMAIN_NAME]" at bounding box center [906, 276] width 603 height 20
click at [1209, 103] on icon "Close dialog" at bounding box center [1210, 101] width 11 height 11
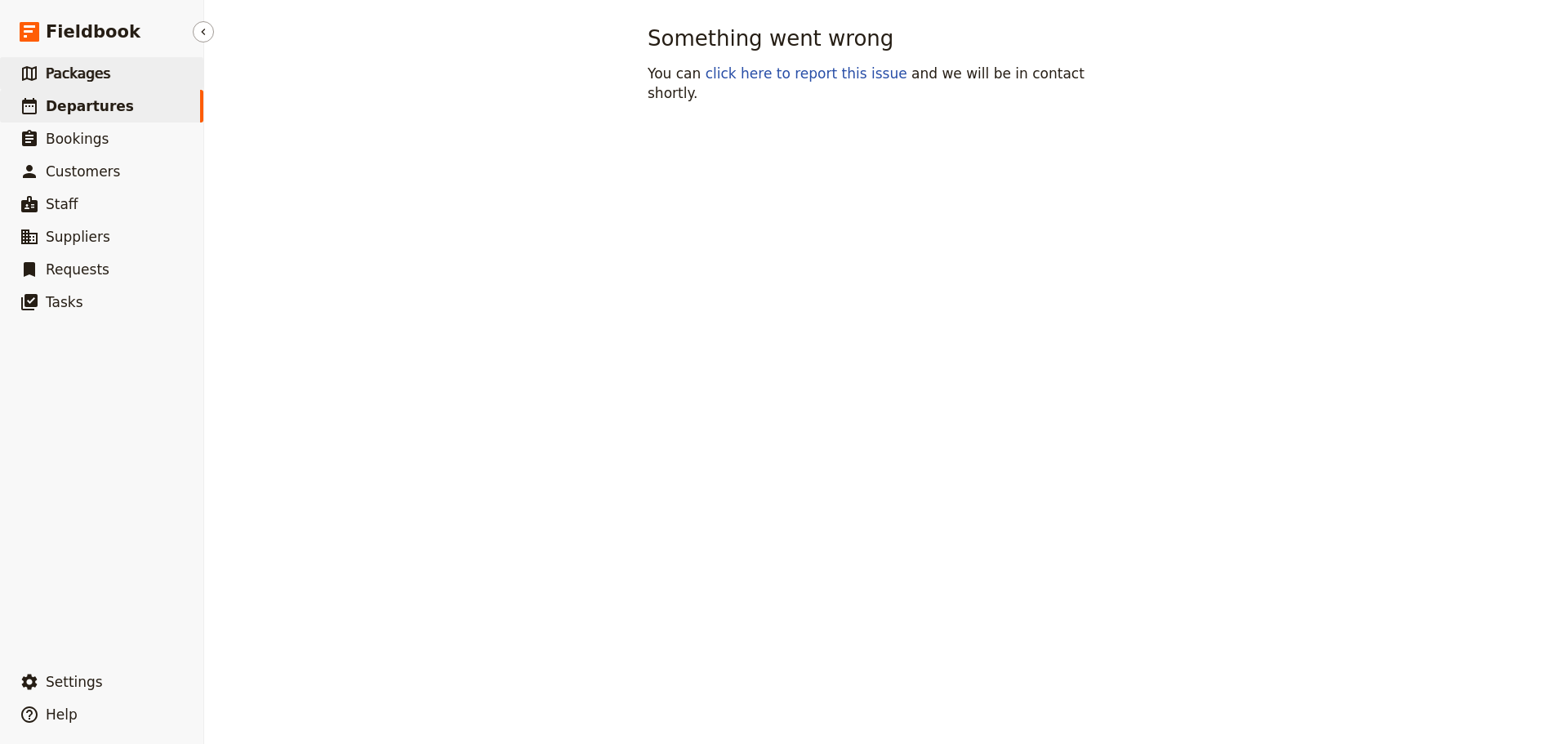
click at [88, 71] on span "Packages" at bounding box center [77, 73] width 64 height 17
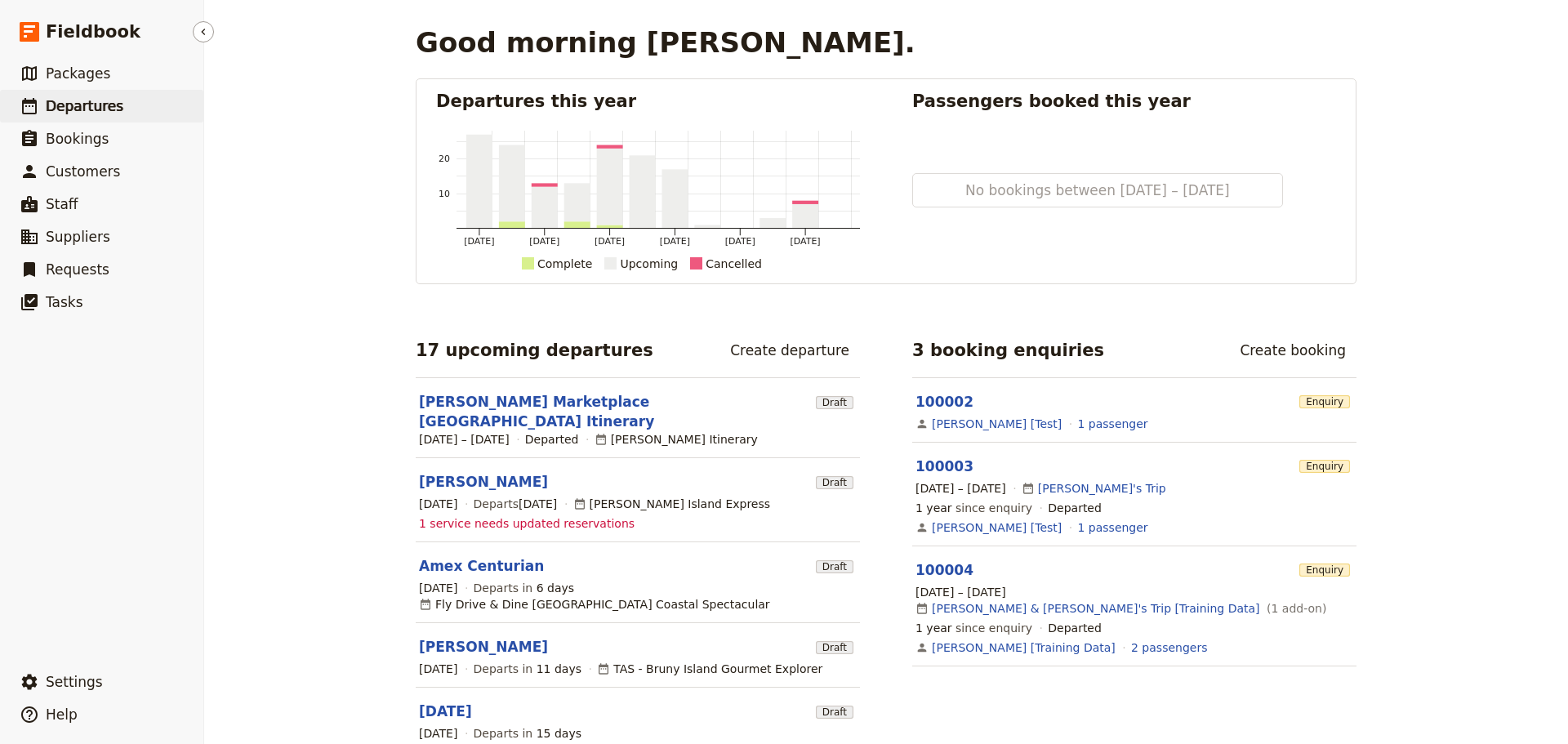
click at [101, 112] on span "Departures" at bounding box center [85, 106] width 77 height 17
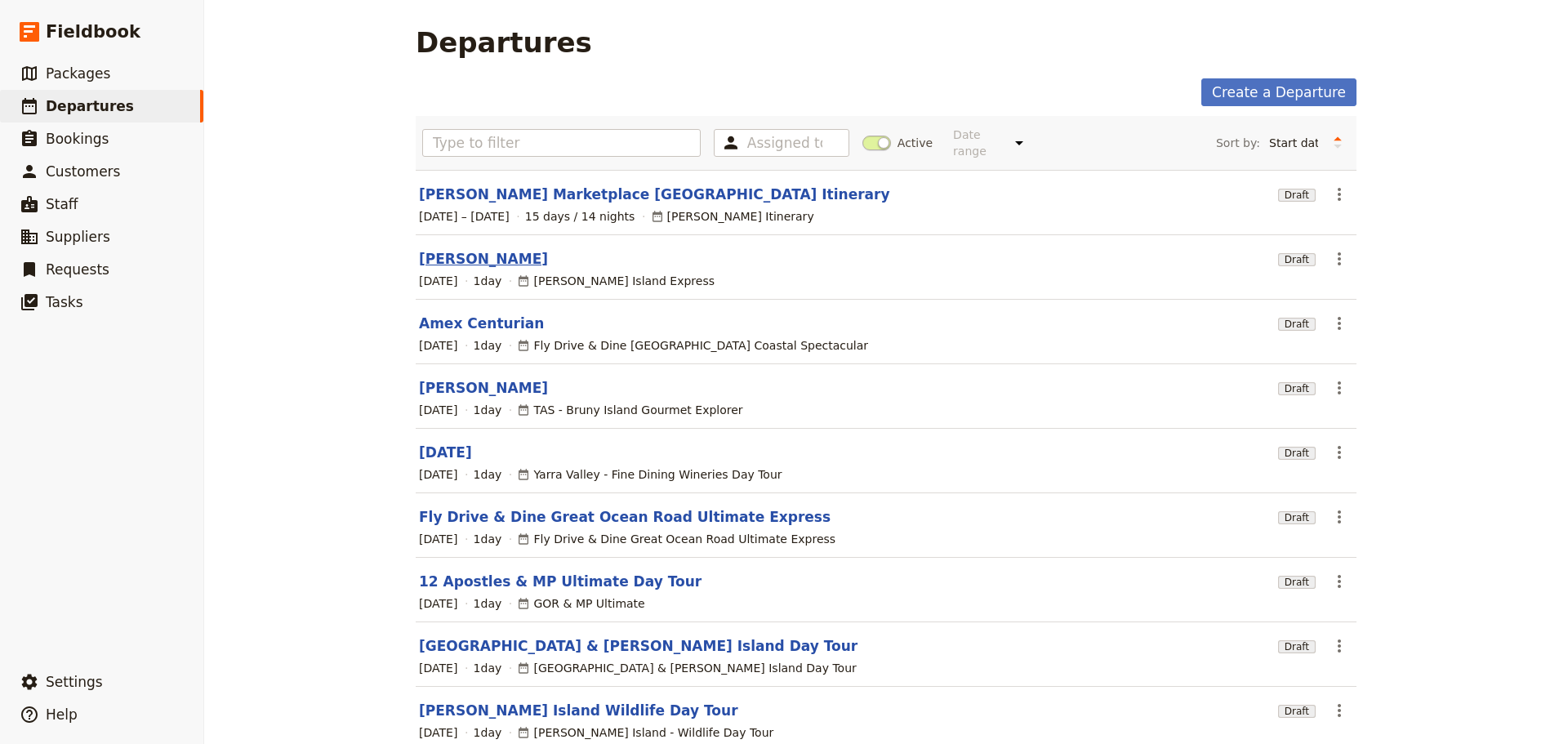
click at [440, 249] on link "[PERSON_NAME]" at bounding box center [483, 259] width 129 height 19
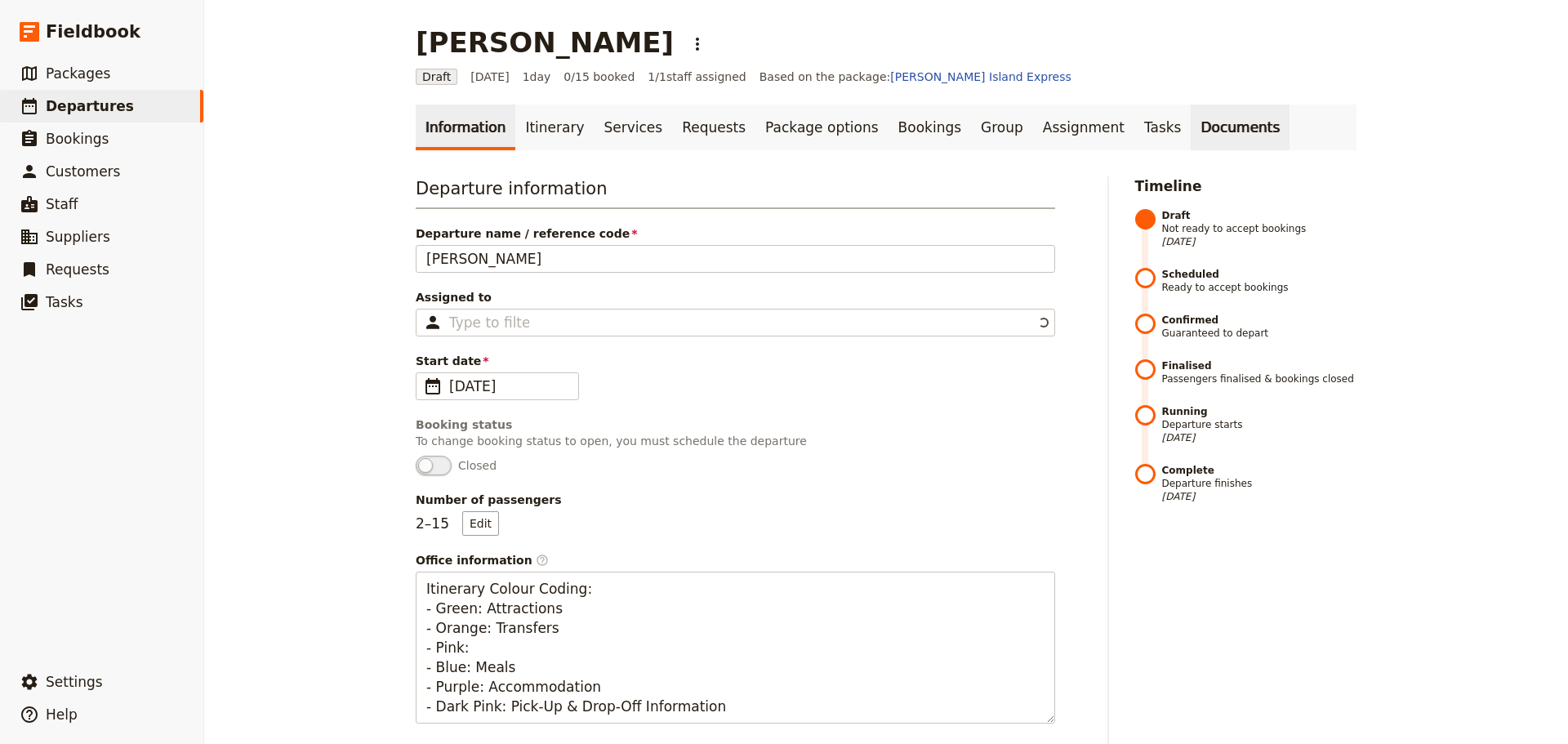
click at [1191, 118] on link "Documents" at bounding box center [1240, 128] width 99 height 46
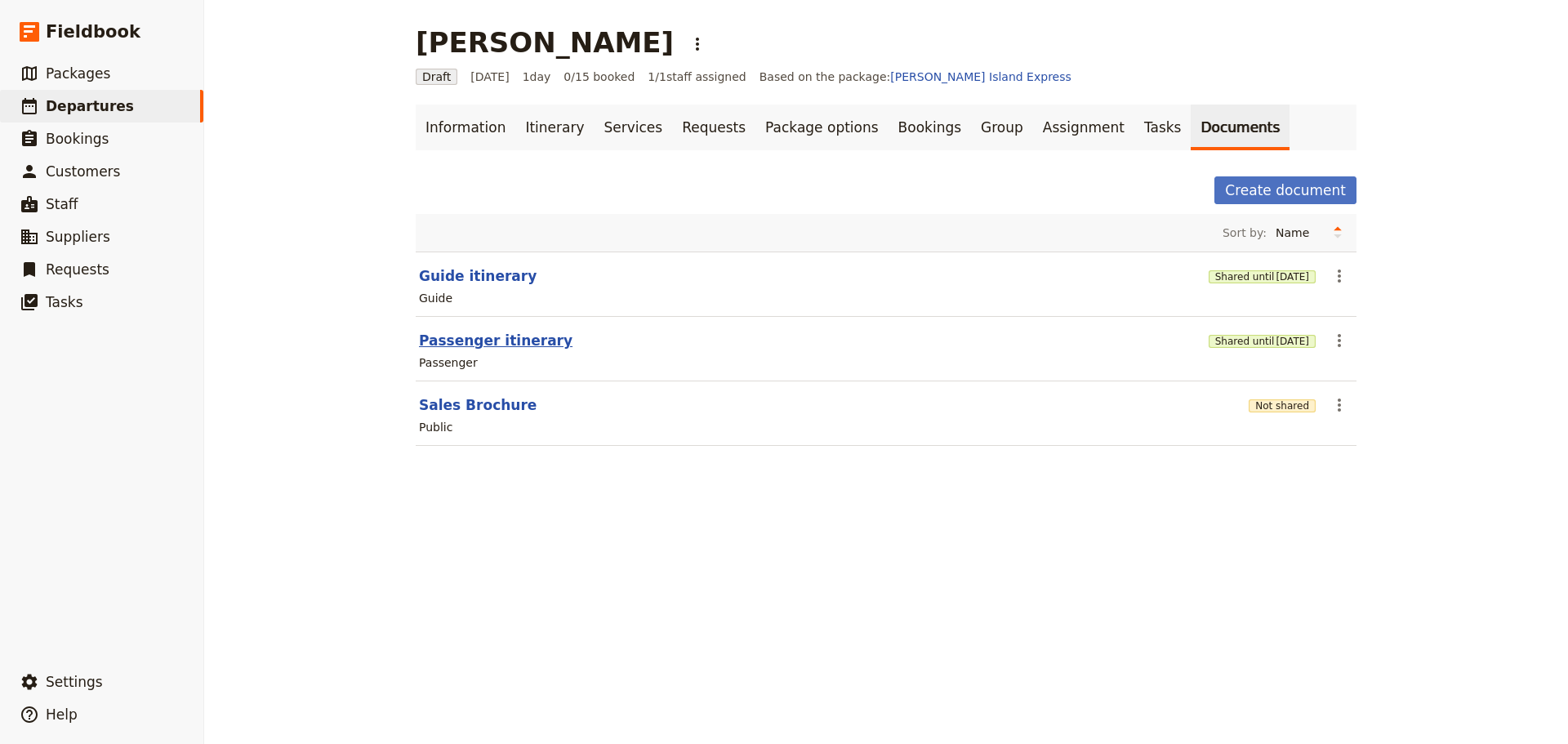
click at [427, 342] on button "Passenger itinerary" at bounding box center [496, 341] width 153 height 19
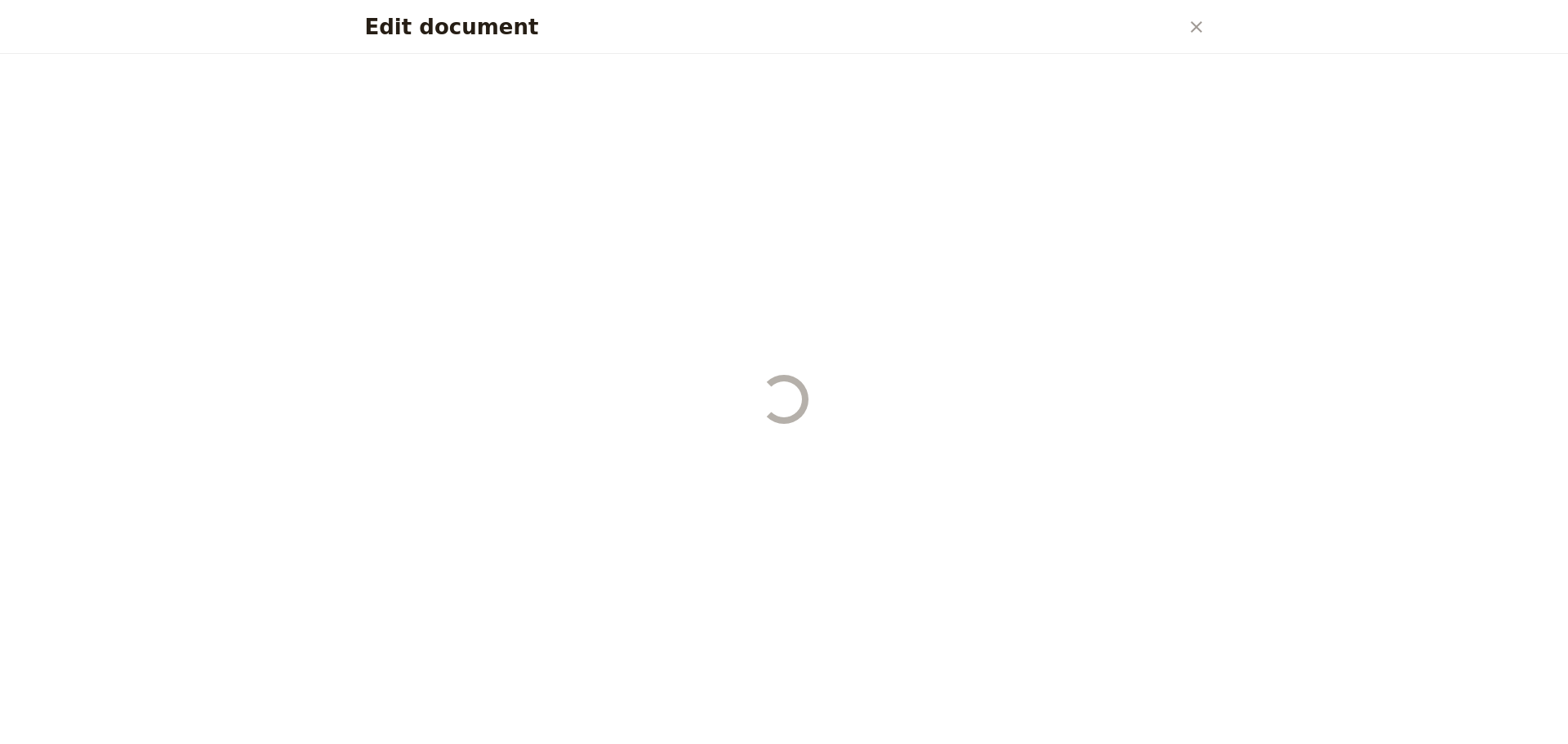
select select "PASSENGER"
select select "DEFAULT"
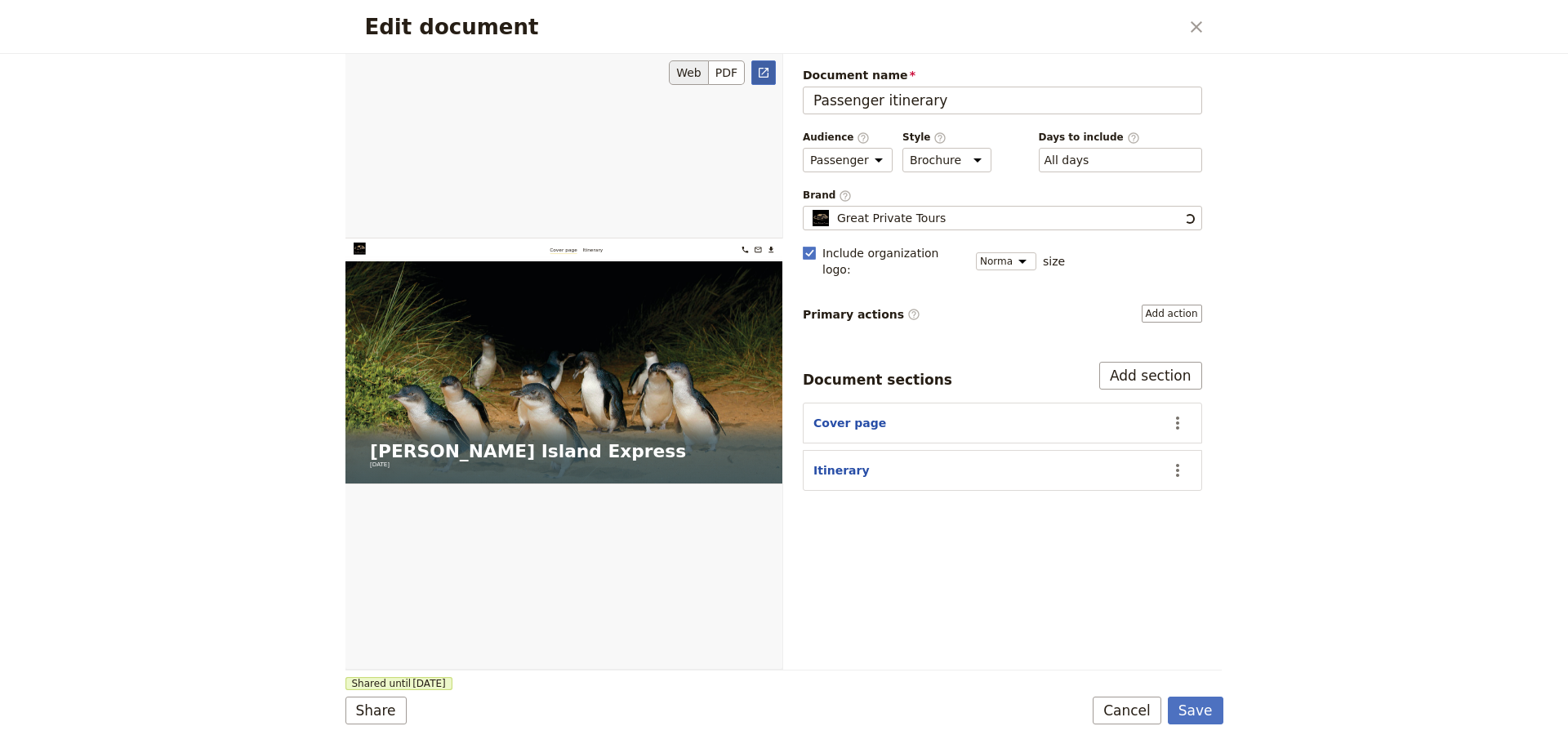
click at [755, 70] on link "​" at bounding box center [764, 73] width 25 height 25
click at [1123, 706] on button "Cancel" at bounding box center [1127, 711] width 69 height 28
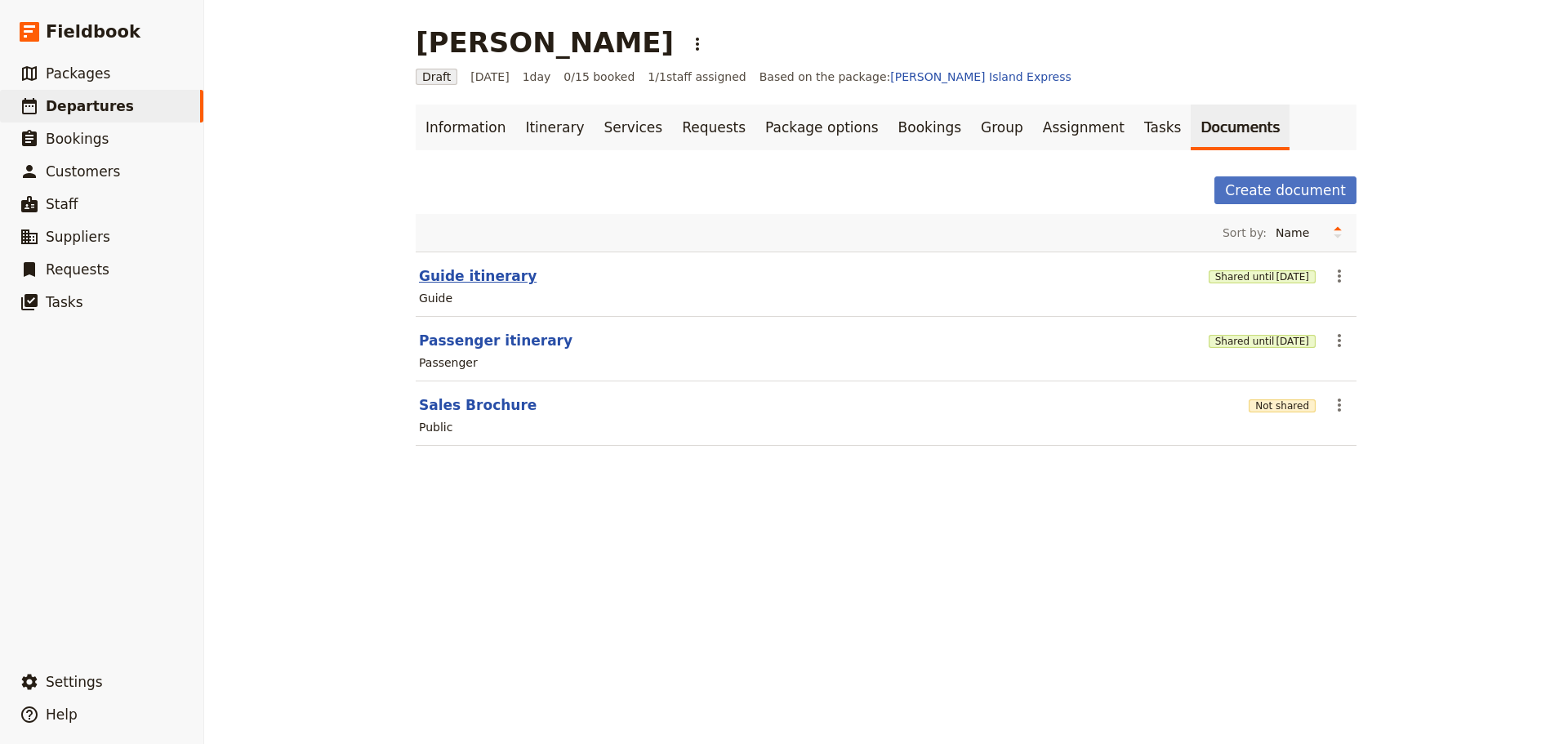
click at [461, 277] on button "Guide itinerary" at bounding box center [478, 276] width 118 height 19
select select "STAFF"
select select "RUN_SHEET"
select select "DEFAULT"
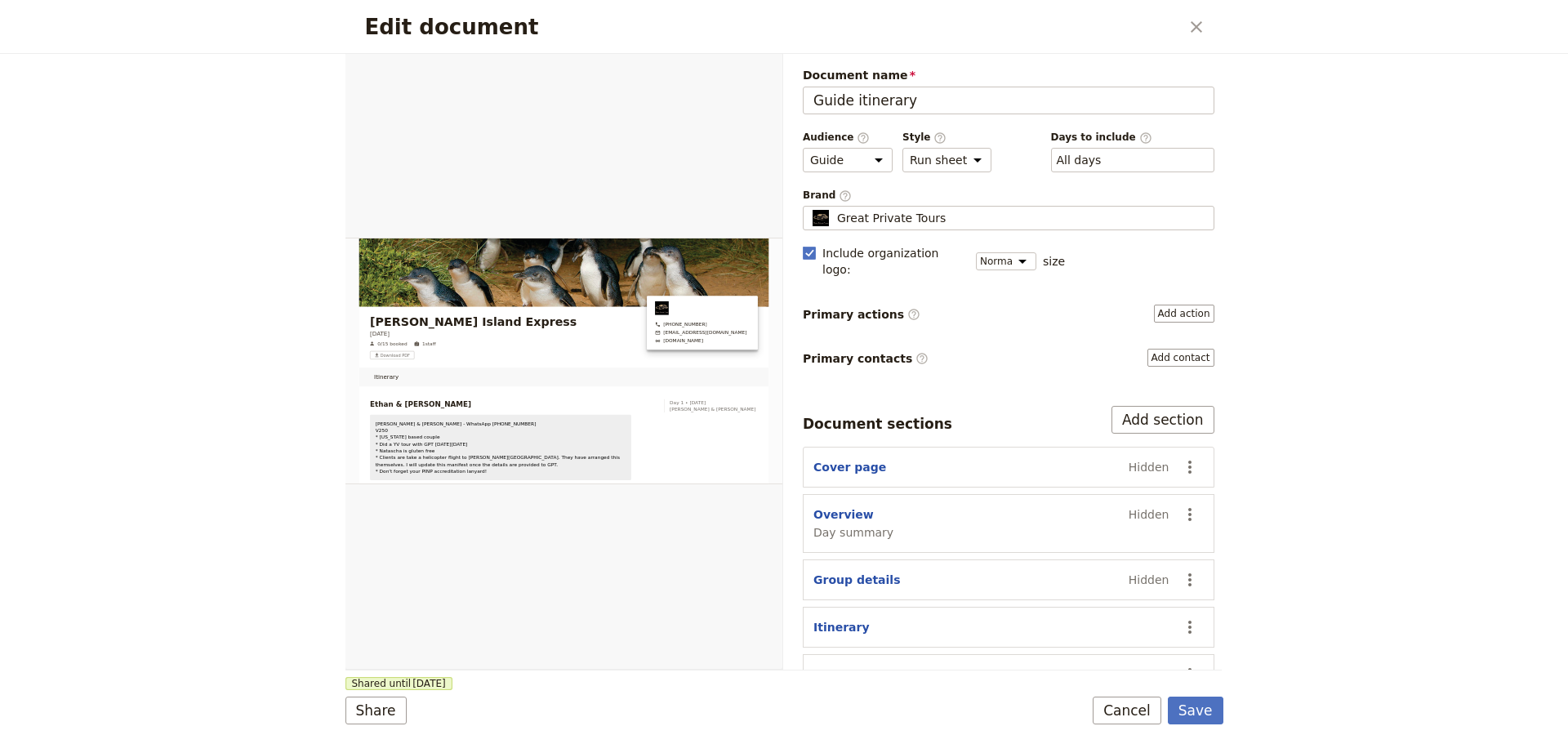
drag, startPoint x: 1145, startPoint y: 715, endPoint x: 1154, endPoint y: 701, distance: 16.6
click at [1145, 711] on button "Cancel" at bounding box center [1127, 711] width 69 height 28
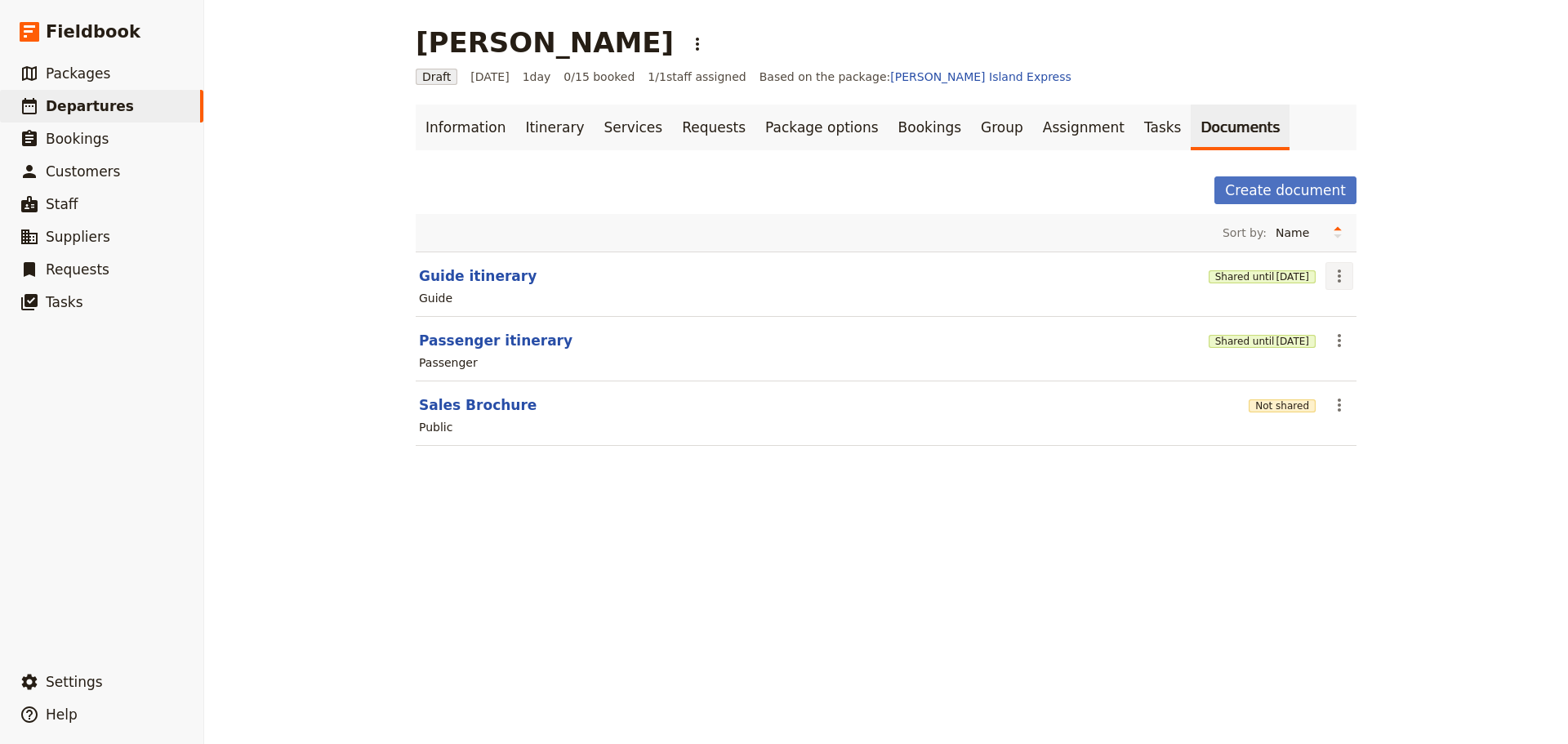
click at [1340, 274] on icon "Actions" at bounding box center [1339, 276] width 19 height 19
click at [469, 280] on button "Guide itinerary" at bounding box center [478, 276] width 118 height 19
select select "STAFF"
select select "RUN_SHEET"
select select "DEFAULT"
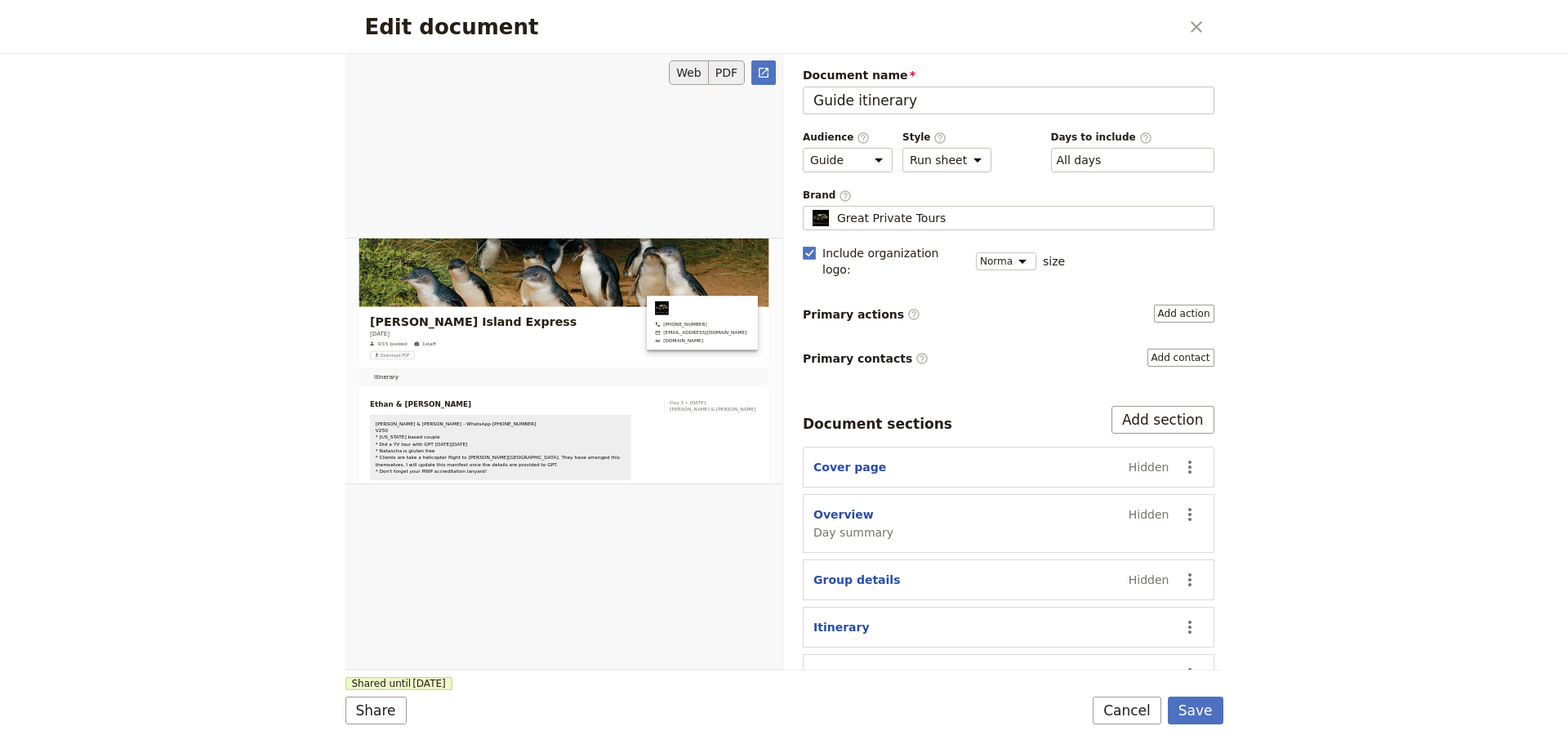
click at [723, 70] on button "PDF" at bounding box center [726, 73] width 36 height 25
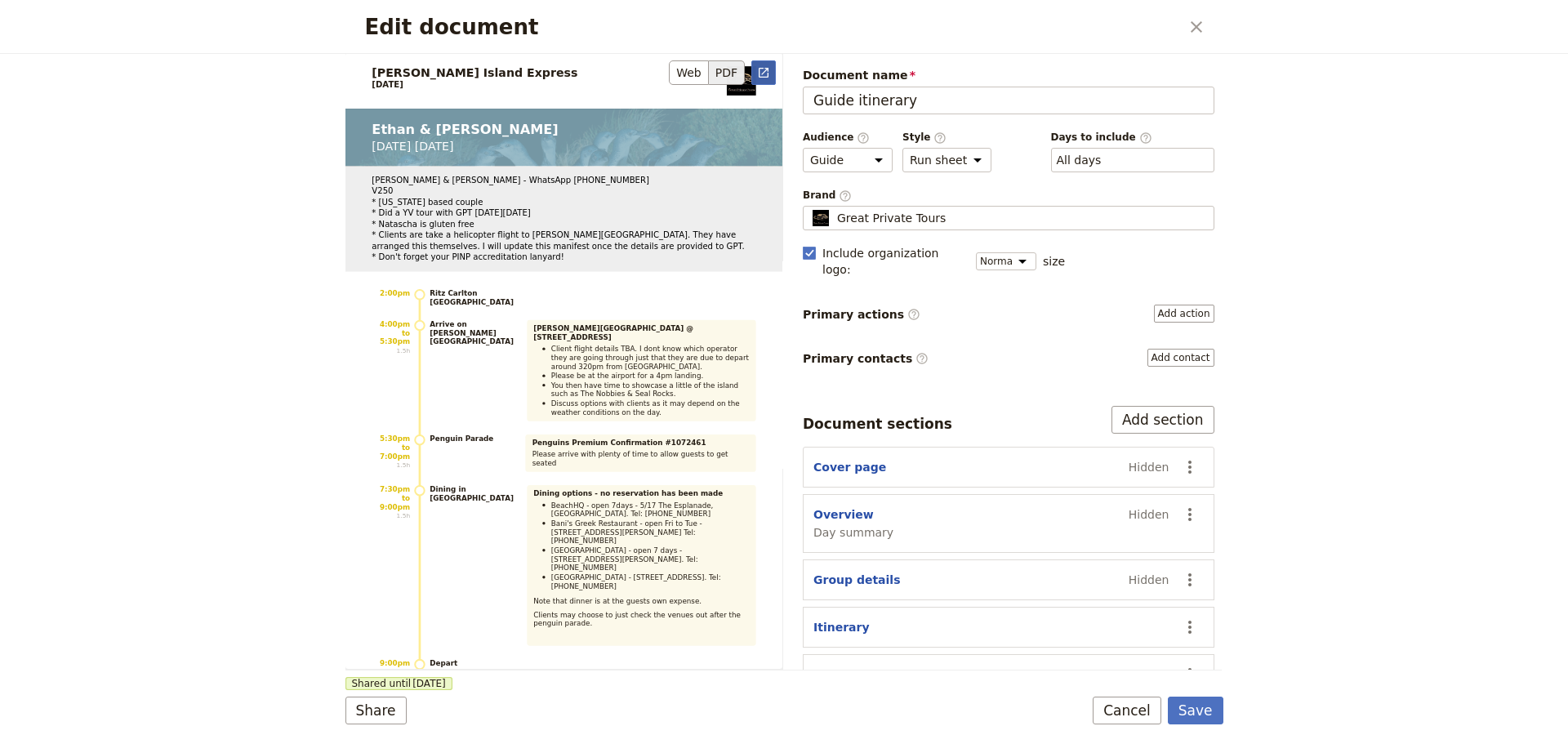
click at [764, 73] on icon "Open full preview" at bounding box center [763, 72] width 13 height 13
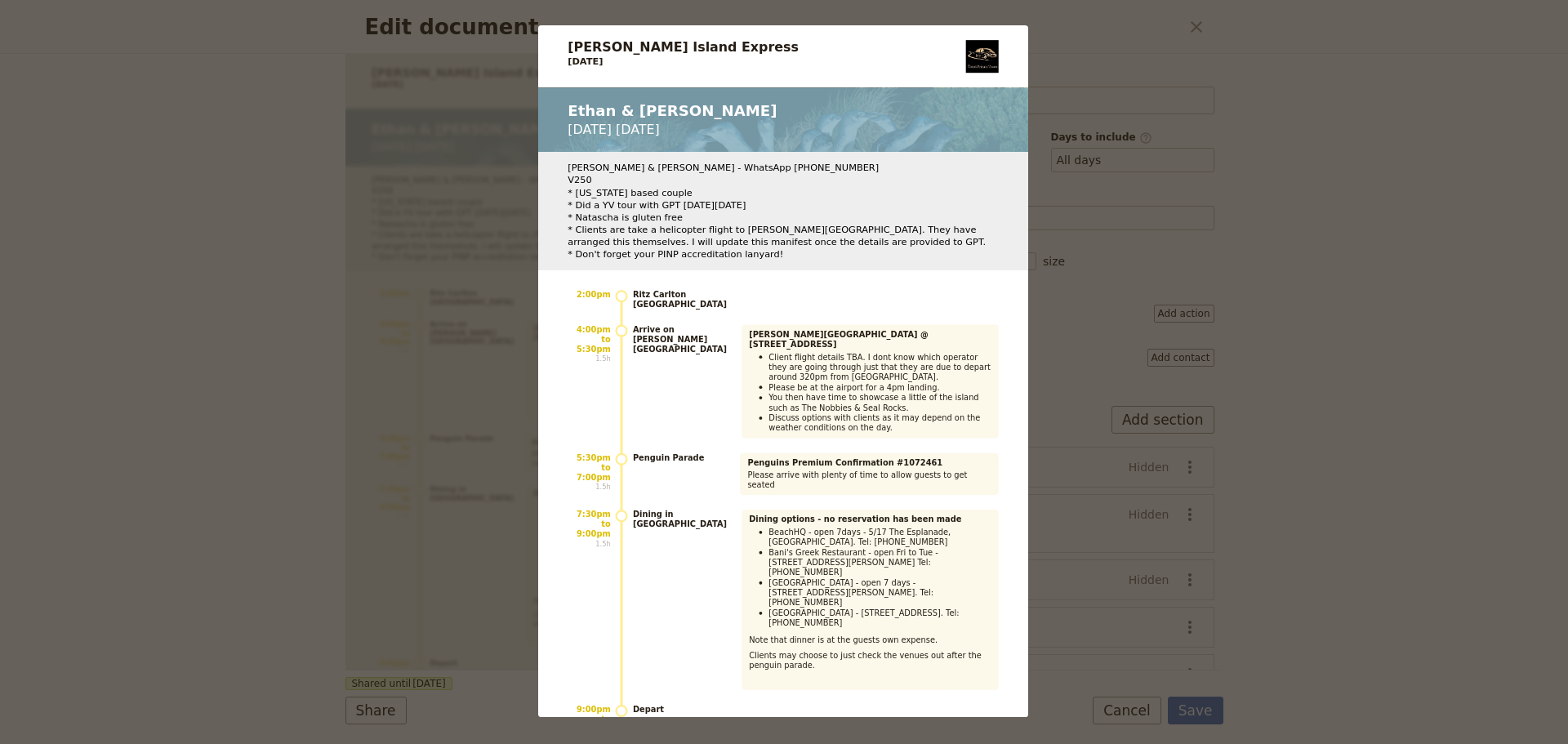
click at [1215, 22] on div "Phillip Island Express 8 Sep 2025 Ethan & Natascha Monday 8 Sep Ethan Boultingh…" at bounding box center [784, 372] width 1568 height 744
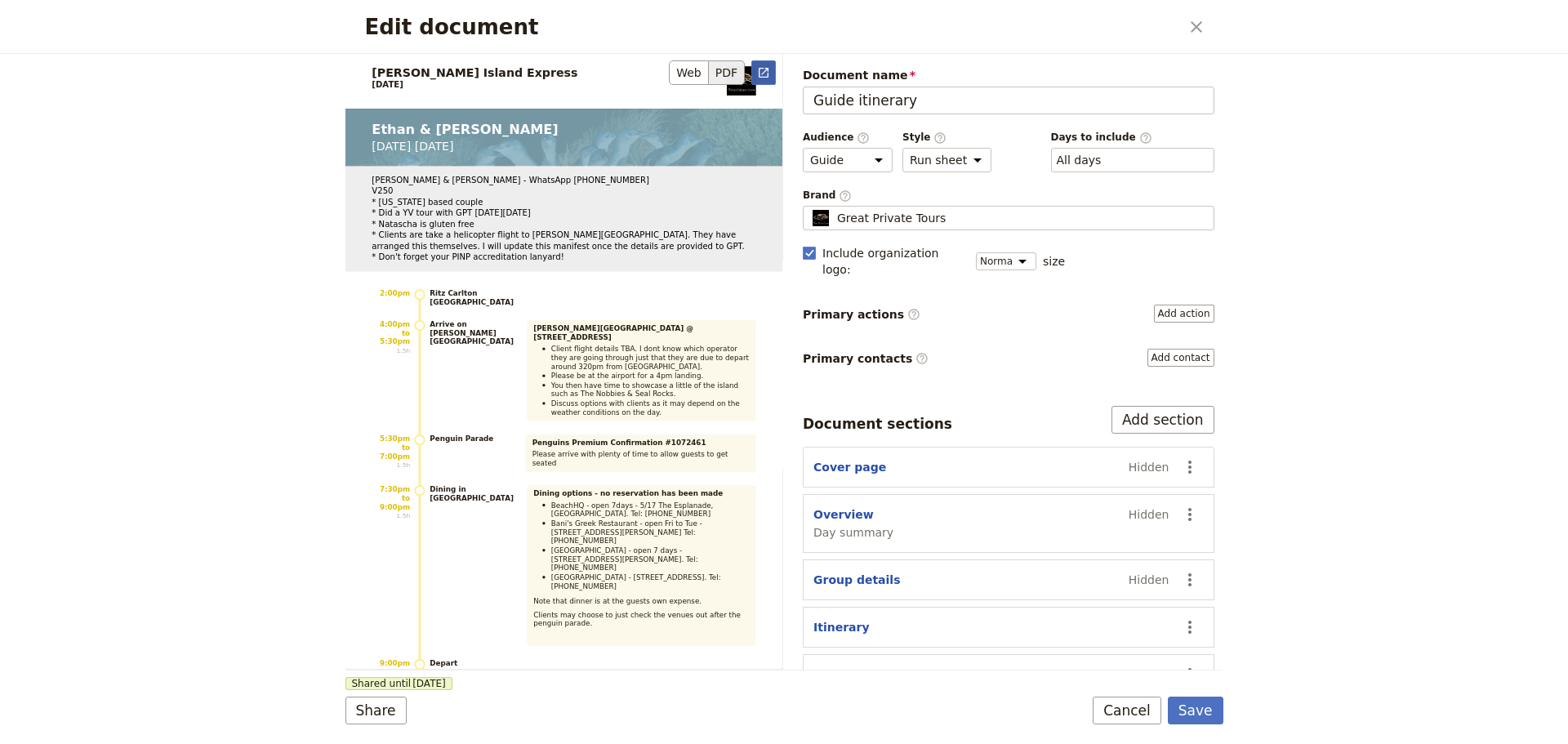
click at [760, 71] on icon "Open full preview" at bounding box center [763, 72] width 10 height 10
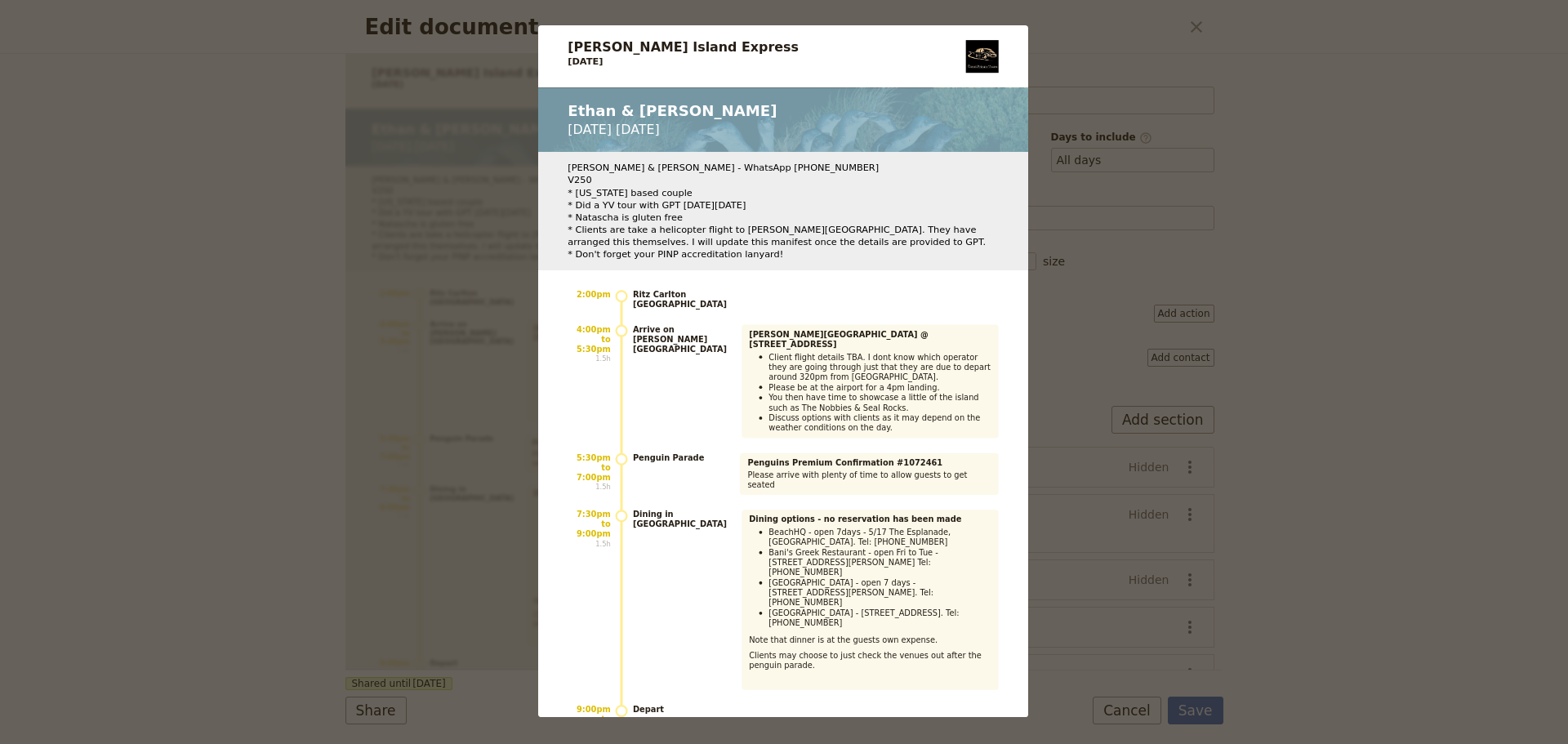
click at [1191, 25] on div "Phillip Island Express 8 Sep 2025 Ethan & Natascha Monday 8 Sep Ethan Boultingh…" at bounding box center [784, 372] width 1568 height 744
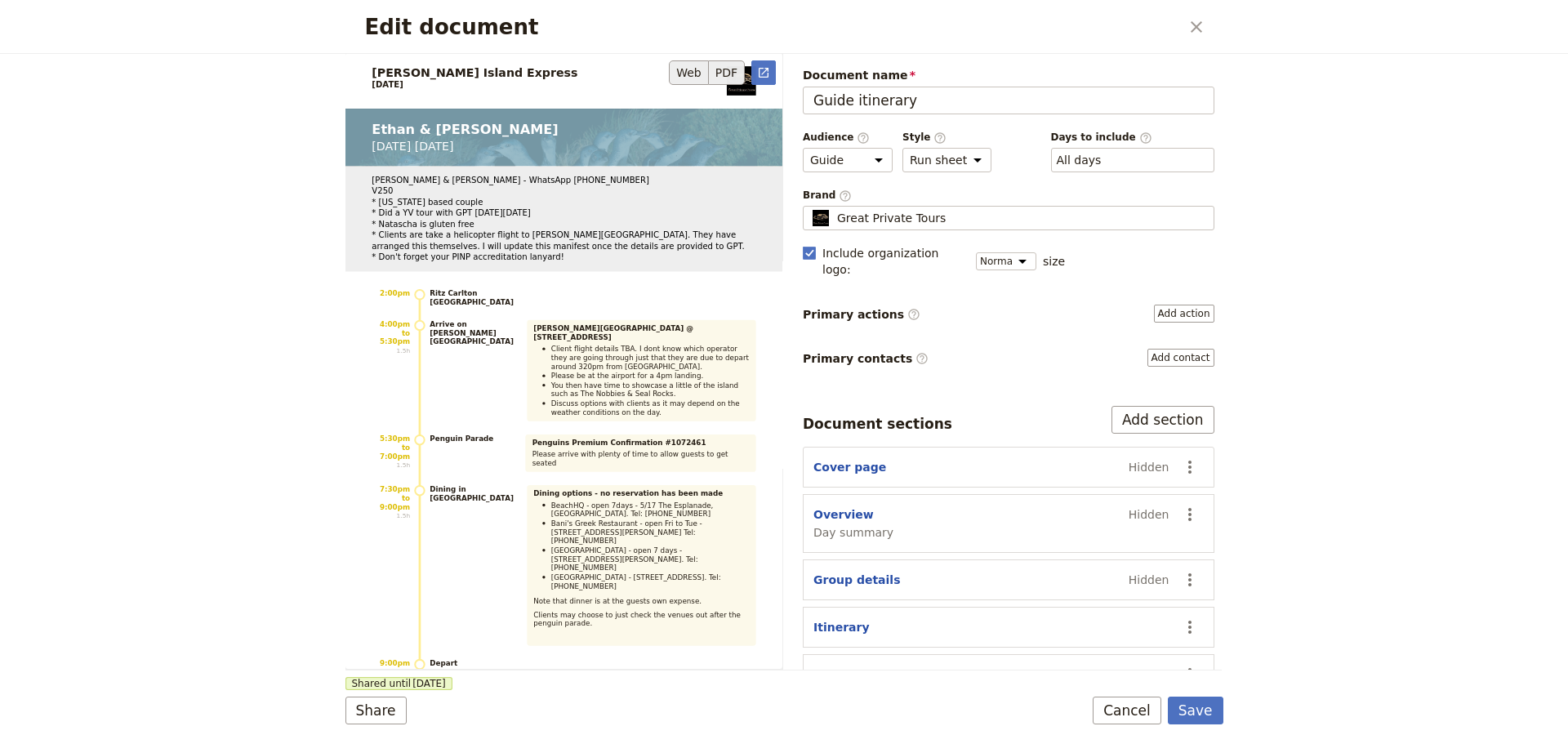
click at [684, 77] on button "Web" at bounding box center [688, 73] width 40 height 25
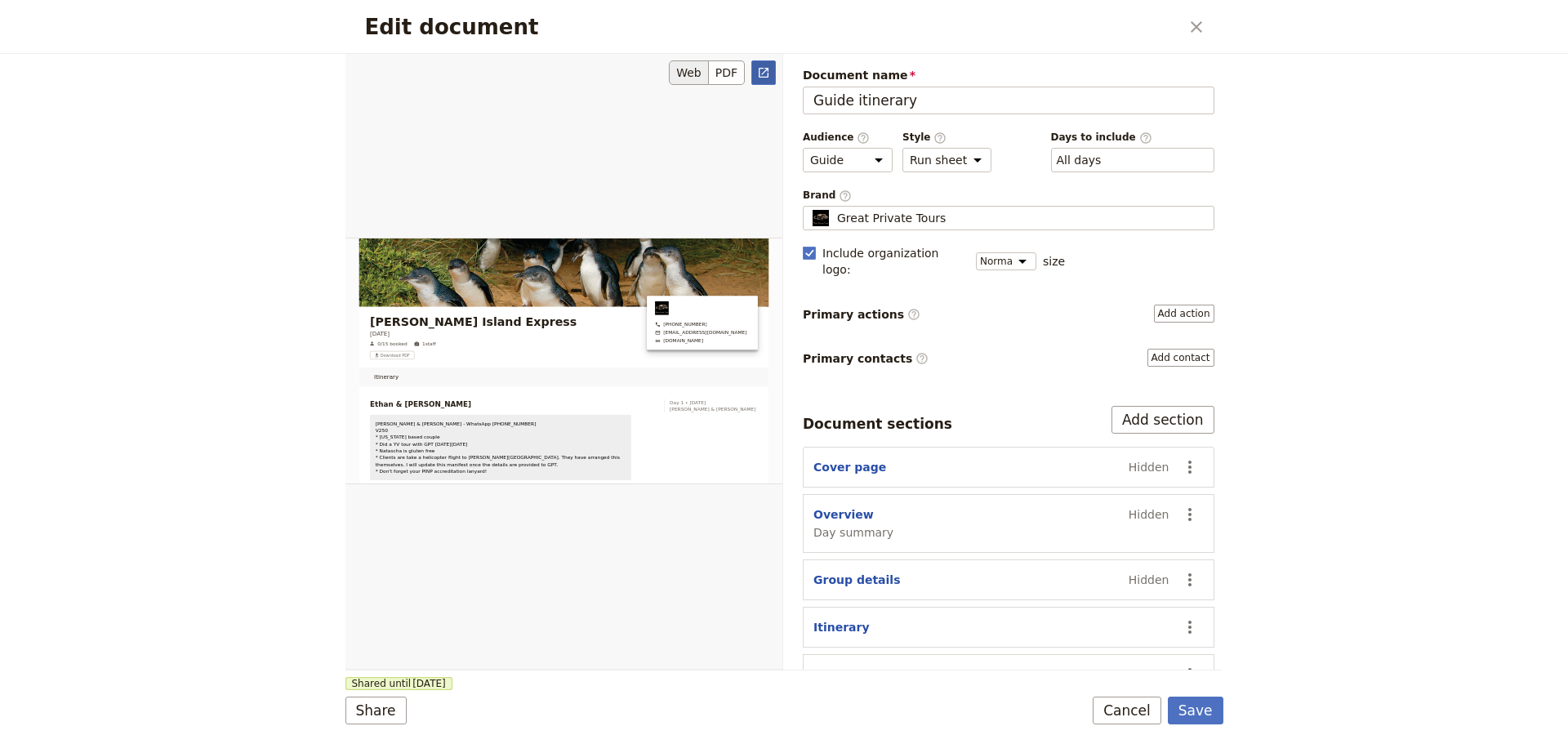
click at [765, 82] on link "​" at bounding box center [764, 73] width 25 height 25
click at [1201, 713] on button "Save" at bounding box center [1196, 711] width 55 height 28
